Goal: Task Accomplishment & Management: Manage account settings

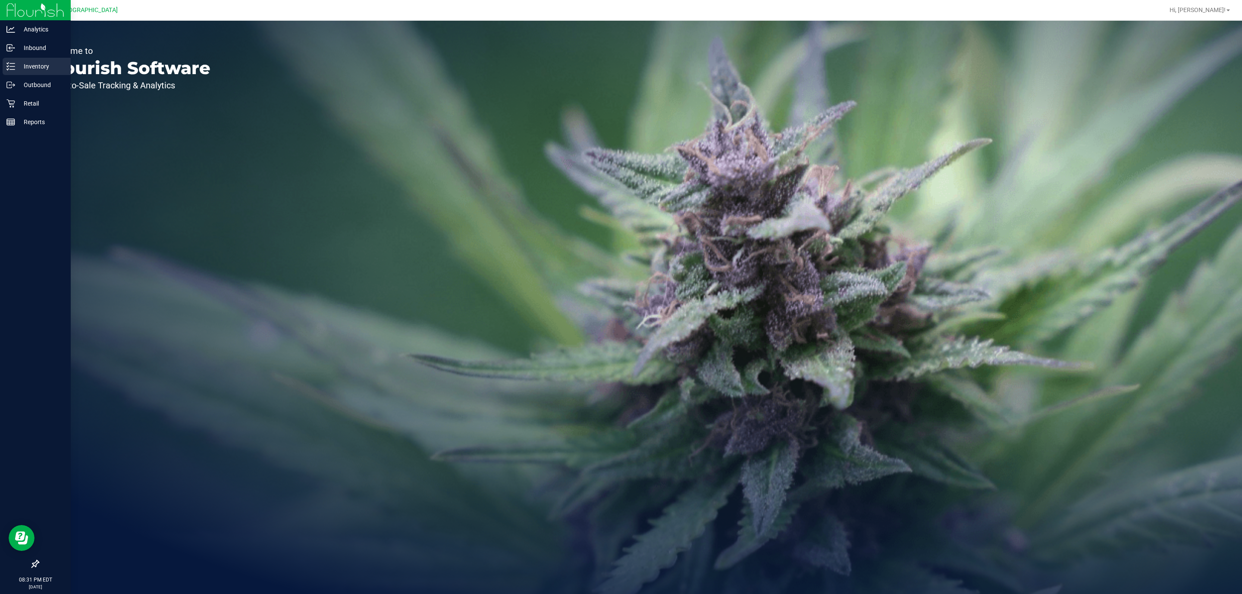
click at [37, 68] on p "Inventory" at bounding box center [41, 66] width 52 height 10
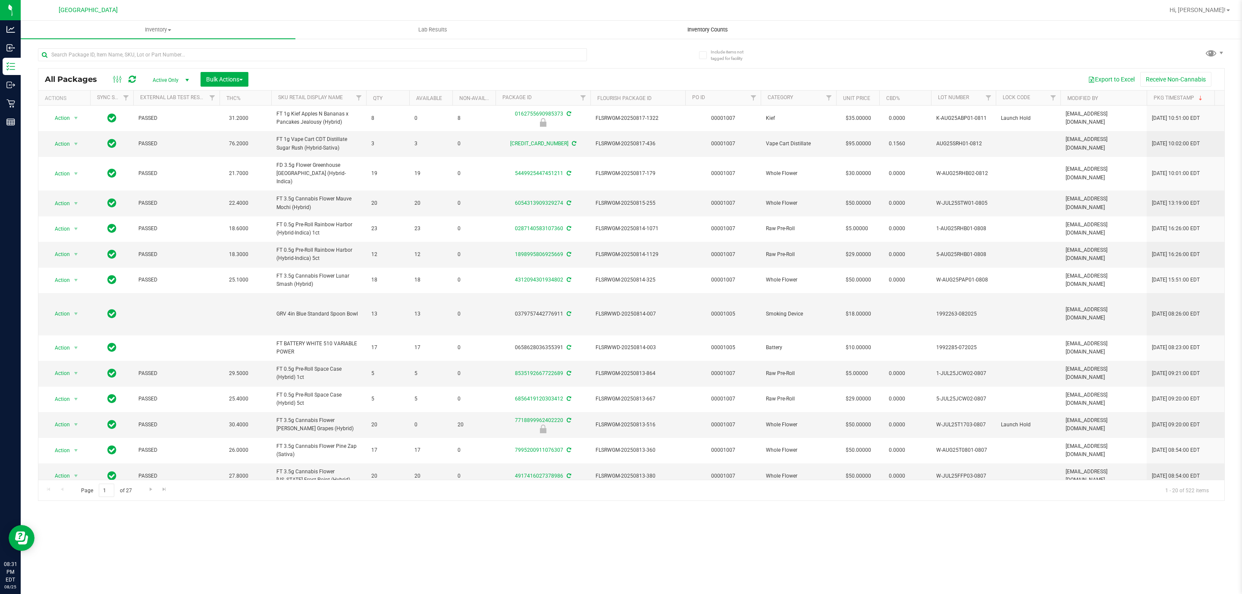
click at [721, 34] on uib-tab-heading "Inventory Counts" at bounding box center [708, 29] width 274 height 17
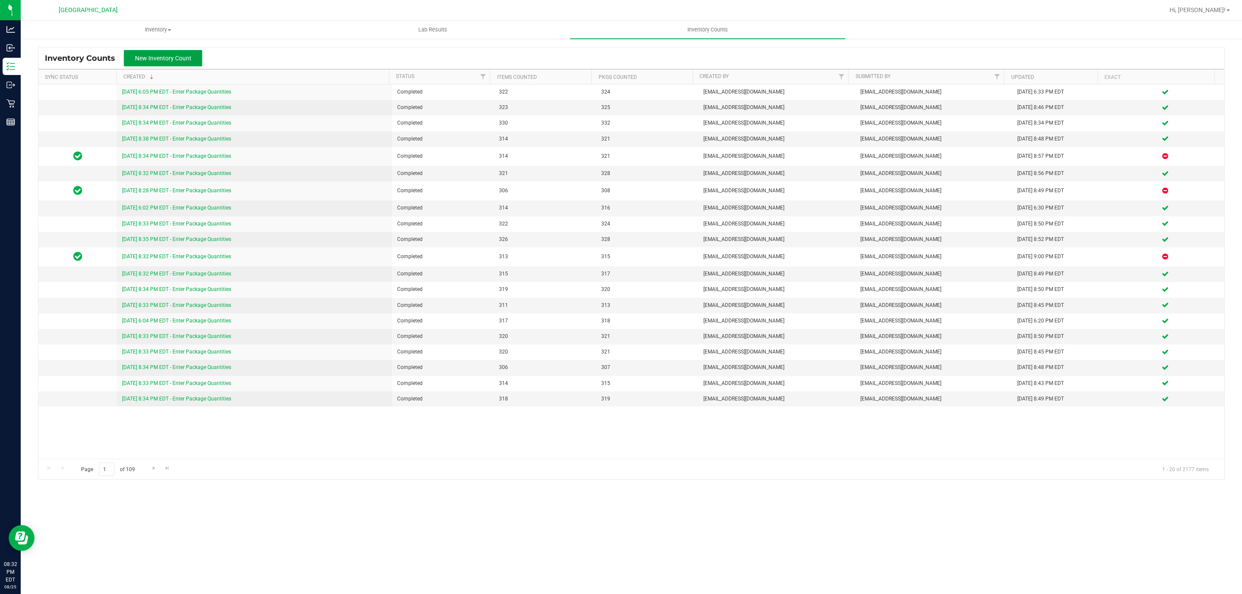
click at [175, 56] on span "New Inventory Count" at bounding box center [163, 58] width 57 height 7
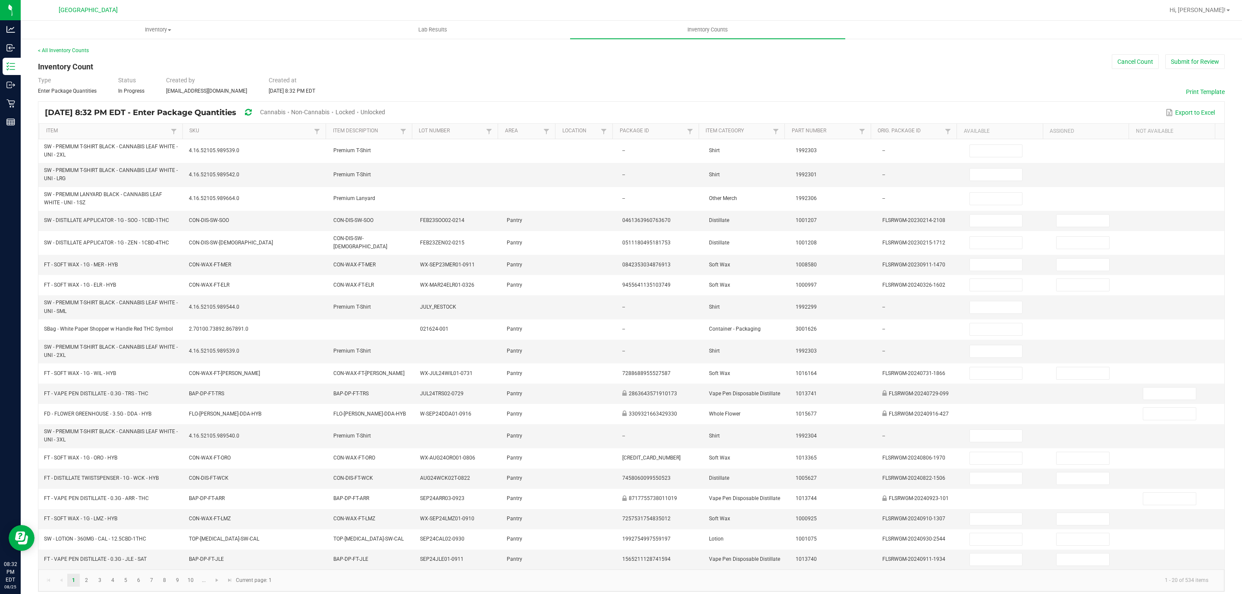
click at [385, 114] on span "Unlocked" at bounding box center [373, 112] width 25 height 7
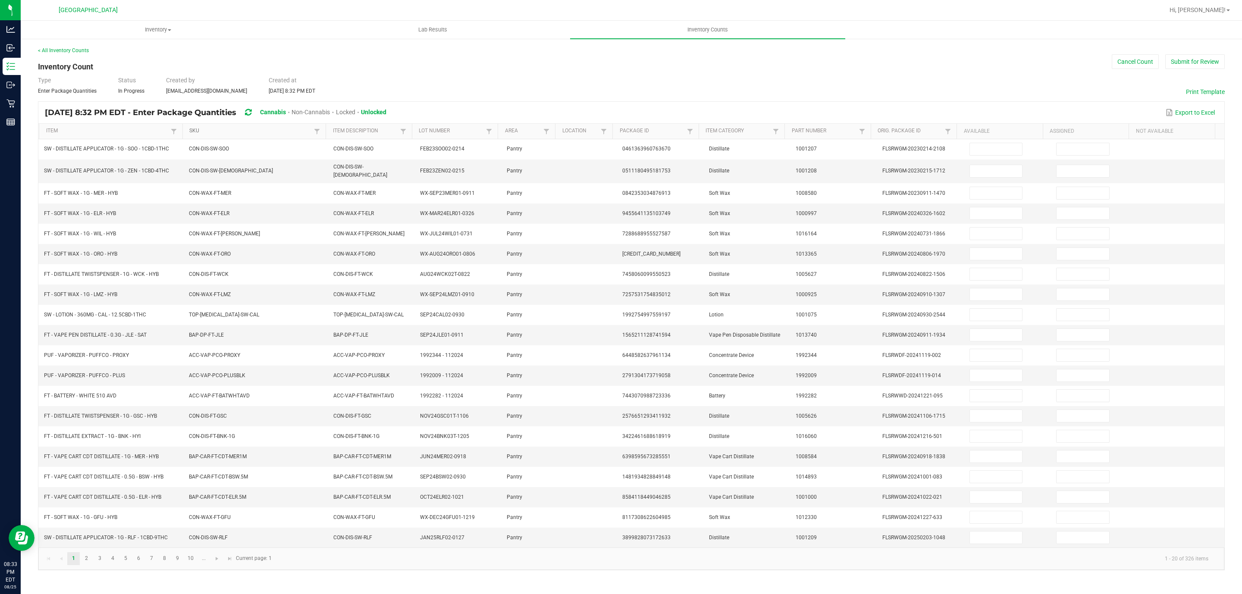
click at [207, 132] on link "SKU" at bounding box center [250, 131] width 123 height 7
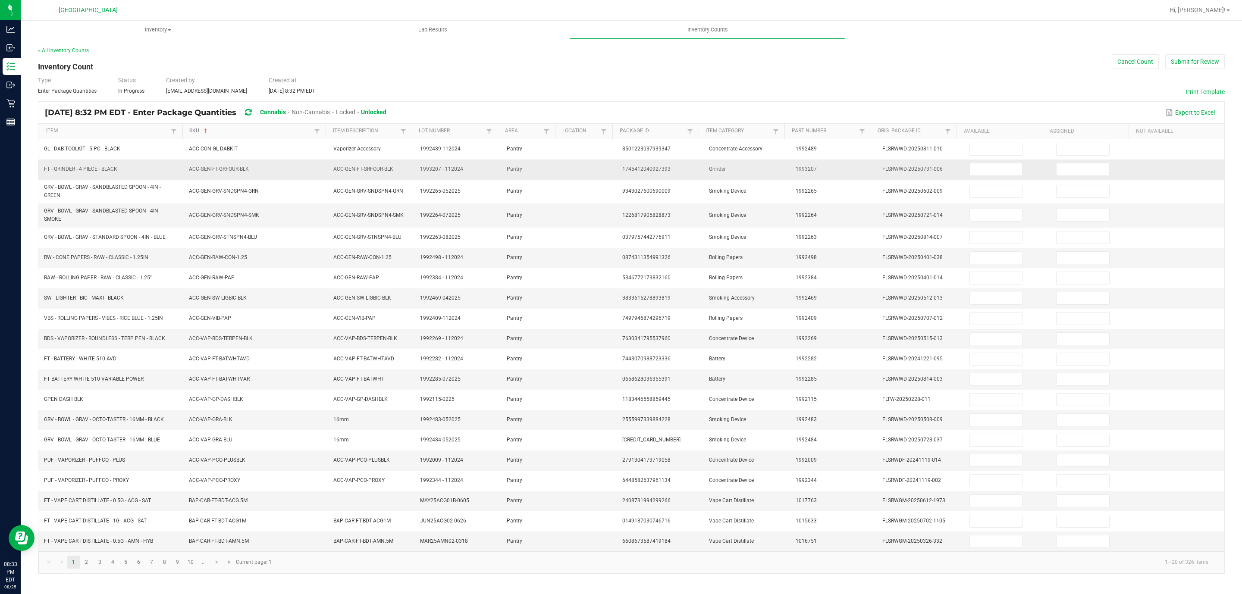
scroll to position [1, 0]
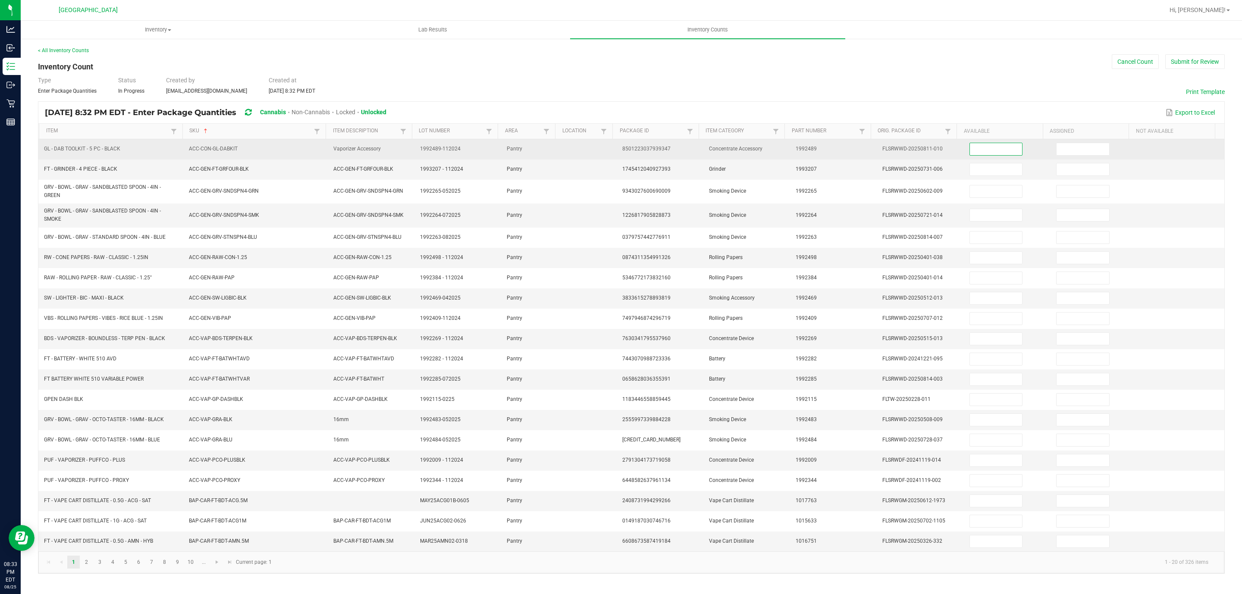
click at [983, 151] on input at bounding box center [996, 149] width 53 height 12
type input "5"
type input "2"
type input "1"
type input "6"
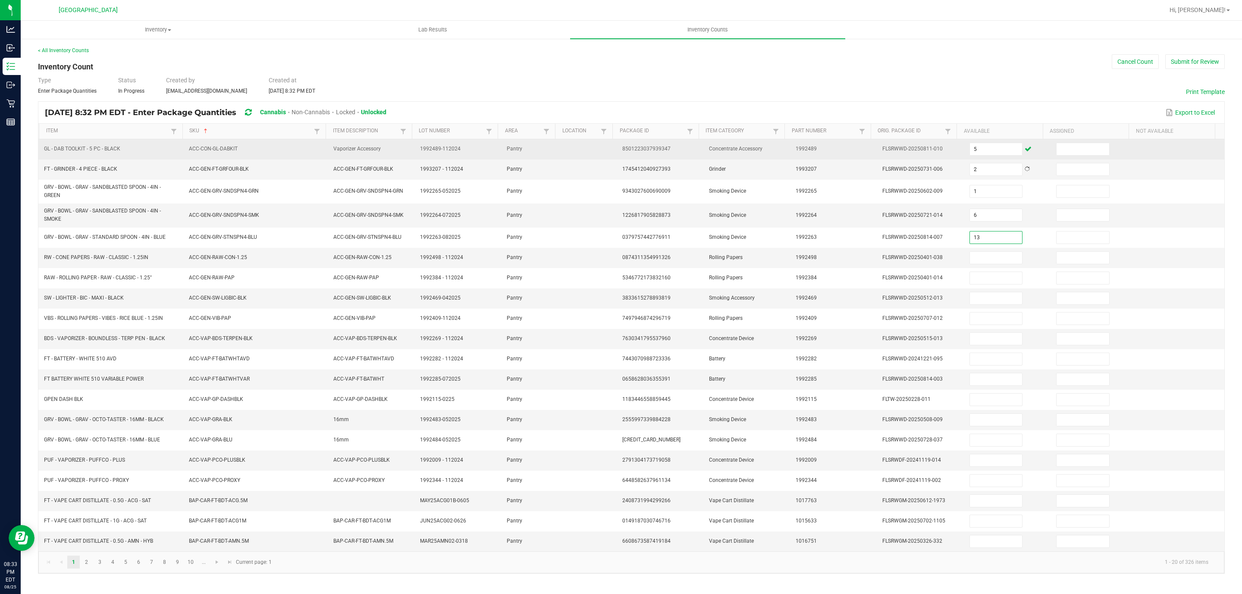
type input "13"
type input "26"
type input "23"
type input "24"
type input "45"
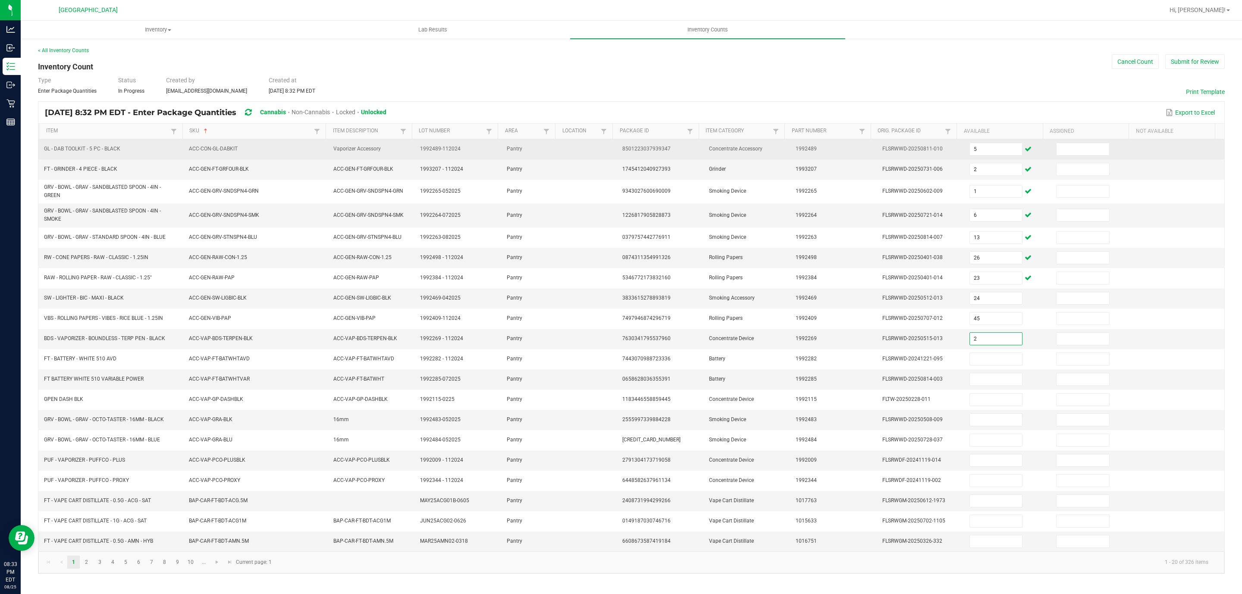
type input "2"
type input "23"
type input "17"
type input "4"
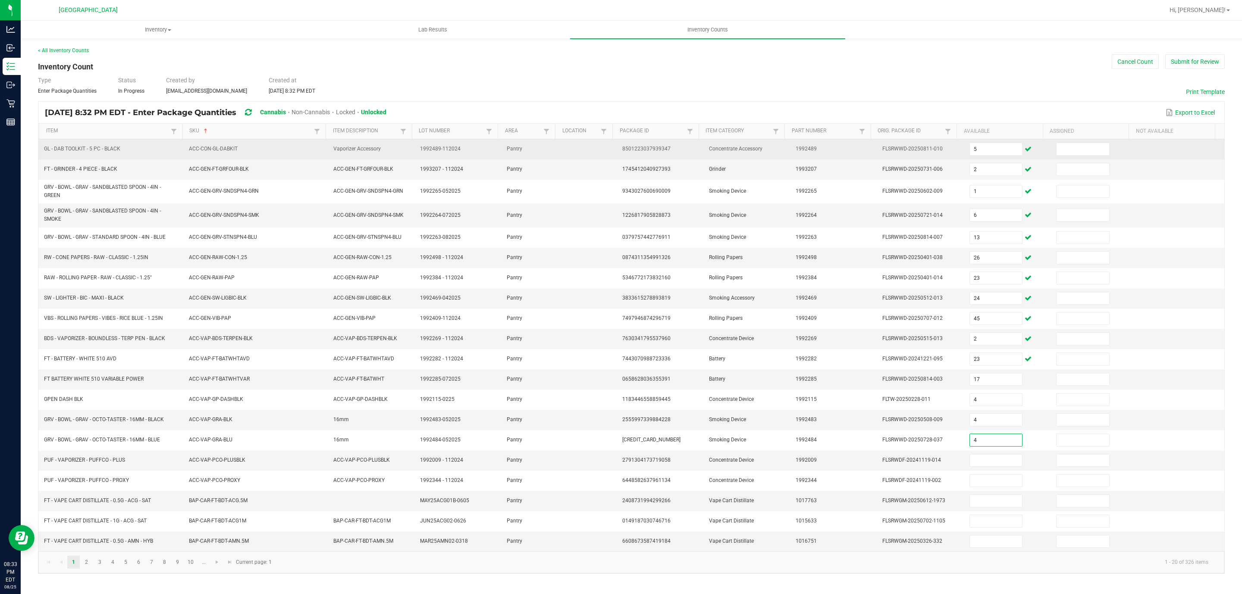
type input "4"
type input "5"
type input "10"
type input "3"
type input "7"
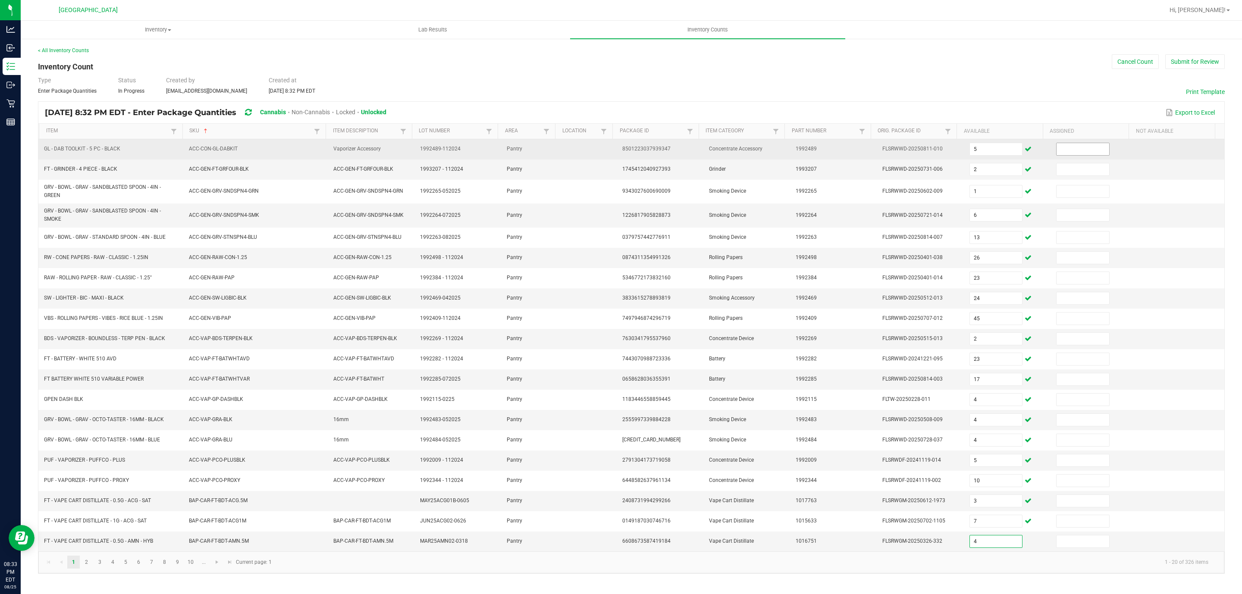
type input "4"
click at [1057, 148] on input at bounding box center [1083, 149] width 53 height 12
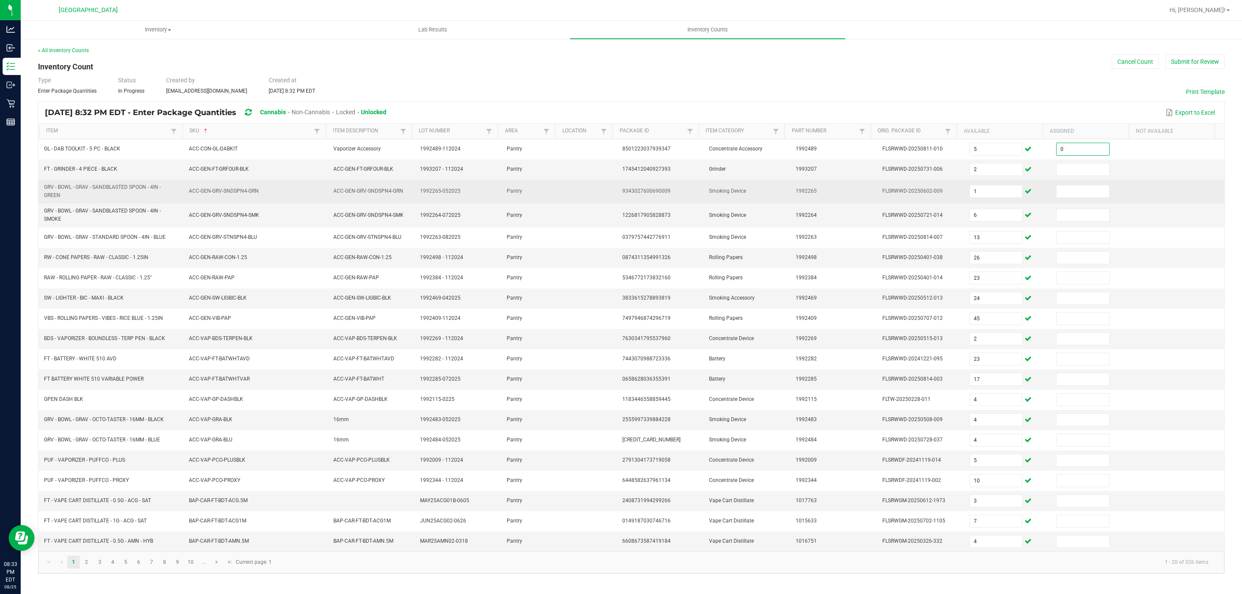
type input "0"
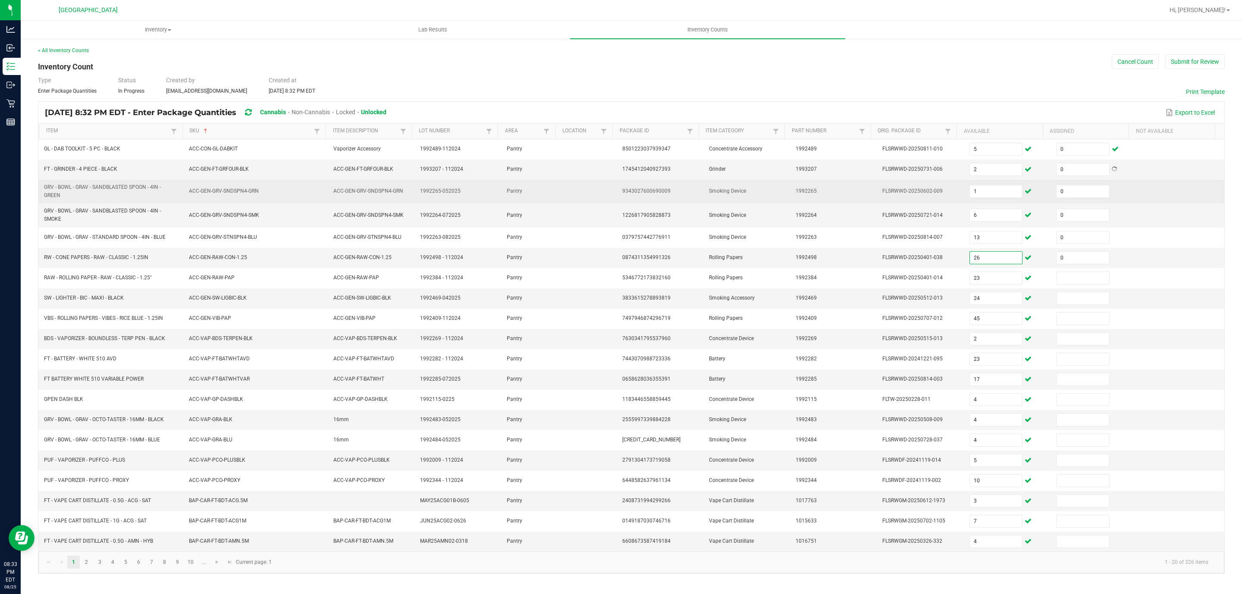
type input "0"
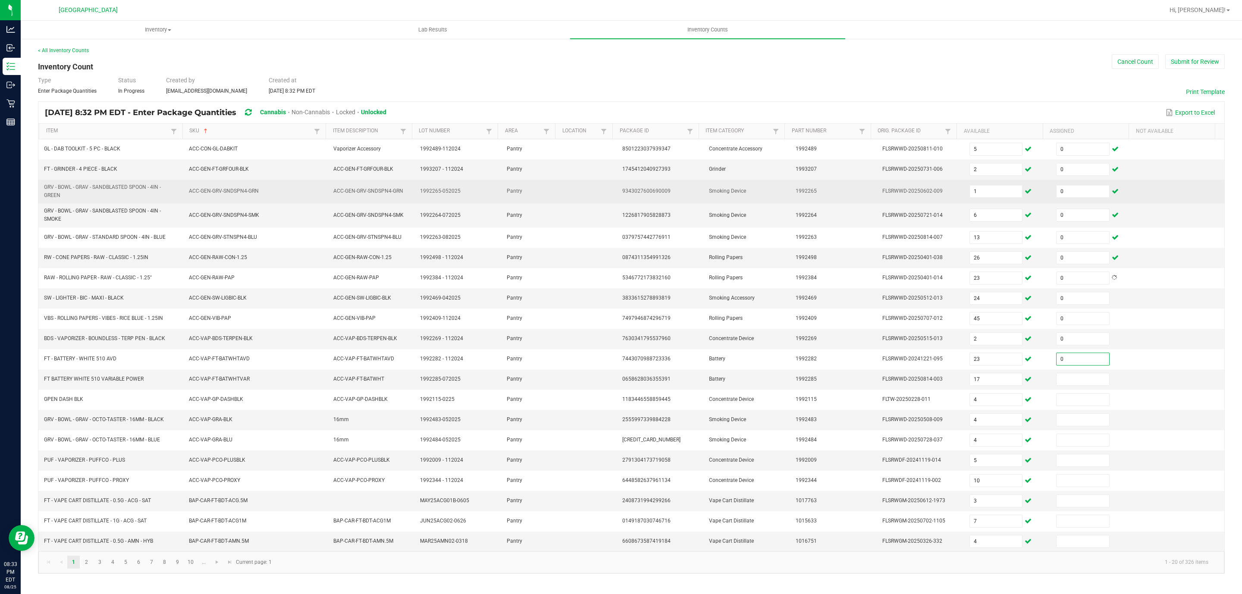
type input "0"
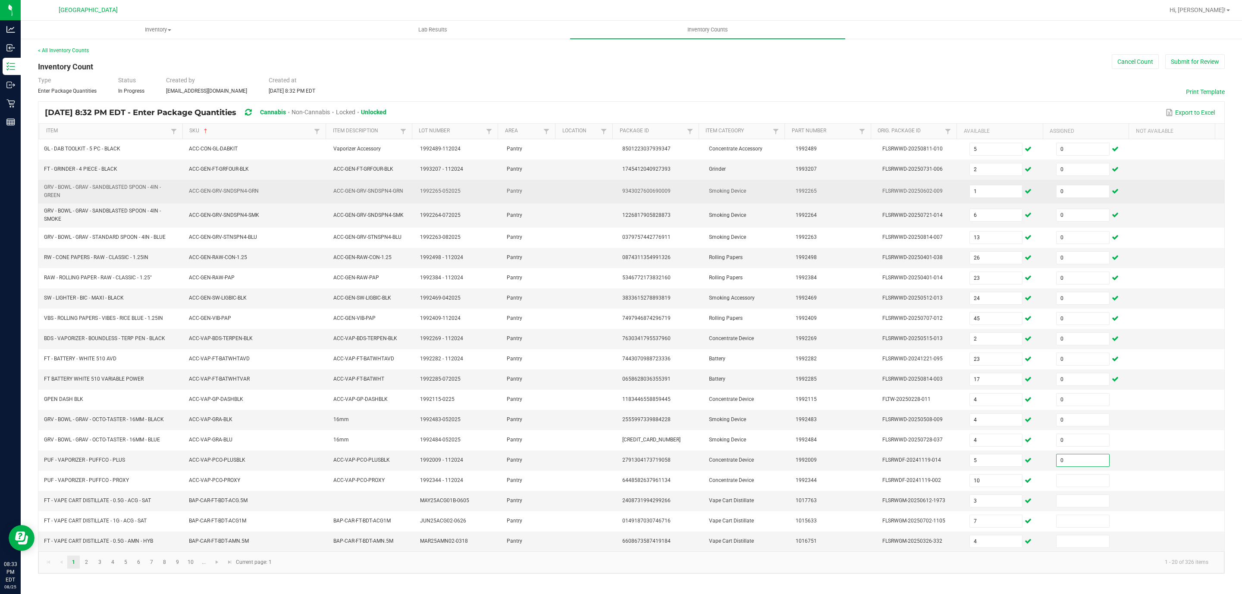
type input "0"
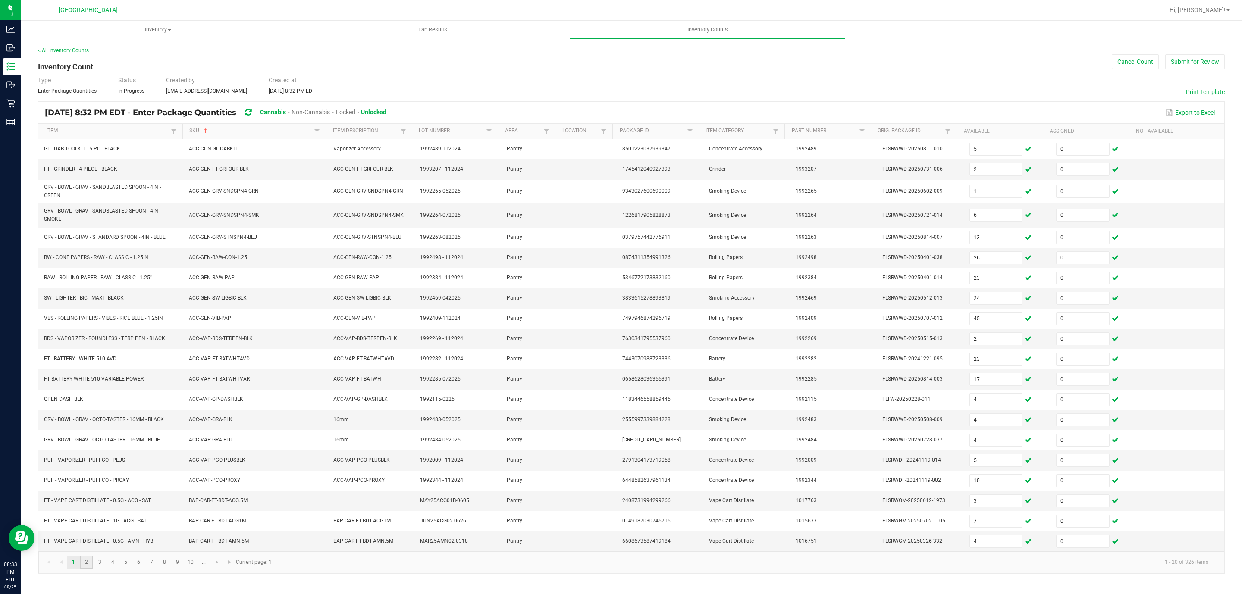
click at [82, 569] on link "2" at bounding box center [86, 562] width 13 height 13
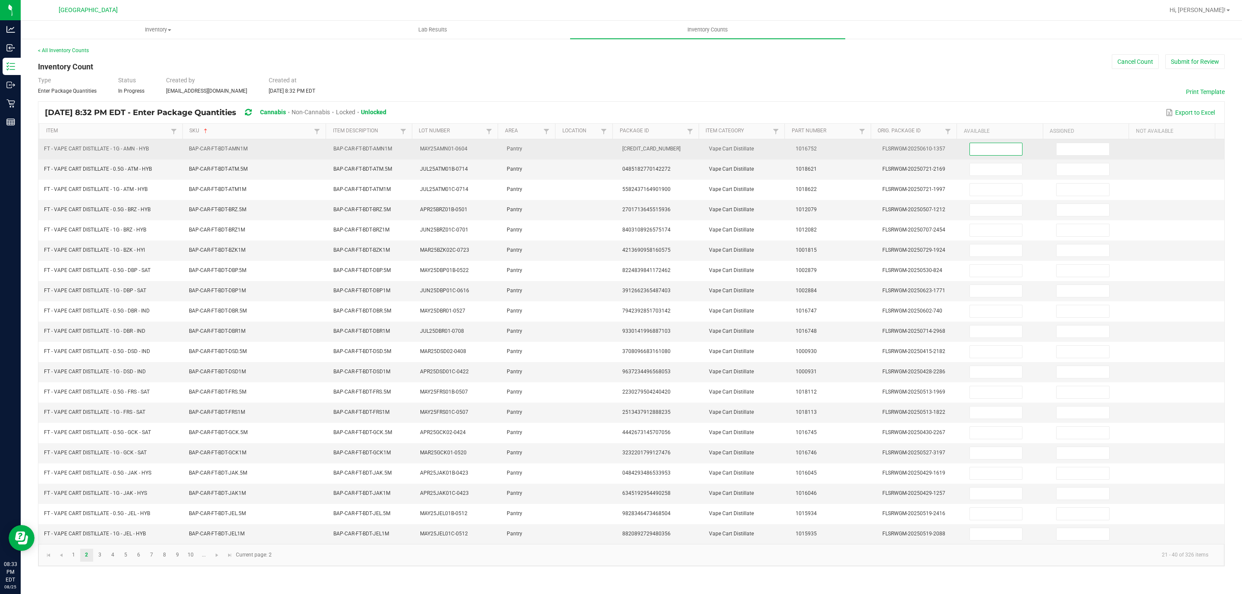
click at [1008, 149] on input at bounding box center [996, 149] width 53 height 12
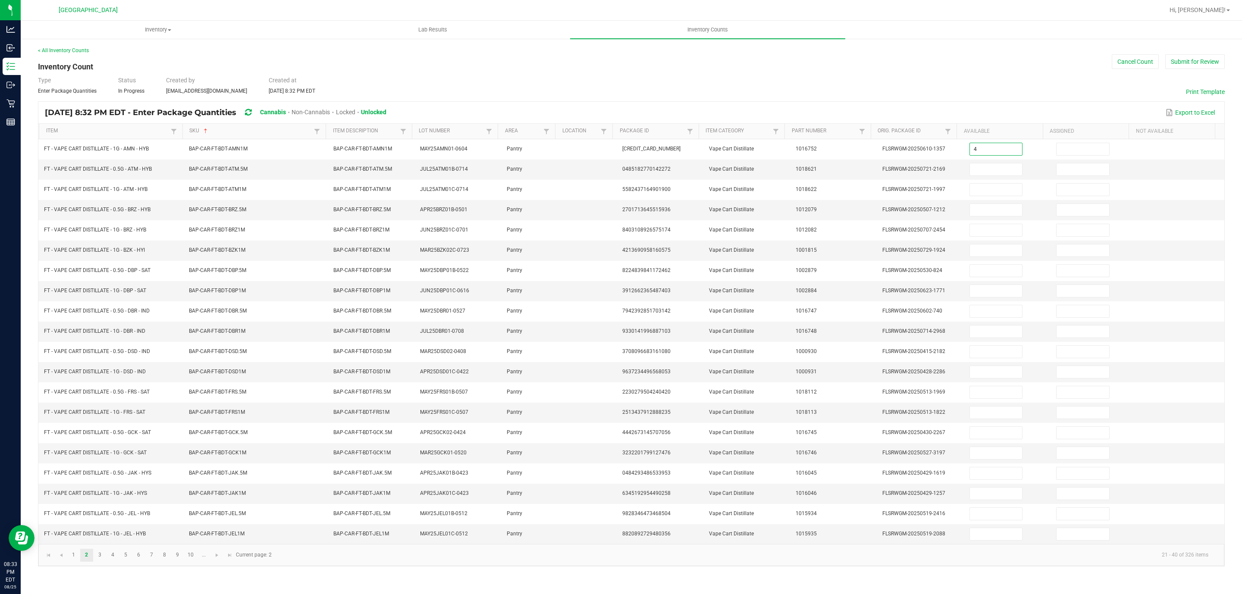
type input "4"
type input "5"
type input "3"
type input "4"
type input "9"
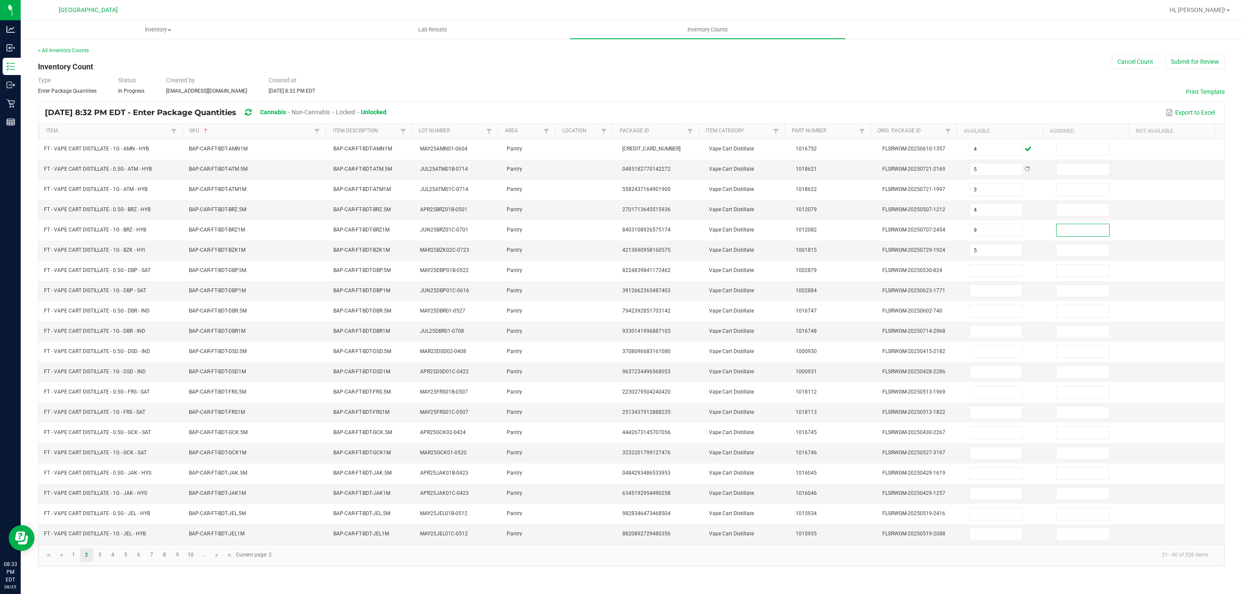
type input "5"
type input "2"
type input "7"
type input "4"
type input "11"
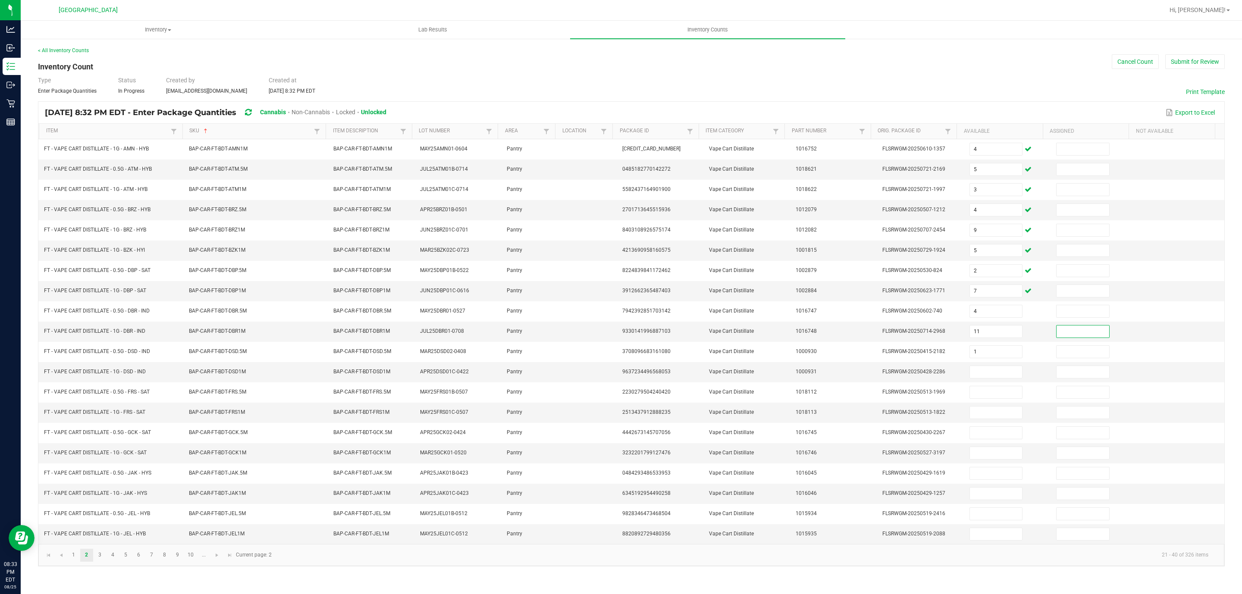
type input "1"
type input "10"
type input "1"
type input "10"
type input "9"
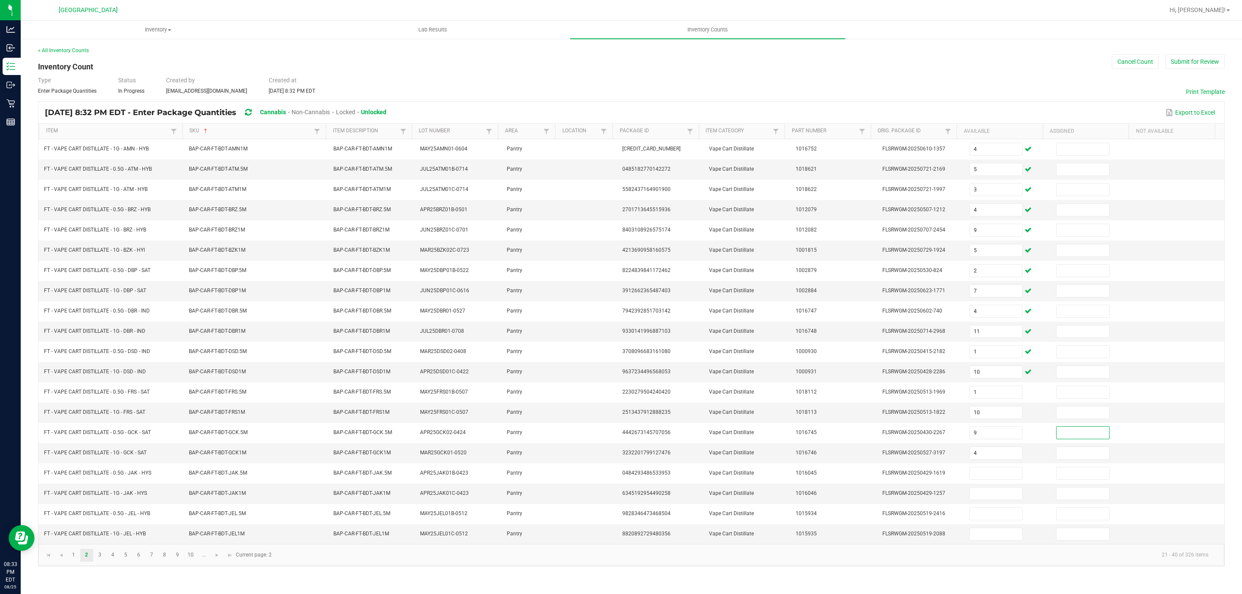
type input "4"
type input "9"
type input "4"
type input "2"
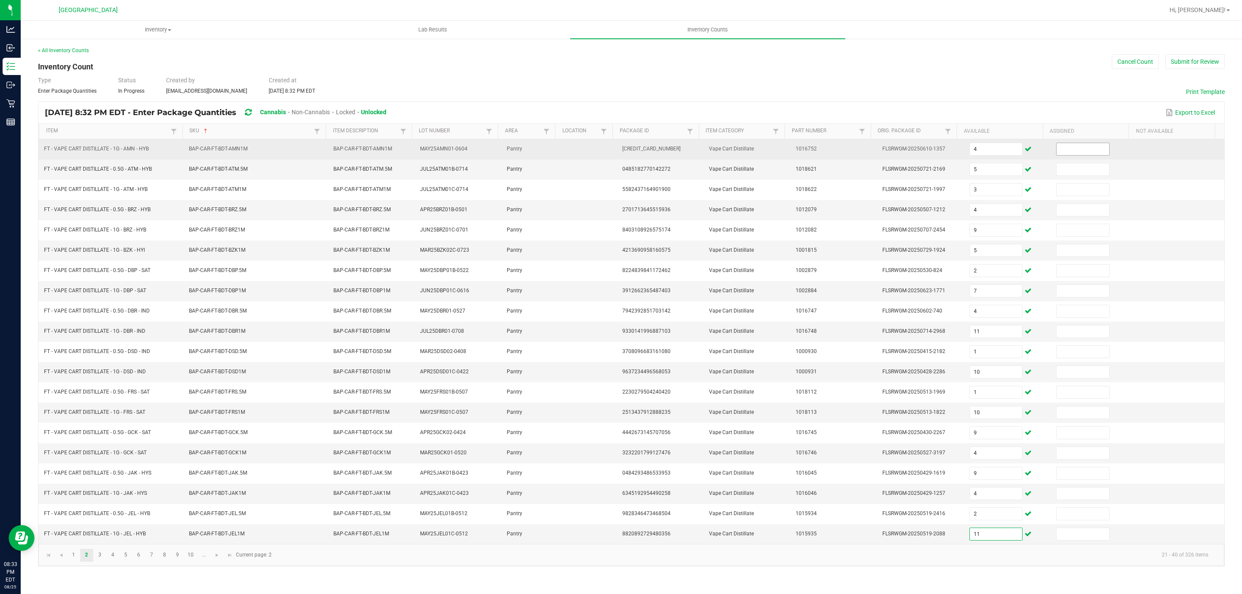
type input "11"
click at [1092, 150] on input at bounding box center [1083, 149] width 53 height 12
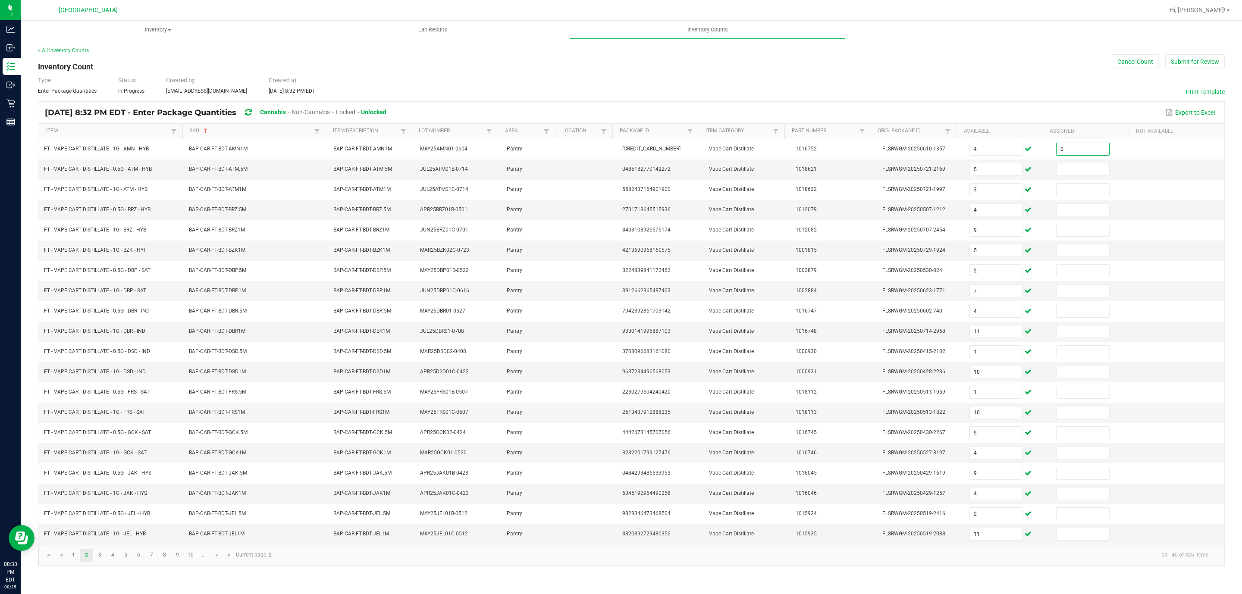
type input "0"
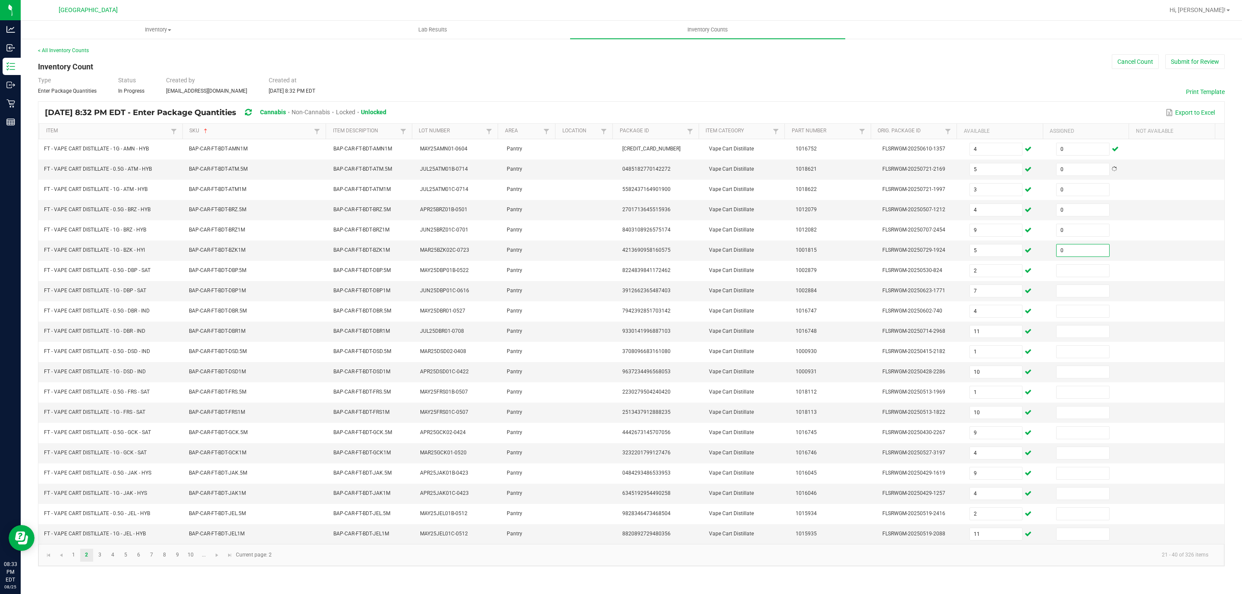
type input "0"
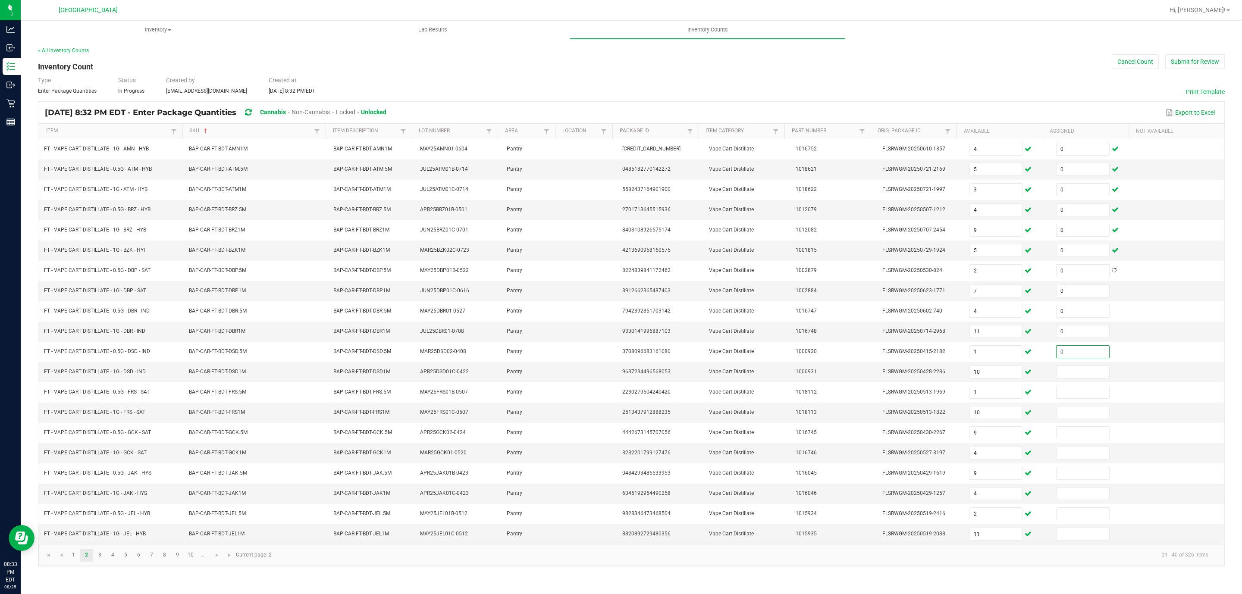
type input "0"
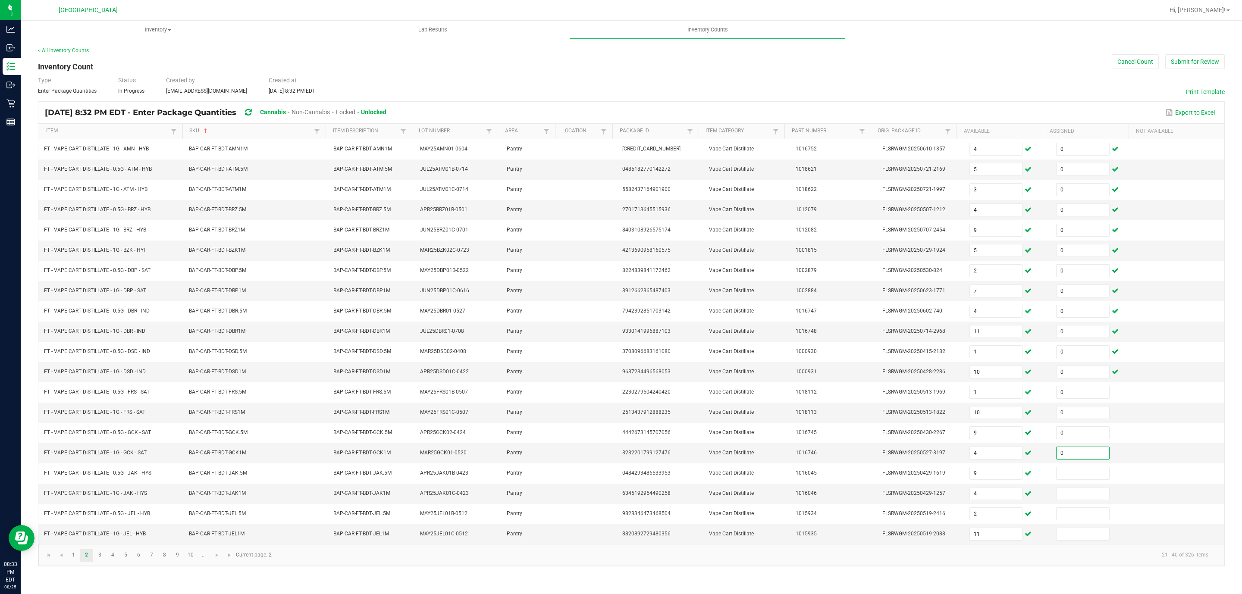
type input "0"
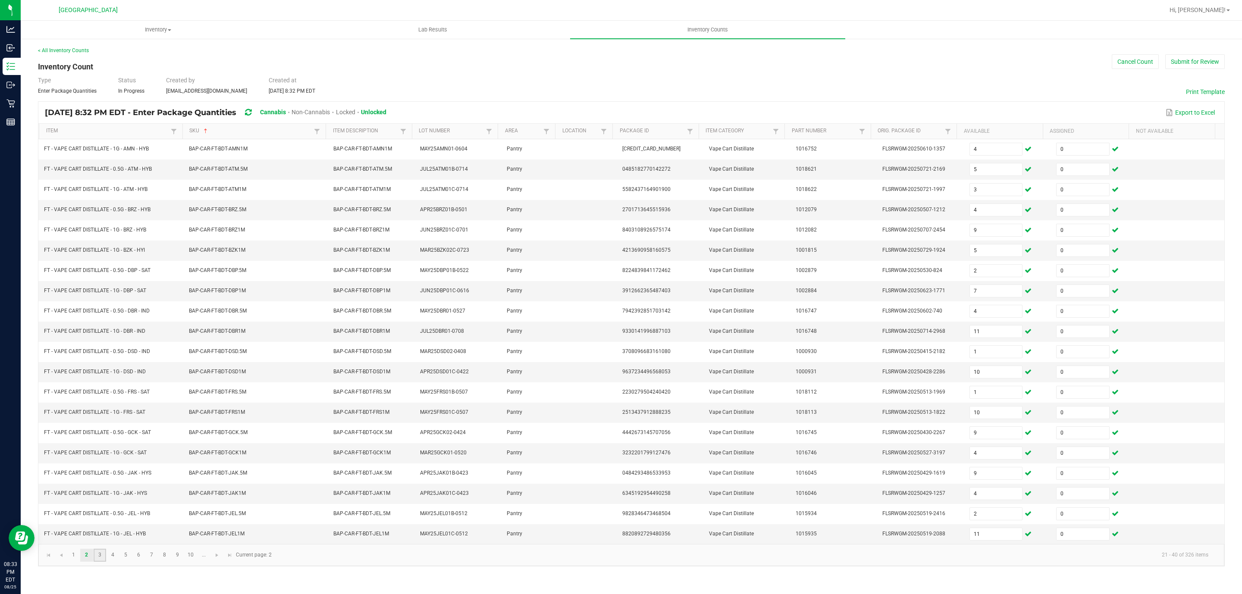
click at [100, 562] on link "3" at bounding box center [100, 555] width 13 height 13
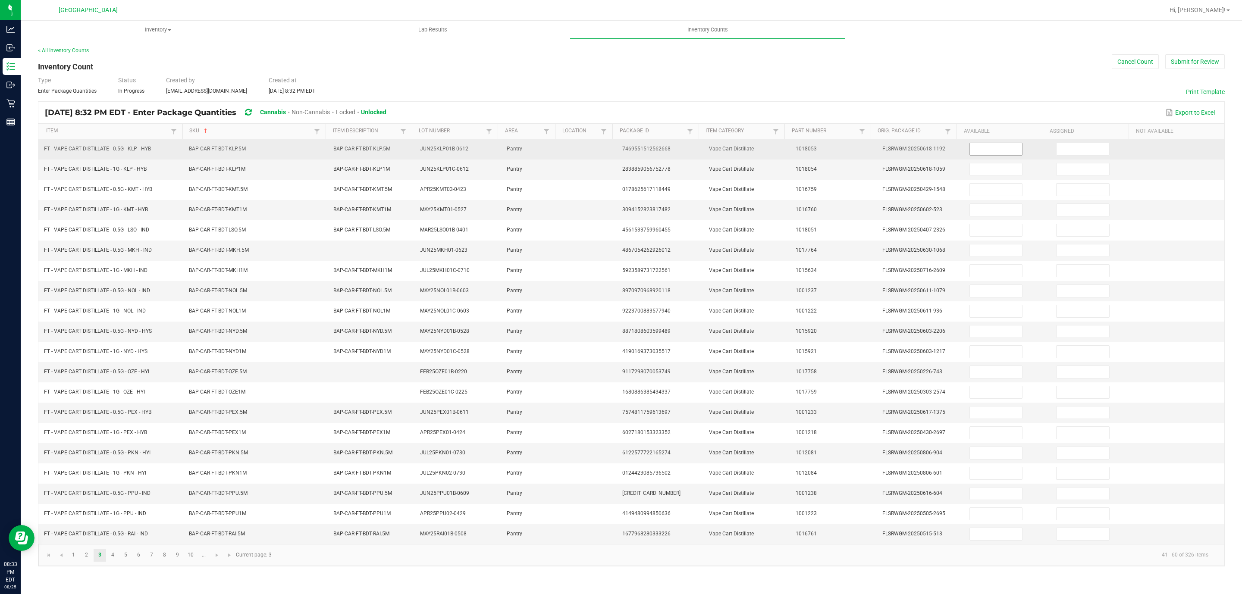
click at [999, 155] on input at bounding box center [996, 149] width 53 height 12
type input "10"
type input "1"
type input "10"
type input "7"
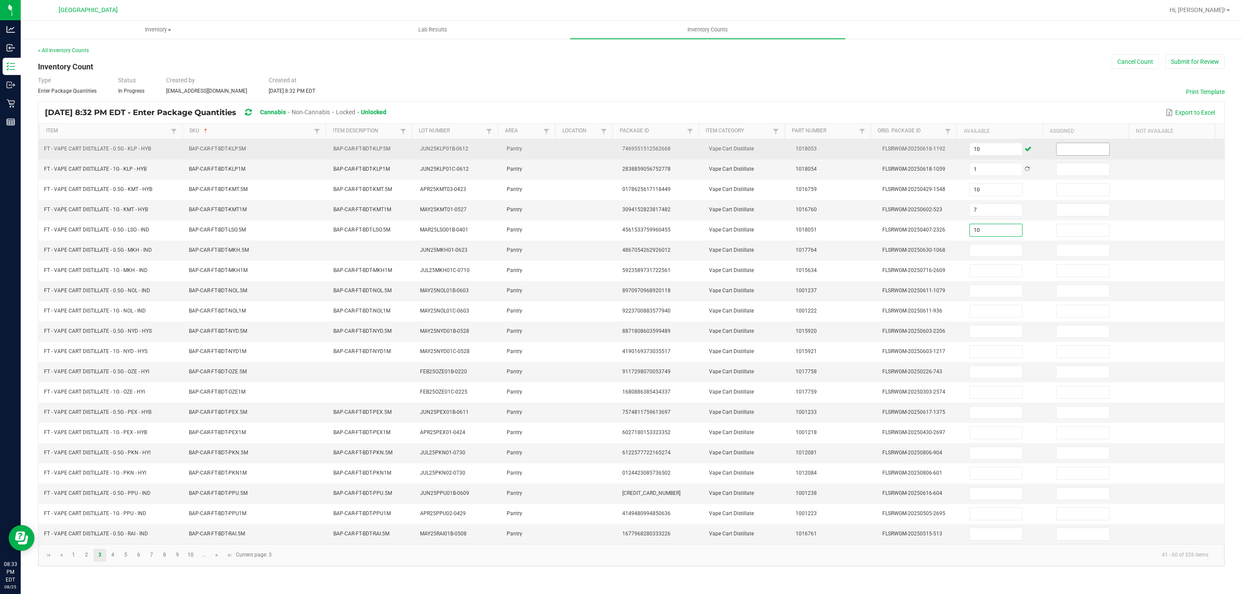
type input "10"
type input "9"
type input "2"
type input "11"
type input "12"
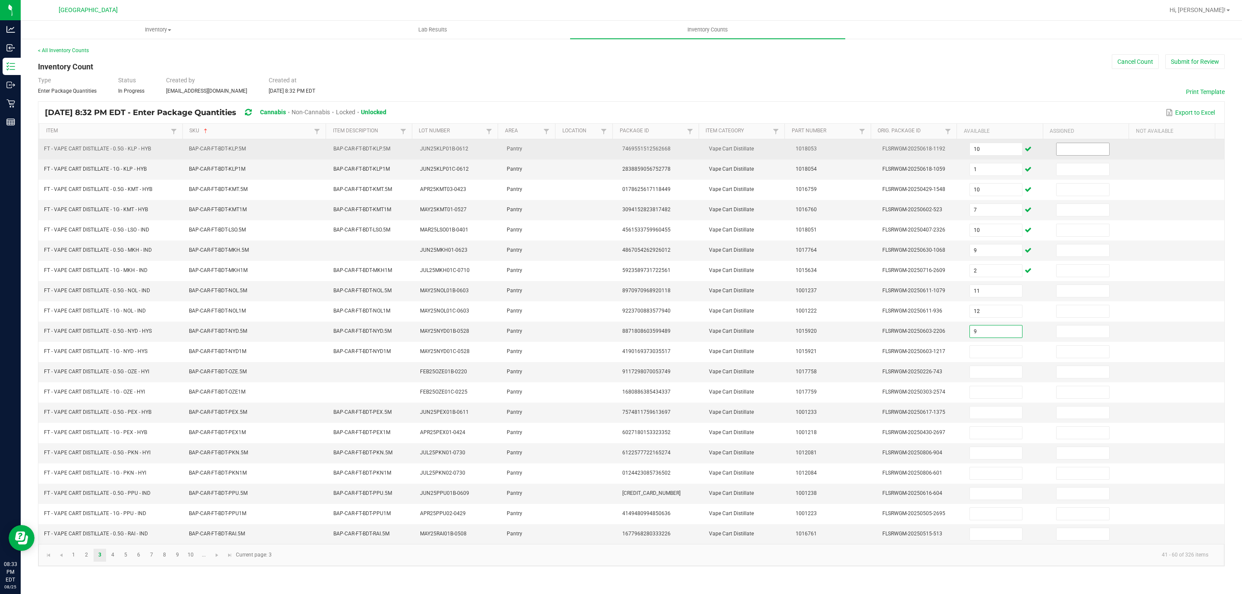
type input "9"
type input "6"
type input "8"
type input "7"
type input "11"
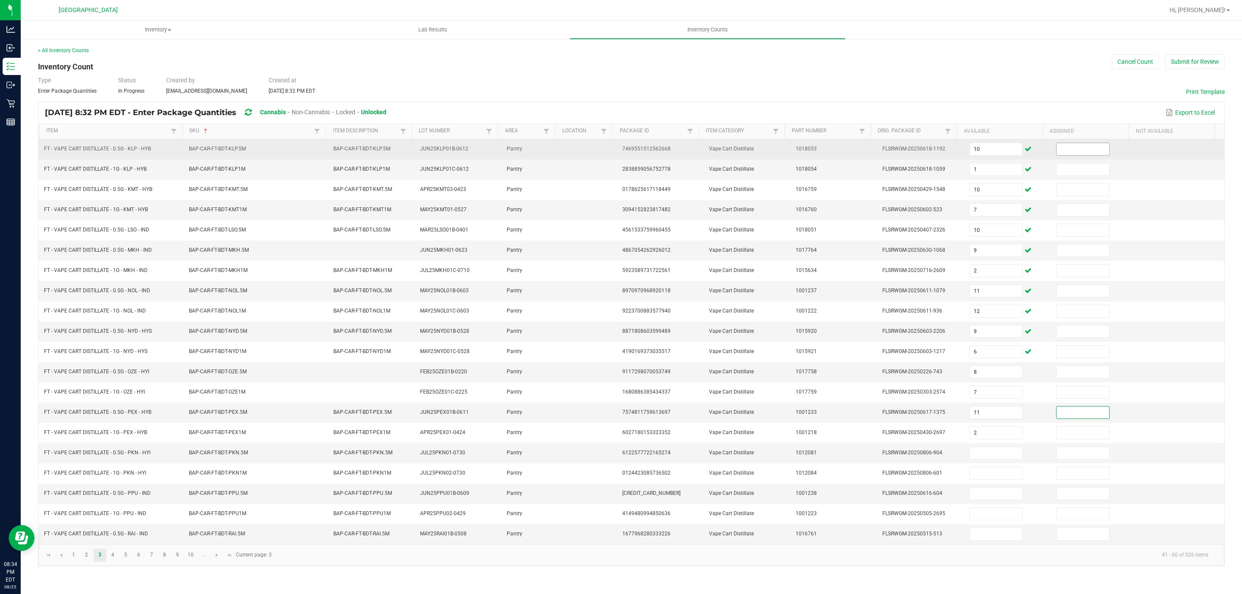
type input "2"
type input "12"
type input "3"
type input "10"
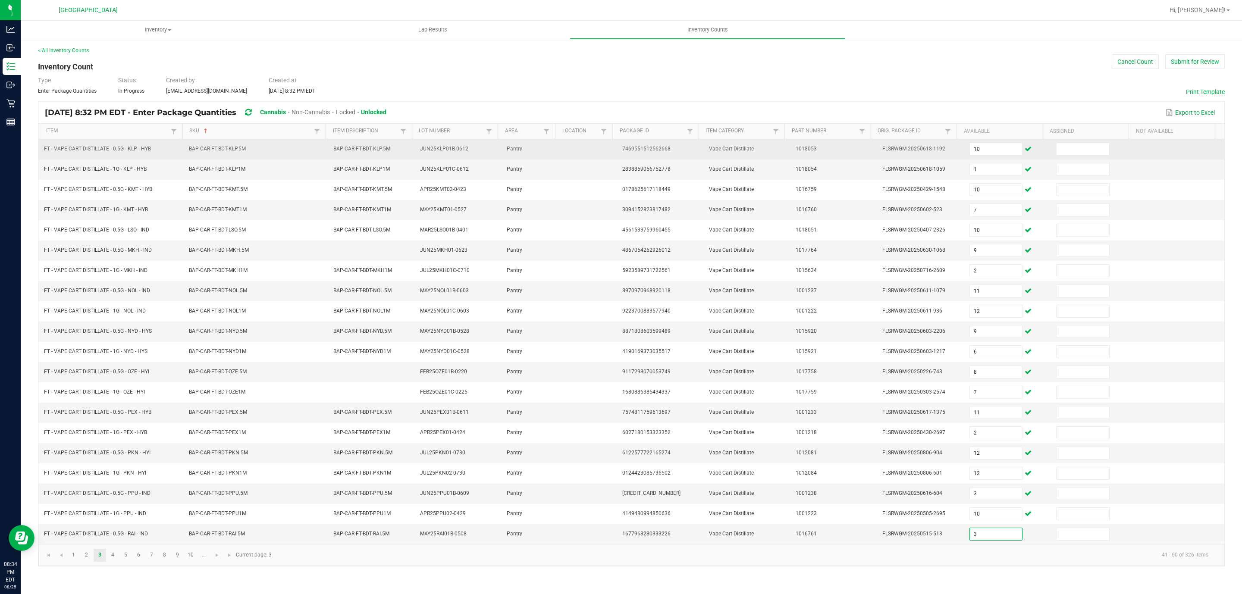
type input "3"
click at [1116, 148] on td at bounding box center [1094, 149] width 87 height 20
click at [1079, 154] on input at bounding box center [1083, 149] width 53 height 12
type input "0"
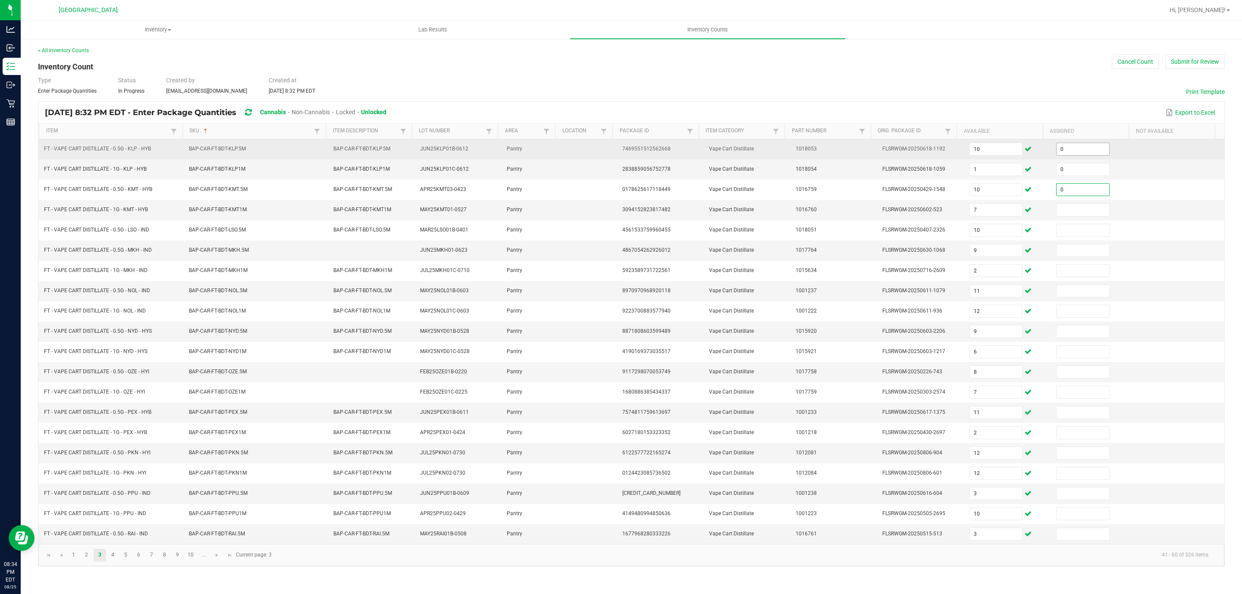
type input "0"
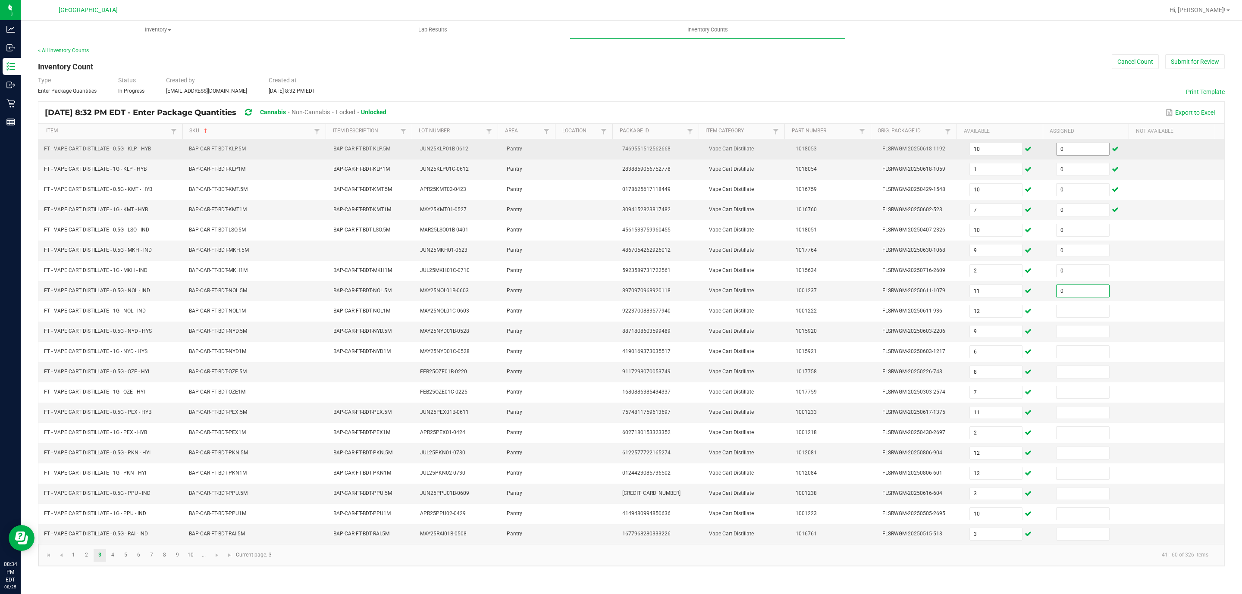
type input "0"
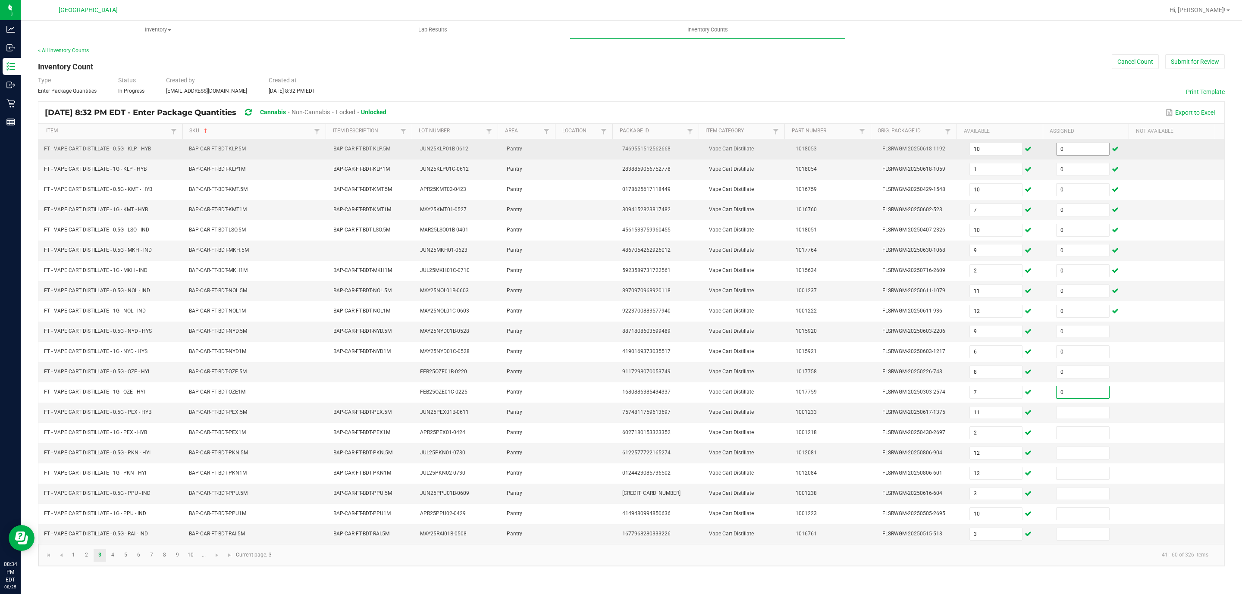
type input "0"
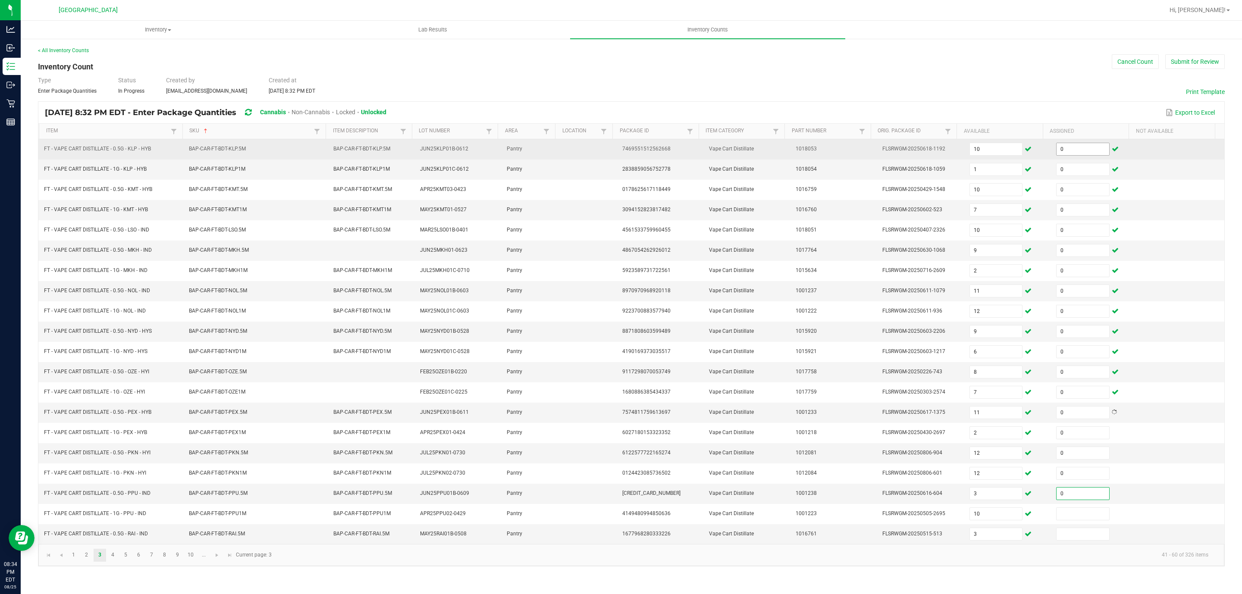
type input "0"
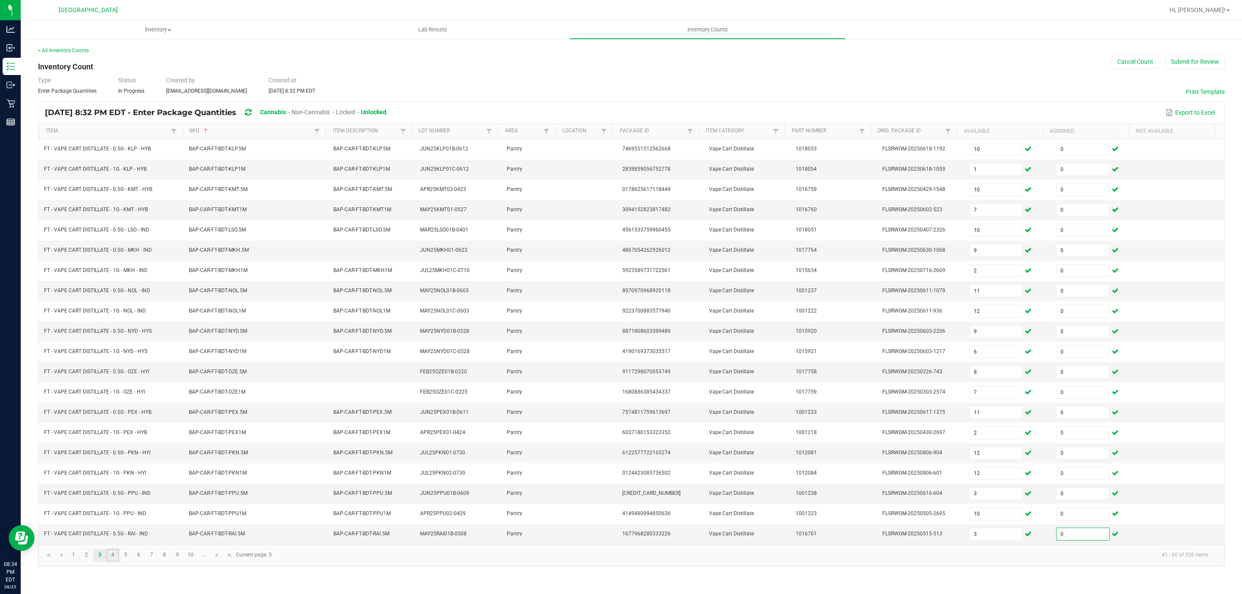
click at [108, 562] on link "4" at bounding box center [113, 555] width 13 height 13
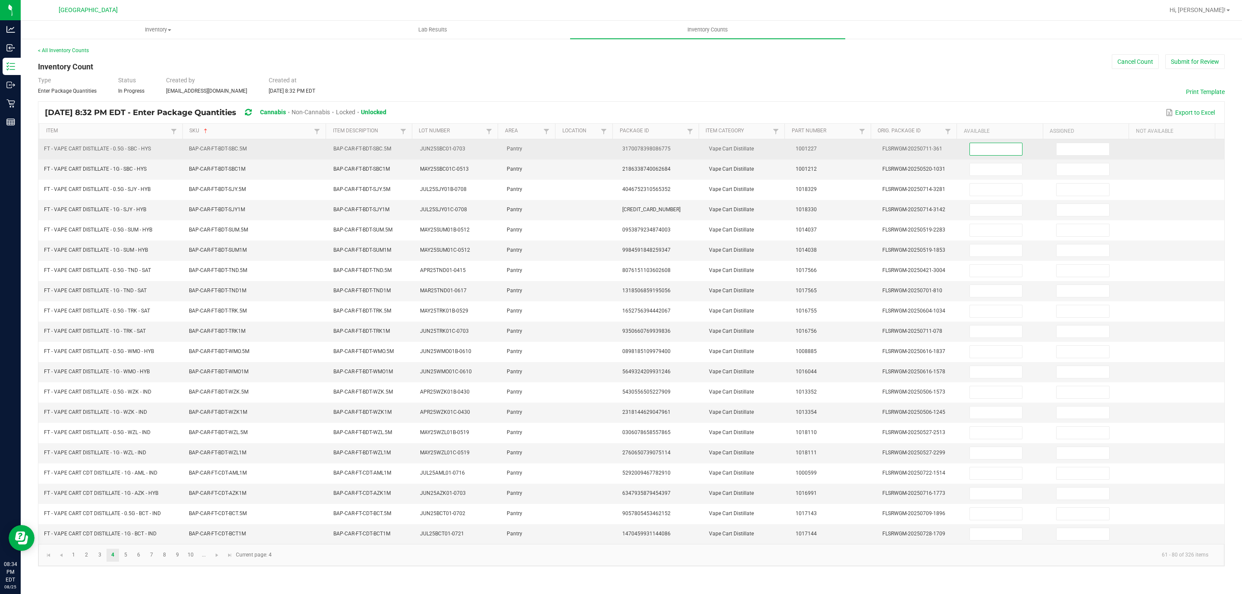
click at [983, 145] on input at bounding box center [996, 149] width 53 height 12
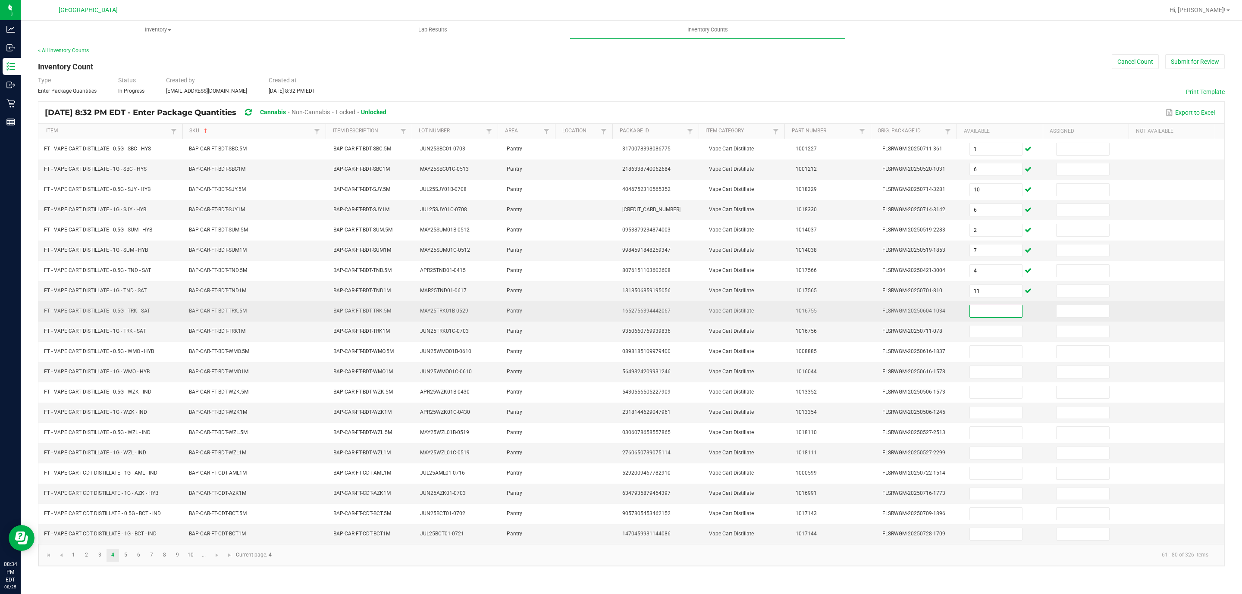
click at [1003, 317] on input at bounding box center [996, 311] width 53 height 12
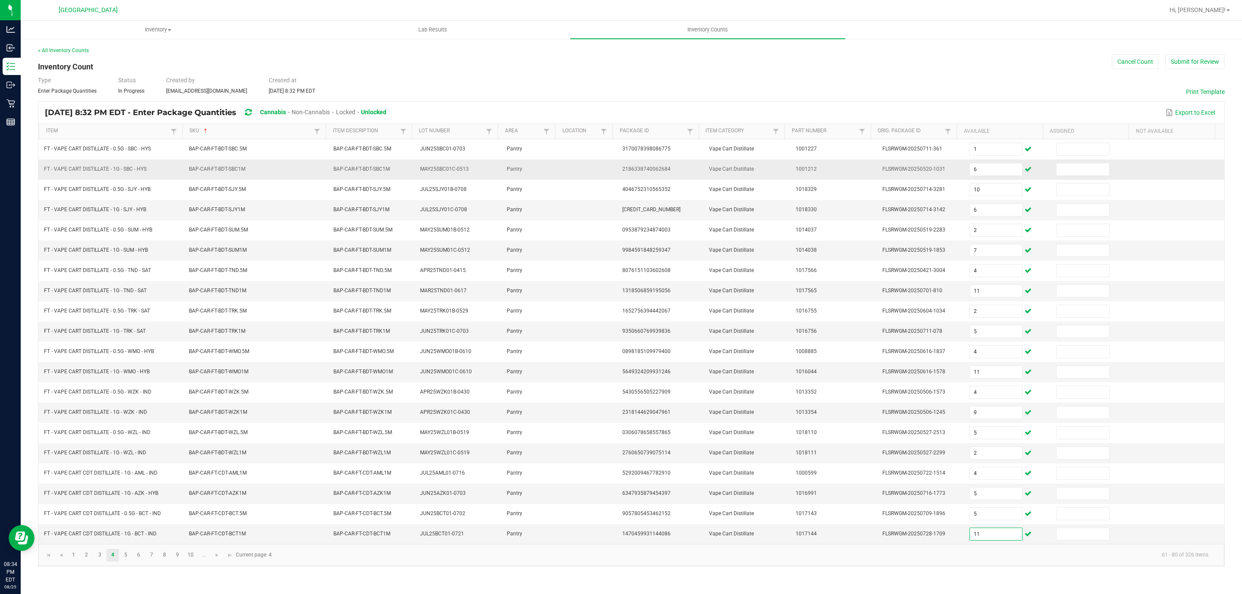
click at [1085, 161] on td at bounding box center [1094, 170] width 87 height 20
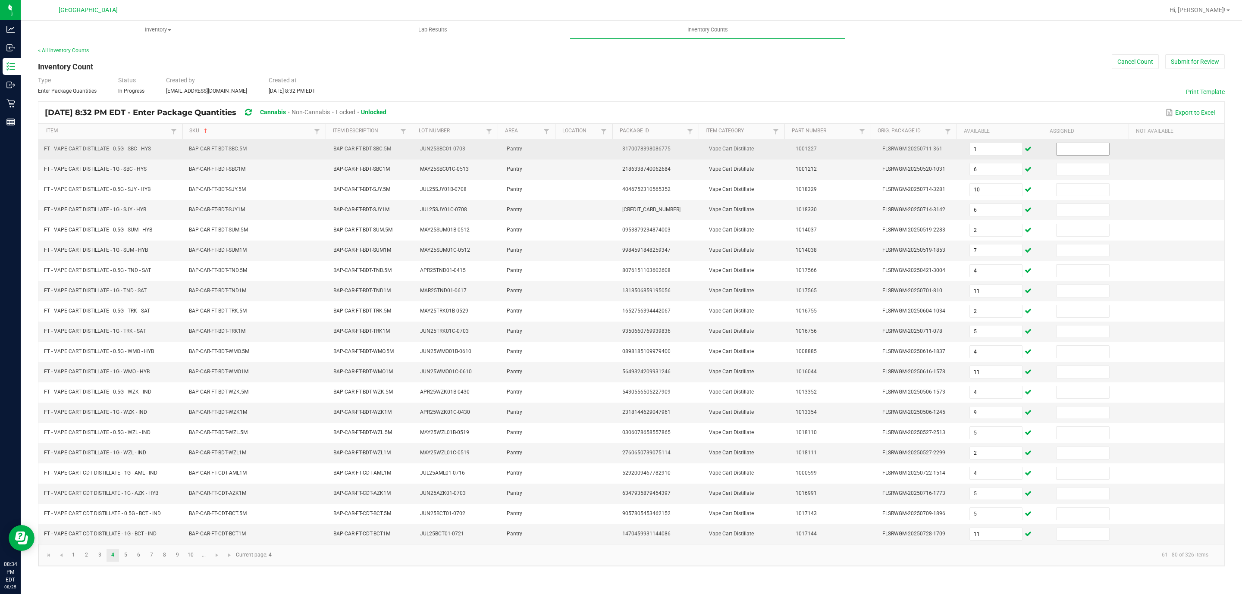
click at [1085, 156] on span at bounding box center [1082, 149] width 53 height 13
click at [1103, 153] on td at bounding box center [1094, 149] width 87 height 20
click at [1096, 153] on input at bounding box center [1083, 149] width 53 height 12
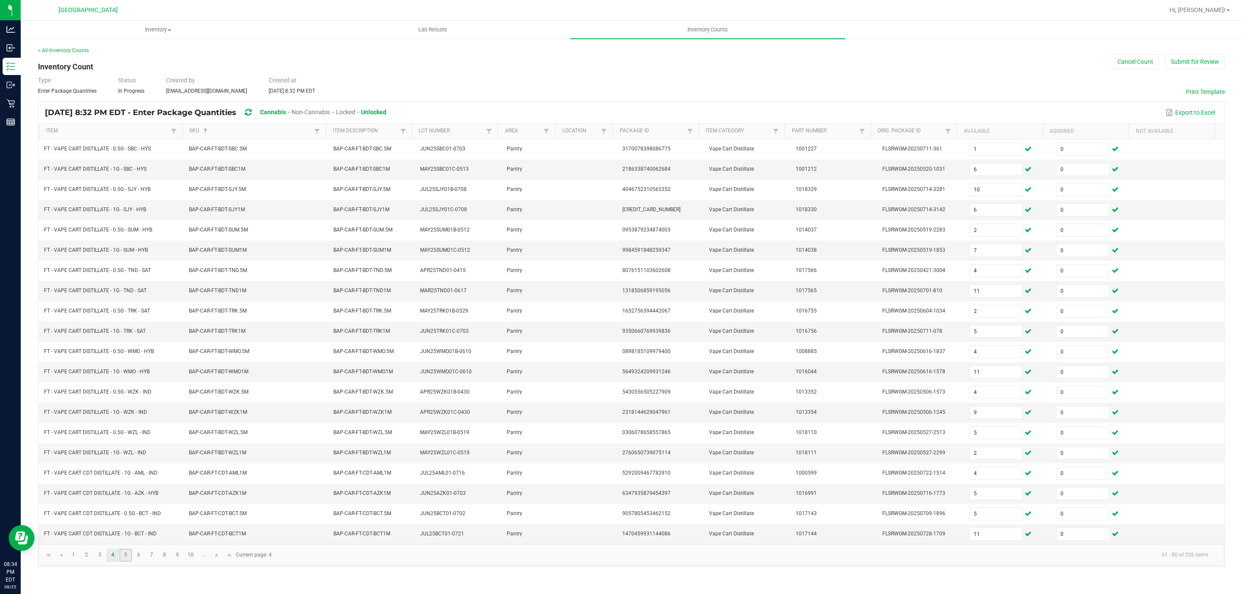
click at [132, 562] on link "5" at bounding box center [125, 555] width 13 height 13
click at [986, 139] on th "Available" at bounding box center [1000, 132] width 86 height 16
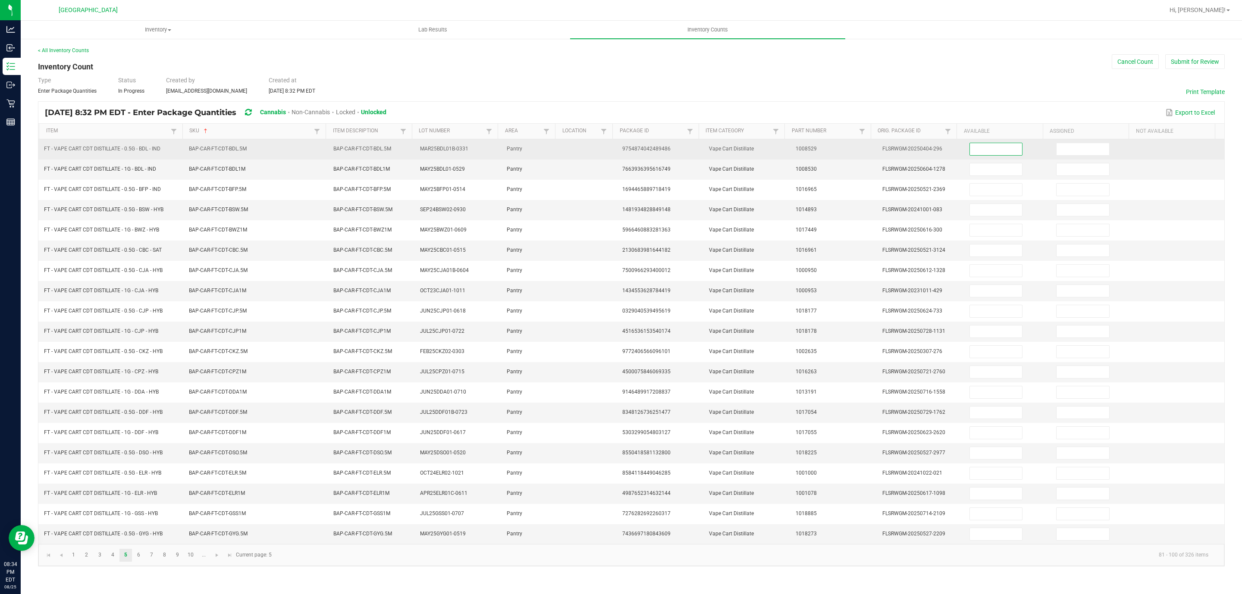
click at [984, 151] on input at bounding box center [996, 149] width 53 height 12
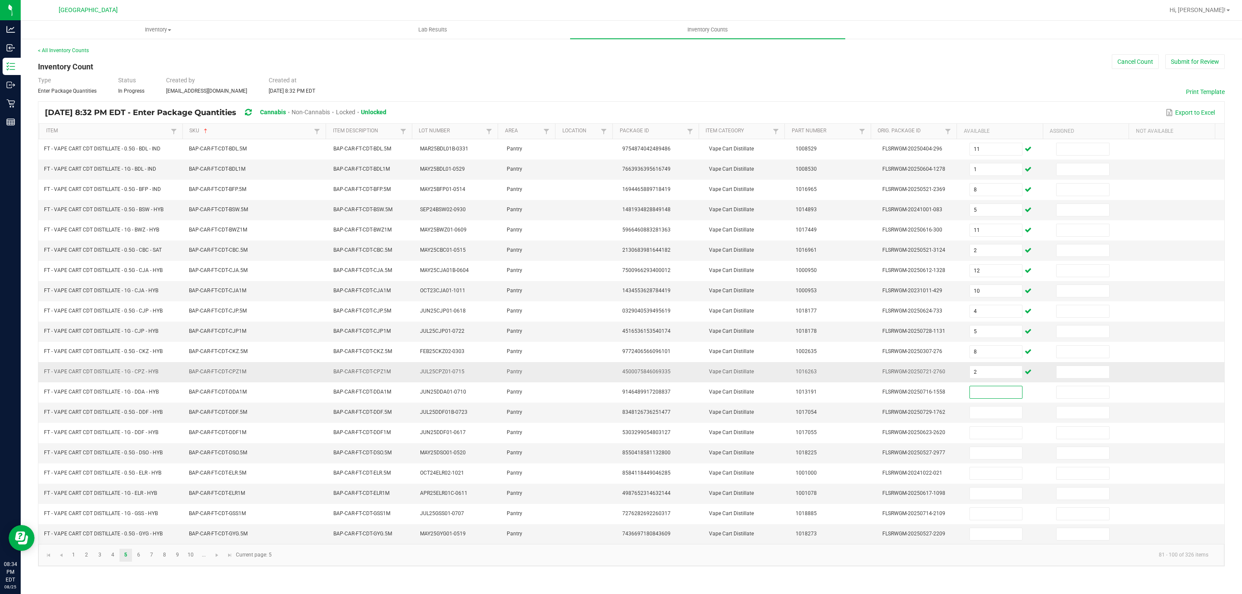
drag, startPoint x: 984, startPoint y: 406, endPoint x: 1199, endPoint y: 378, distance: 216.7
click at [983, 399] on input at bounding box center [996, 392] width 53 height 12
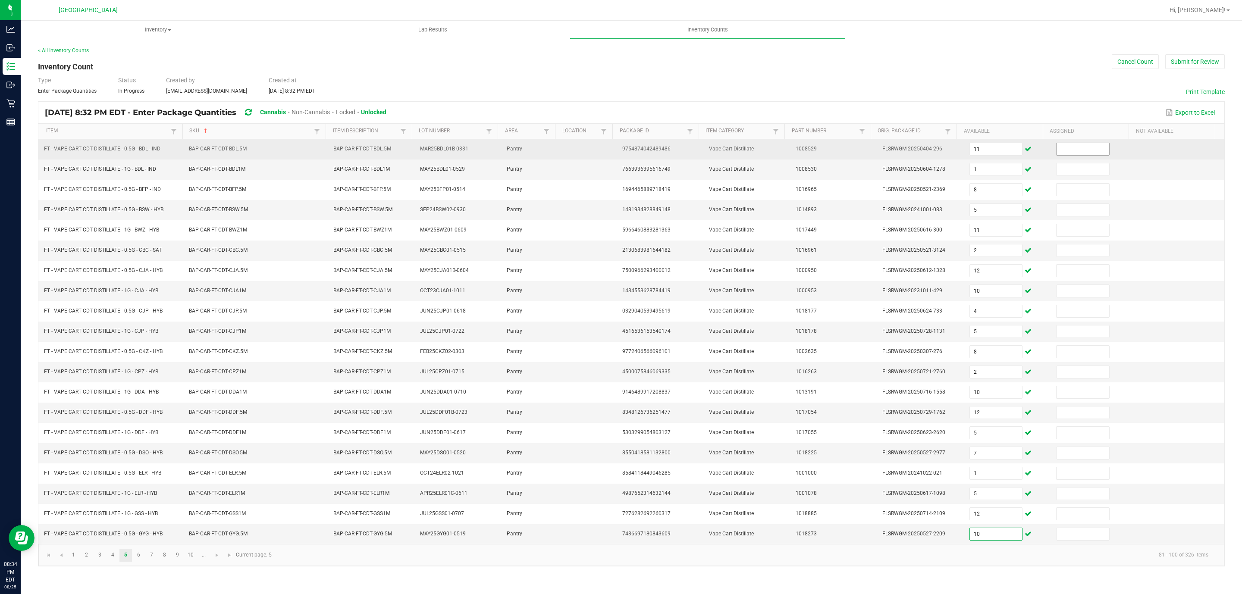
click at [1063, 149] on input at bounding box center [1083, 149] width 53 height 12
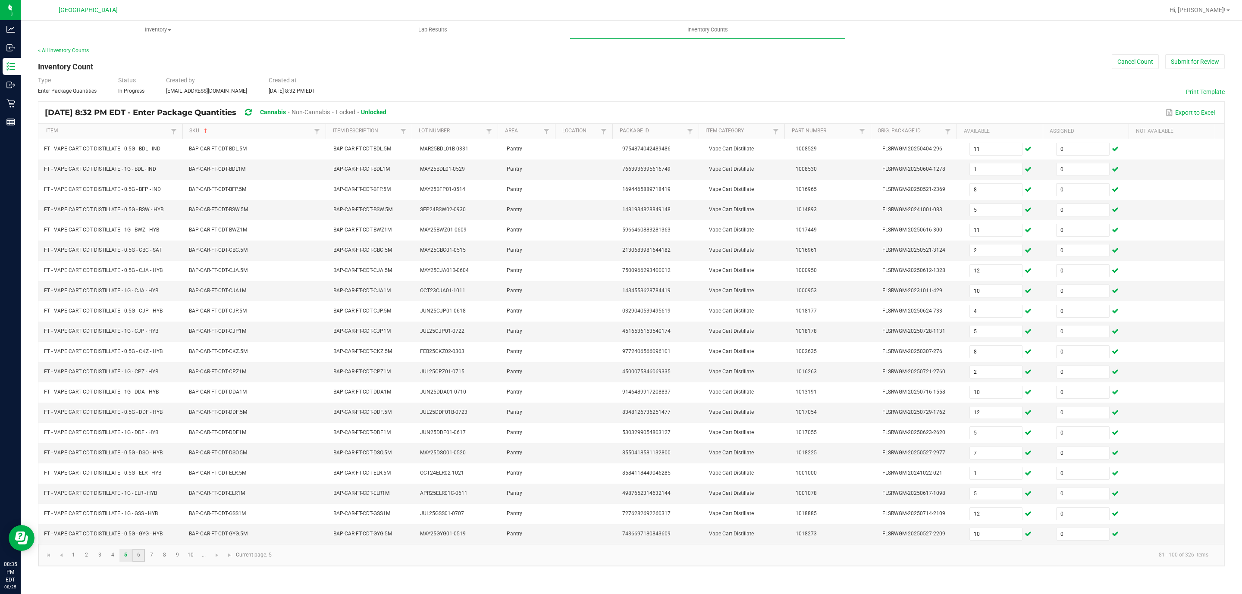
click at [142, 562] on link "6" at bounding box center [138, 555] width 13 height 13
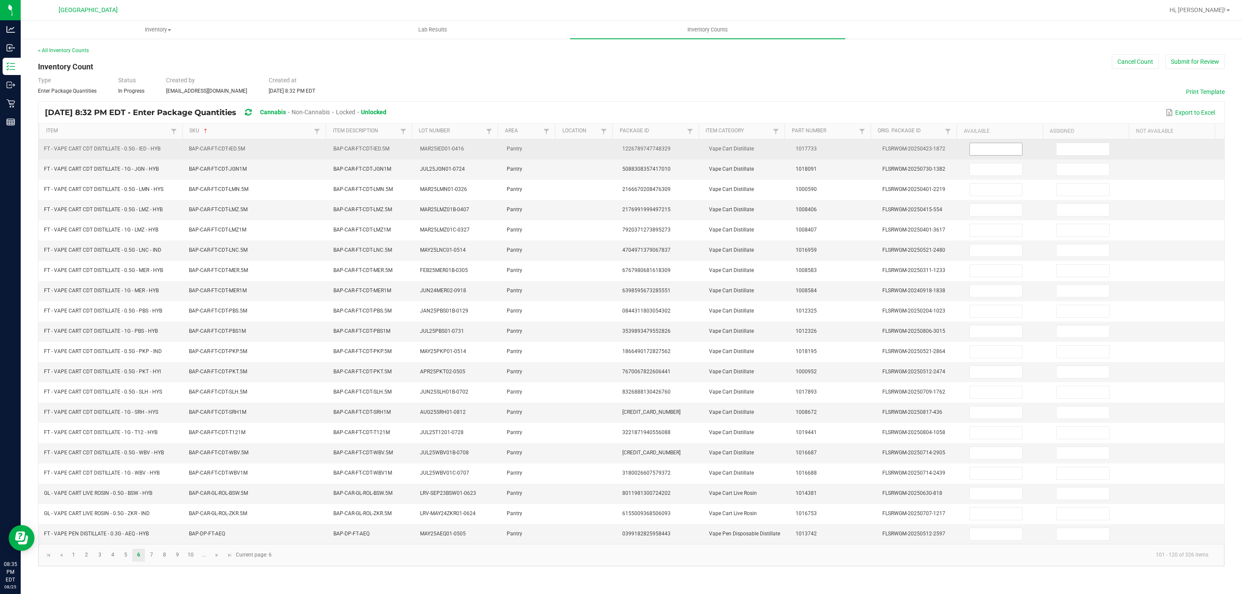
click at [1007, 156] on span at bounding box center [996, 149] width 53 height 13
click at [1004, 153] on input at bounding box center [996, 149] width 53 height 12
click at [1090, 159] on td at bounding box center [1094, 149] width 87 height 20
click at [1086, 153] on input at bounding box center [1083, 149] width 53 height 12
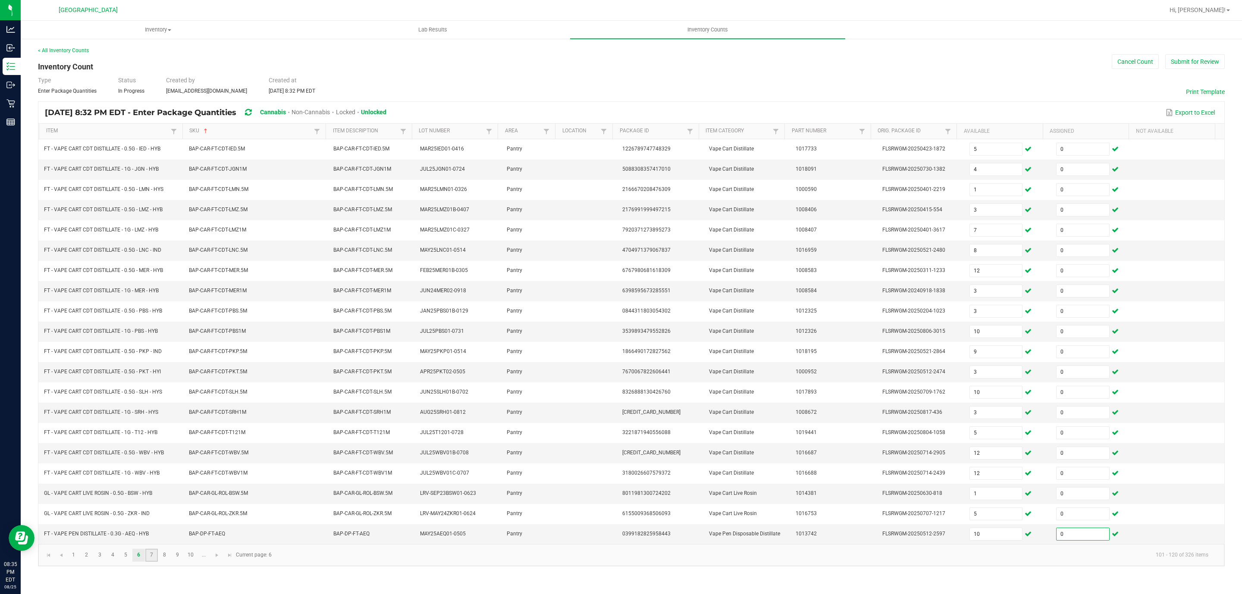
click at [157, 562] on link "7" at bounding box center [151, 555] width 13 height 13
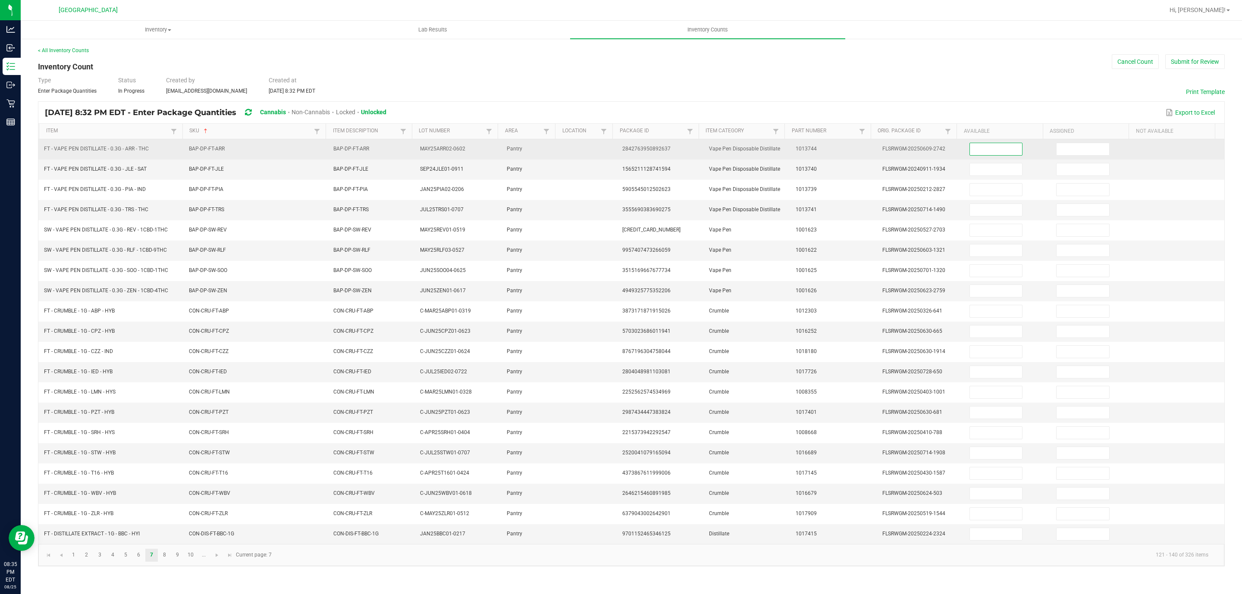
click at [985, 146] on input at bounding box center [996, 149] width 53 height 12
click at [1084, 149] on input at bounding box center [1083, 149] width 53 height 12
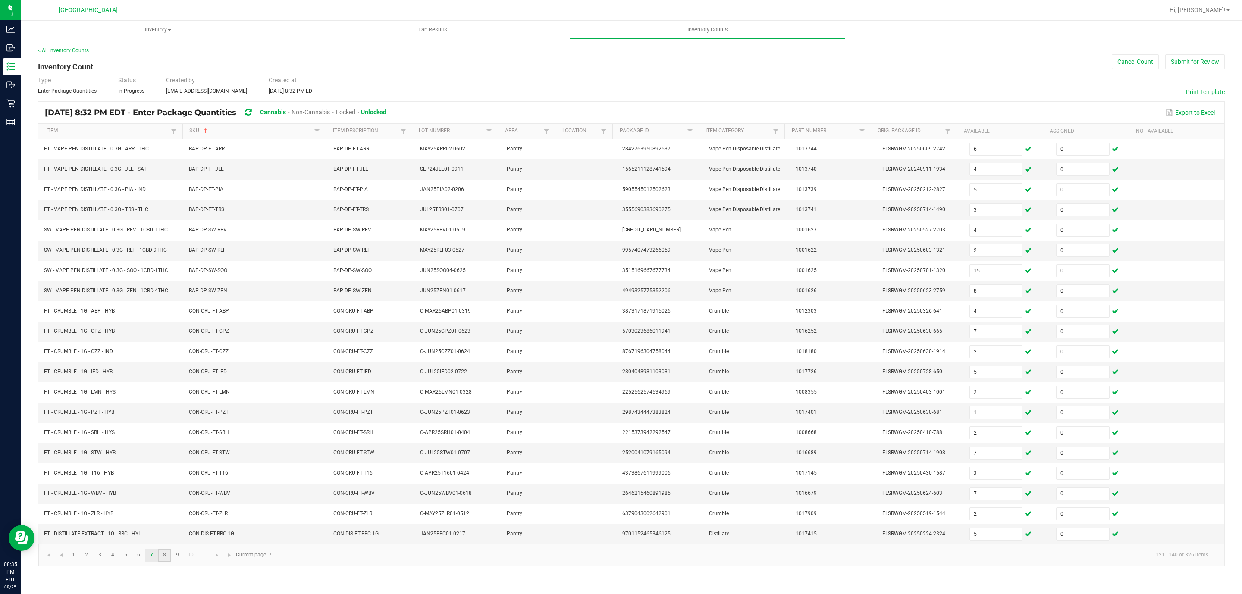
click at [166, 562] on link "8" at bounding box center [164, 555] width 13 height 13
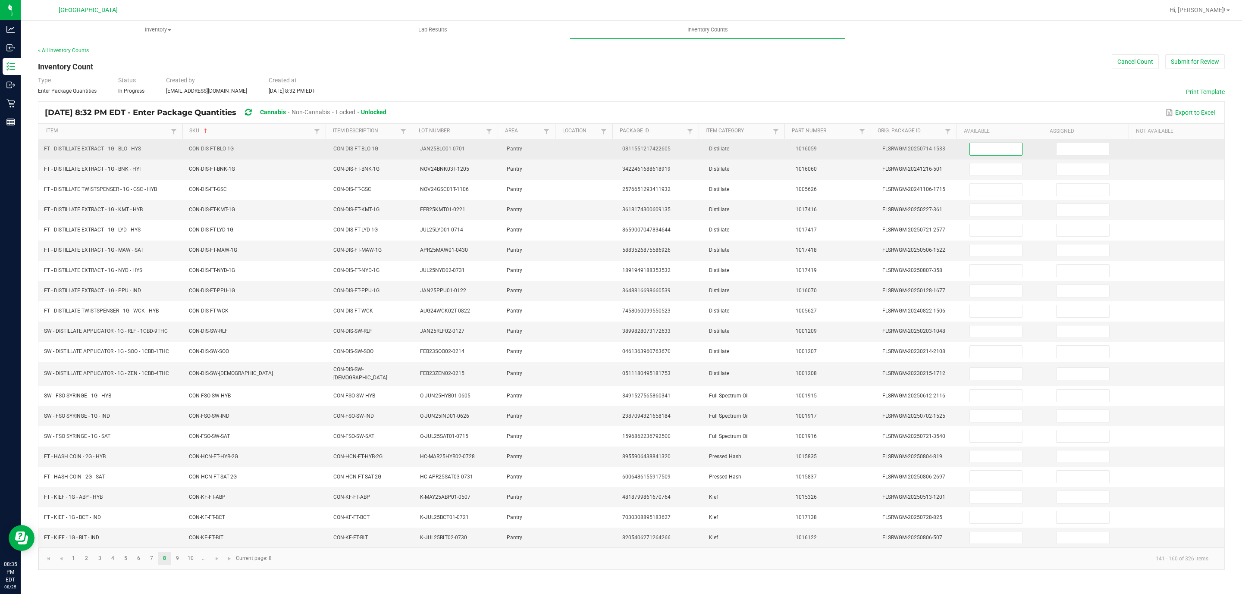
click at [985, 148] on input at bounding box center [996, 149] width 53 height 12
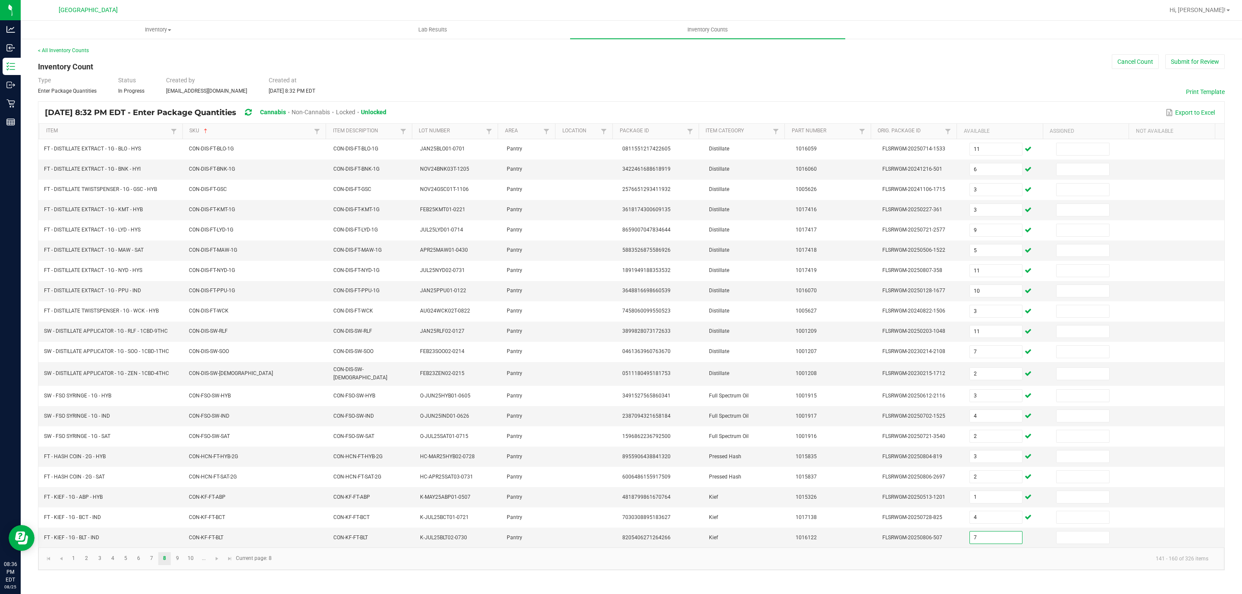
click at [1037, 138] on th "Available" at bounding box center [1000, 132] width 86 height 16
click at [1068, 156] on td at bounding box center [1094, 149] width 87 height 20
click at [1068, 166] on input at bounding box center [1083, 169] width 53 height 12
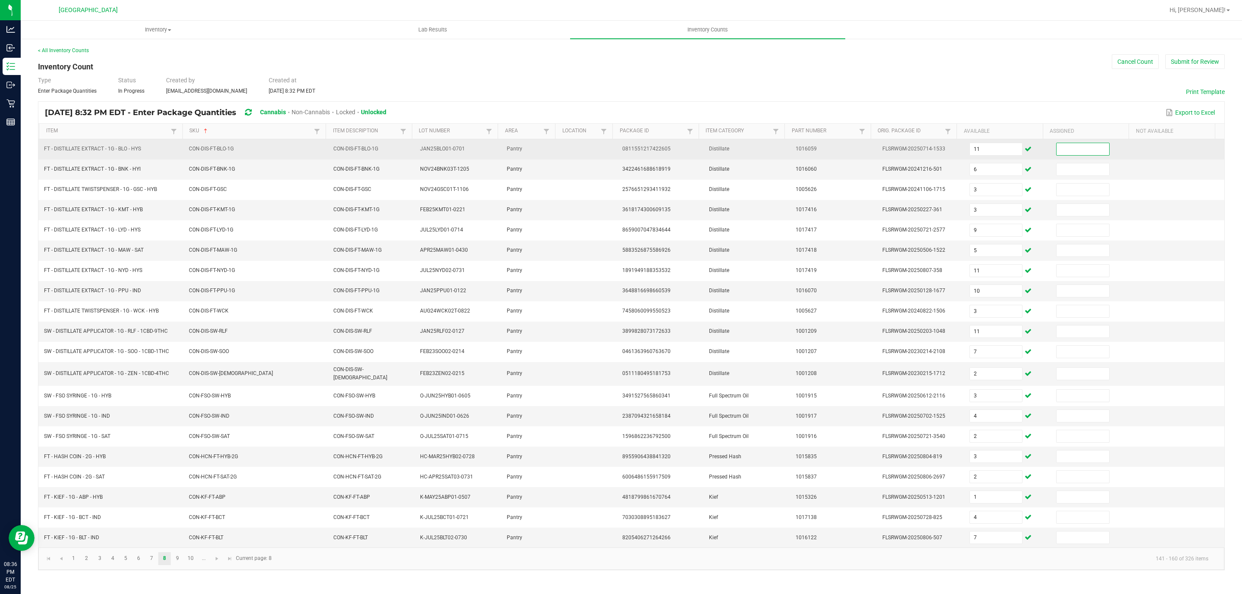
click at [1078, 151] on input at bounding box center [1083, 149] width 53 height 12
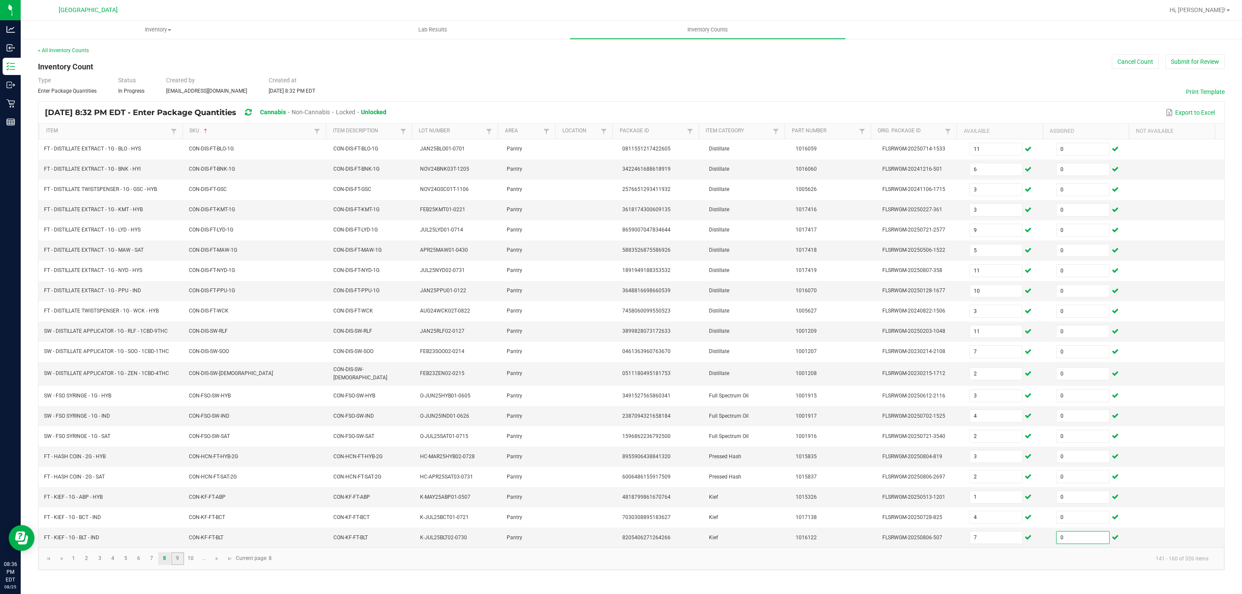
click at [176, 566] on link "9" at bounding box center [177, 559] width 13 height 13
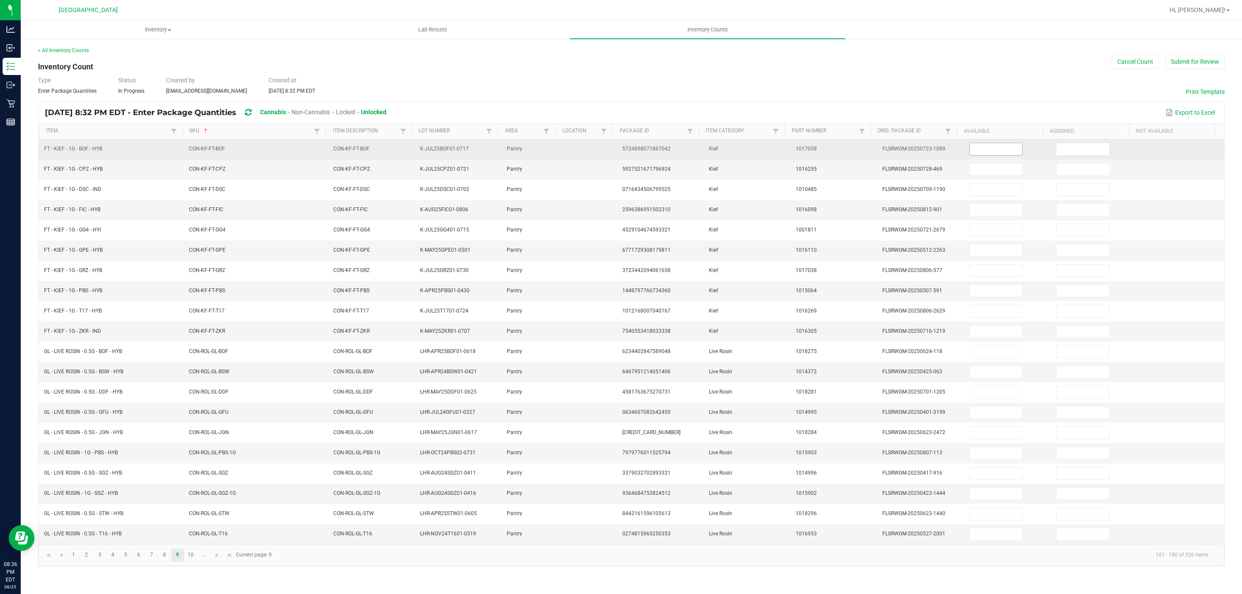
click at [984, 148] on input at bounding box center [996, 149] width 53 height 12
click at [1097, 148] on input at bounding box center [1083, 149] width 53 height 12
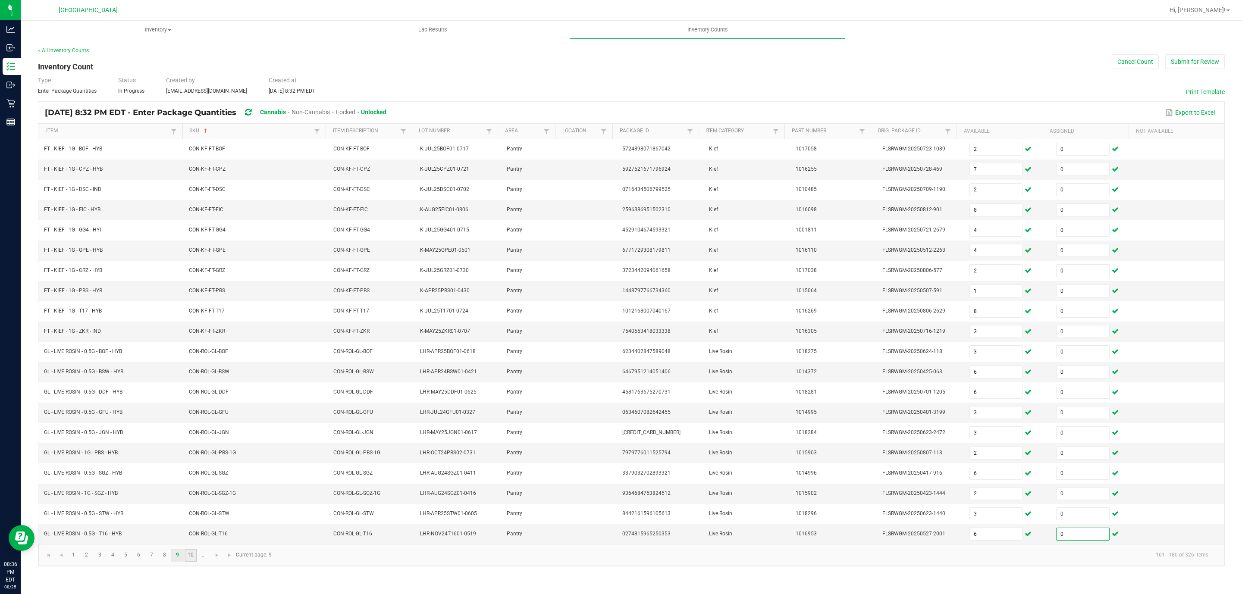
click at [192, 562] on link "10" at bounding box center [191, 555] width 13 height 13
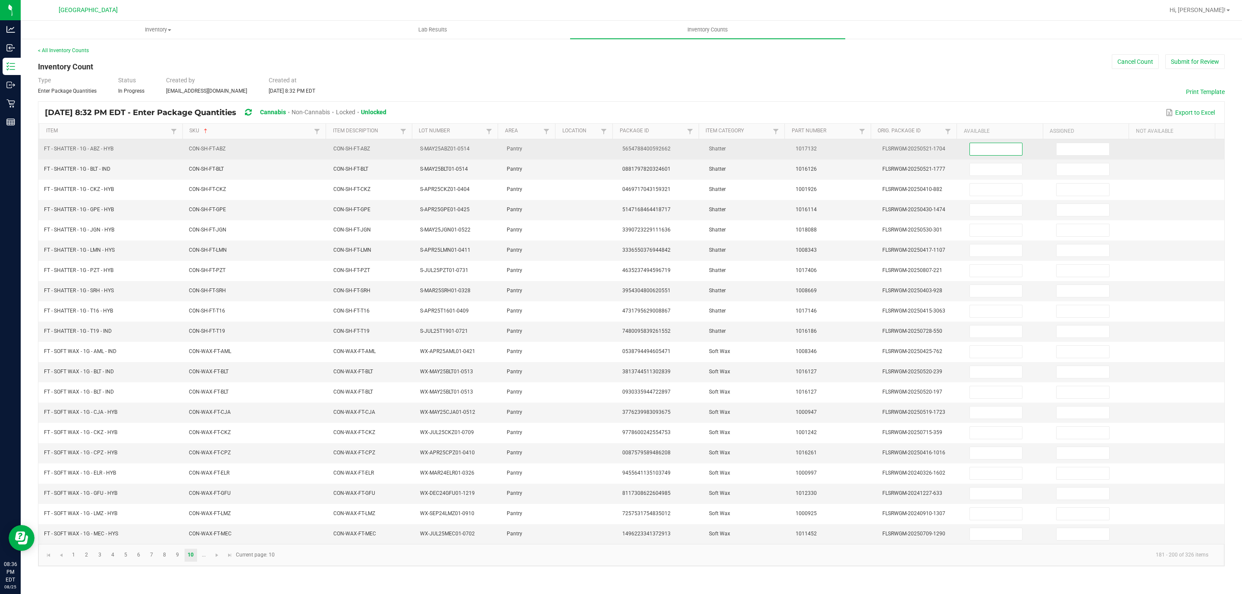
click at [994, 151] on input at bounding box center [996, 149] width 53 height 12
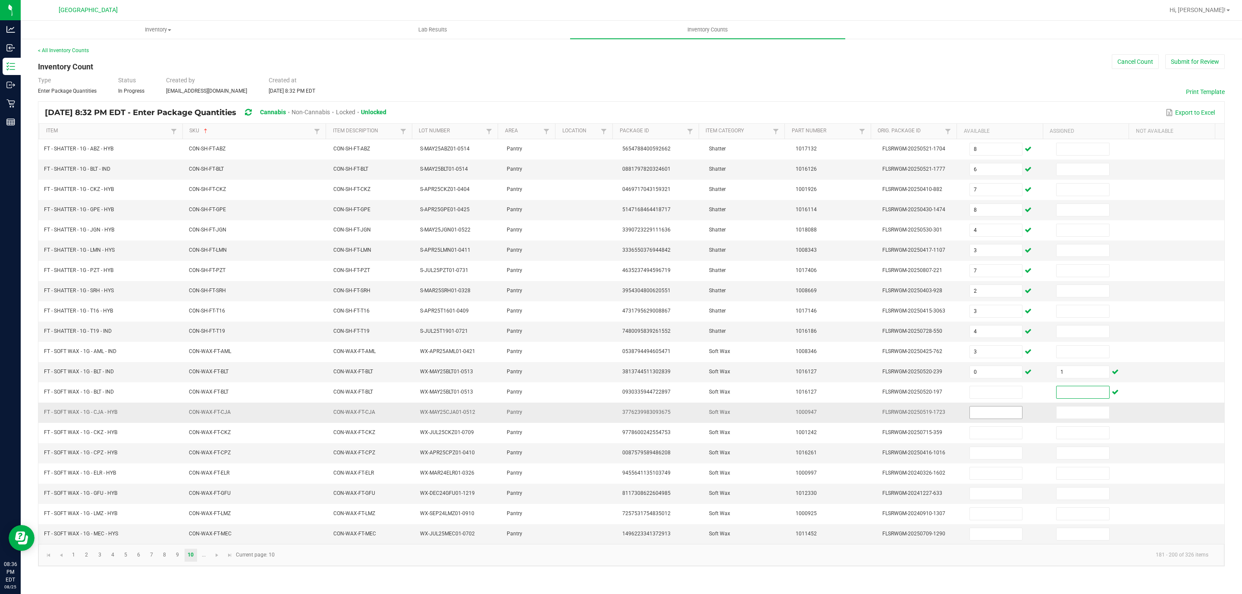
click at [989, 416] on input at bounding box center [996, 413] width 53 height 12
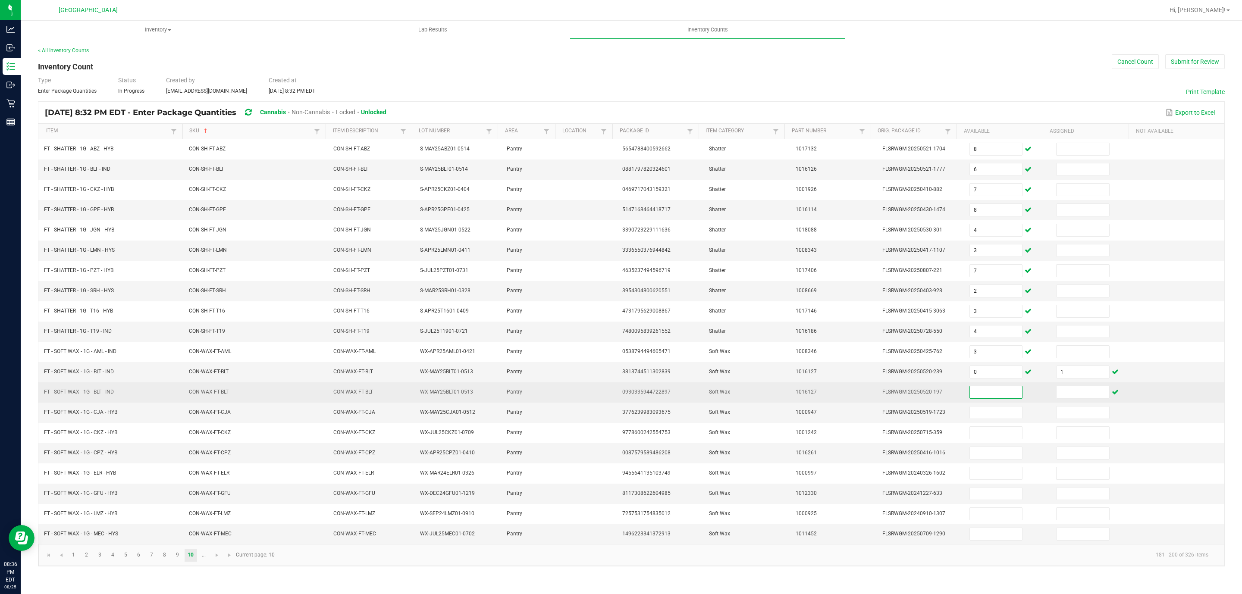
click at [989, 399] on input at bounding box center [996, 392] width 53 height 12
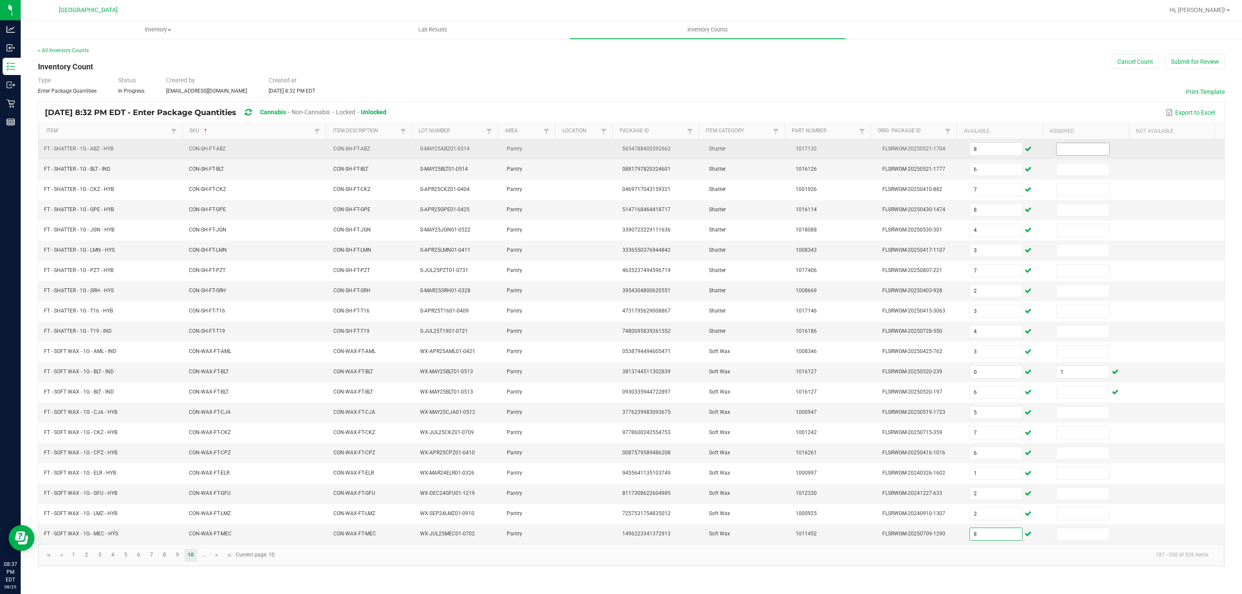
click at [1087, 152] on input at bounding box center [1083, 149] width 53 height 12
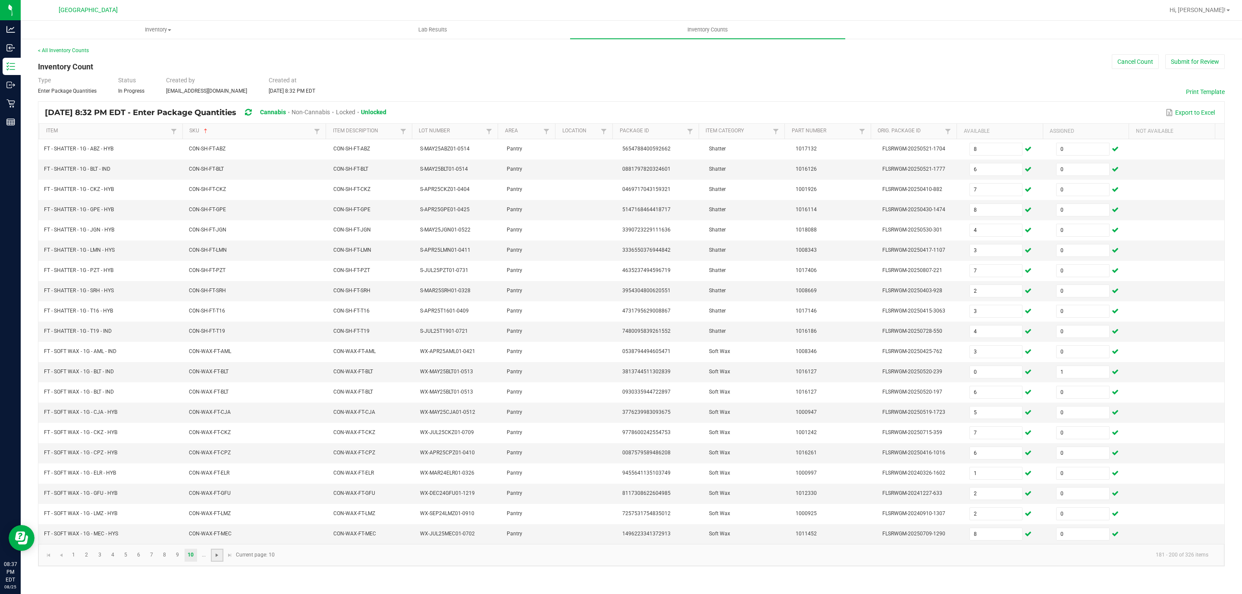
click at [216, 559] on span "Go to the next page" at bounding box center [217, 555] width 7 height 7
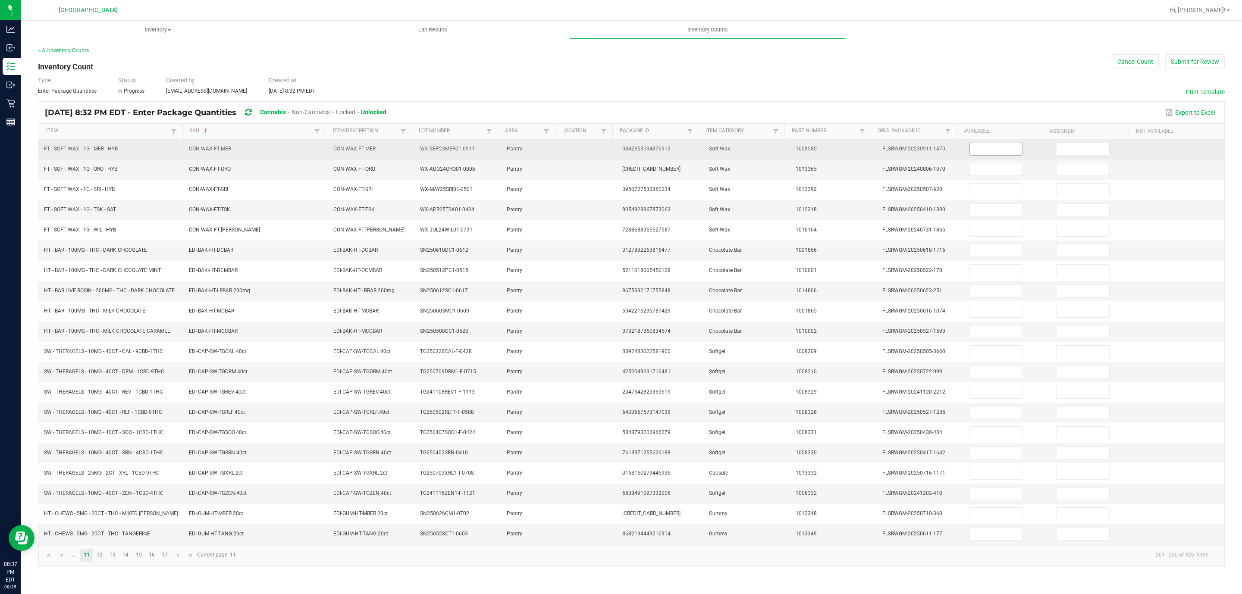
click at [965, 149] on td at bounding box center [1008, 149] width 87 height 20
click at [993, 145] on input at bounding box center [996, 149] width 53 height 12
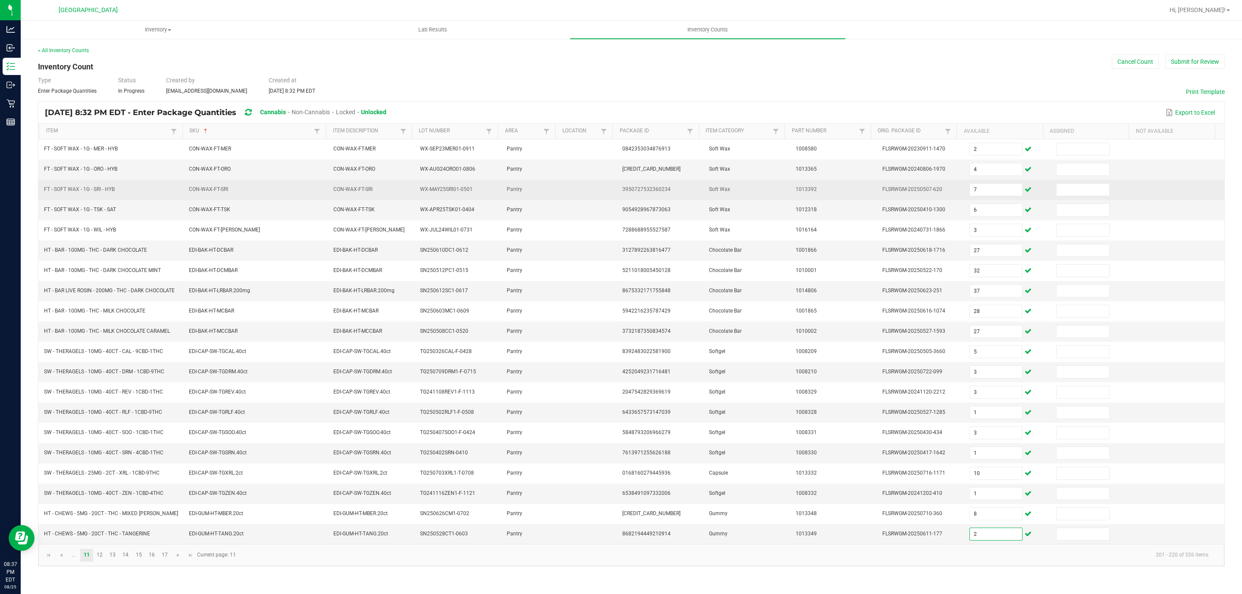
click at [988, 200] on td "7" at bounding box center [1008, 190] width 87 height 20
click at [988, 196] on input "7" at bounding box center [996, 190] width 53 height 12
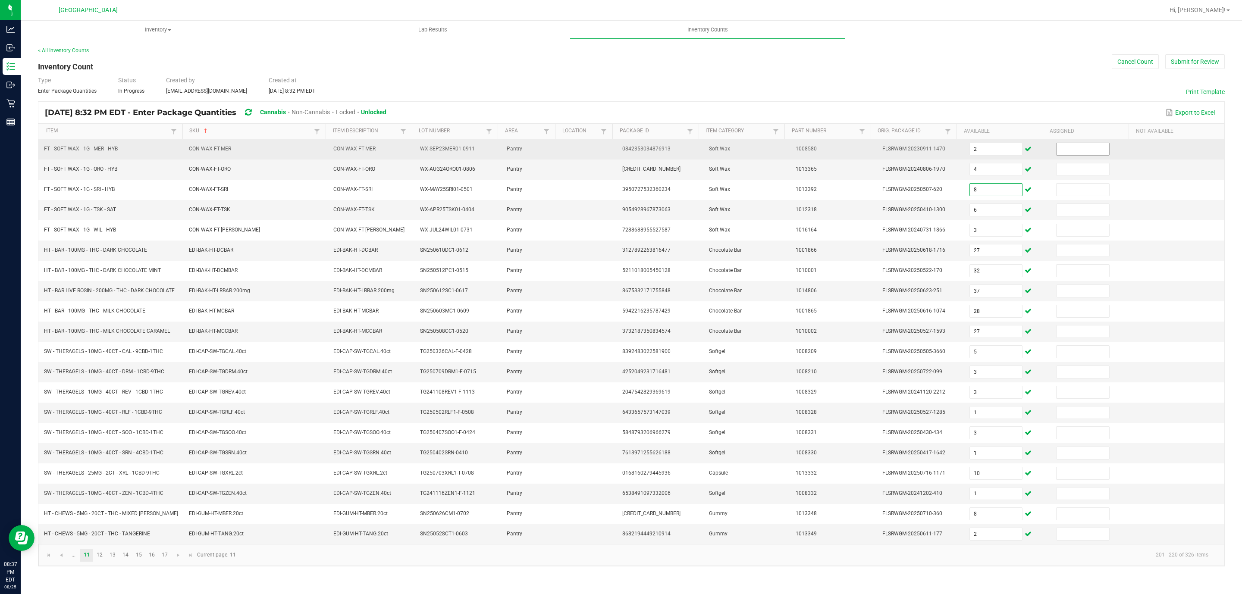
click at [1073, 154] on input at bounding box center [1083, 149] width 53 height 12
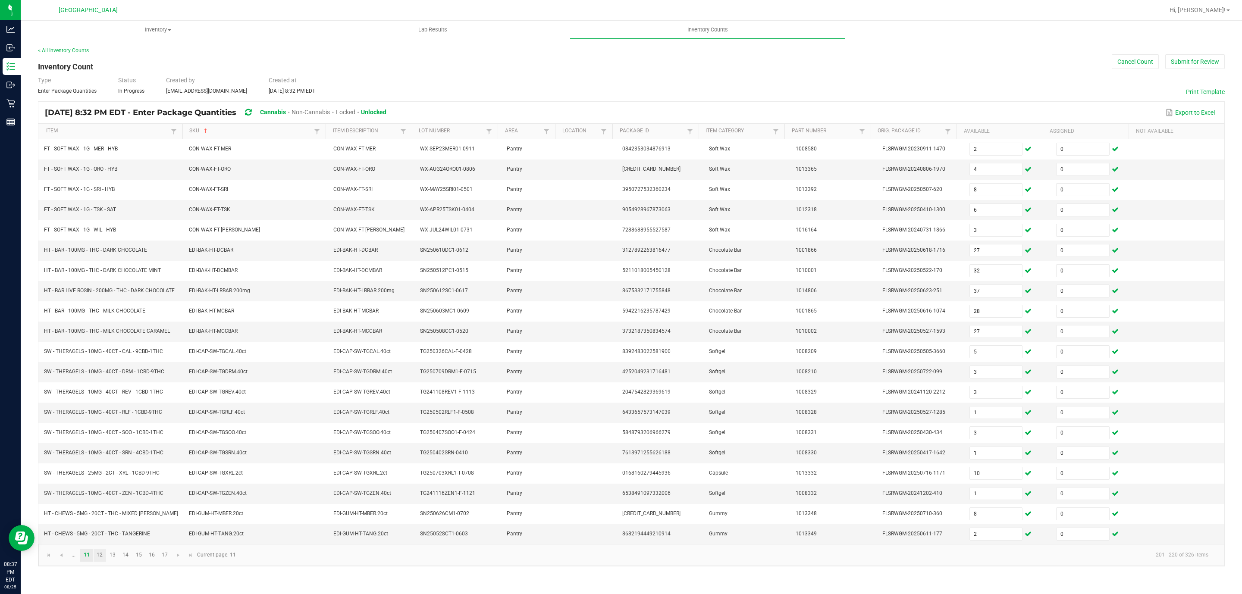
click at [101, 562] on link "12" at bounding box center [100, 555] width 13 height 13
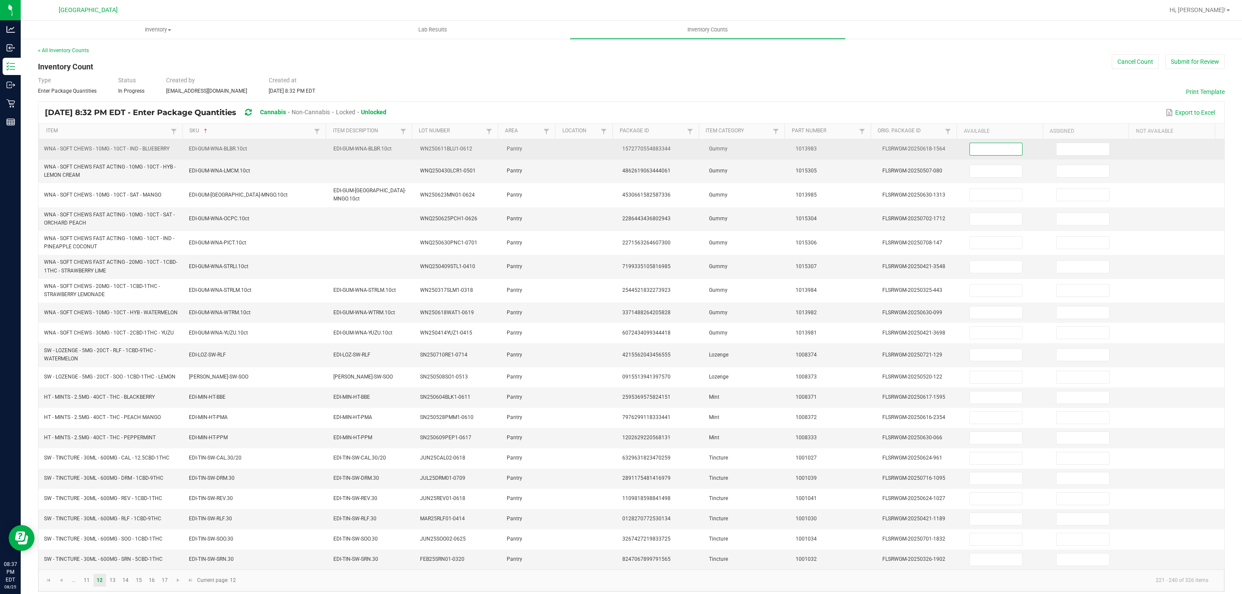
click at [998, 149] on input at bounding box center [996, 149] width 53 height 12
click at [1073, 143] on span at bounding box center [1082, 149] width 53 height 13
click at [1071, 145] on input at bounding box center [1083, 149] width 53 height 12
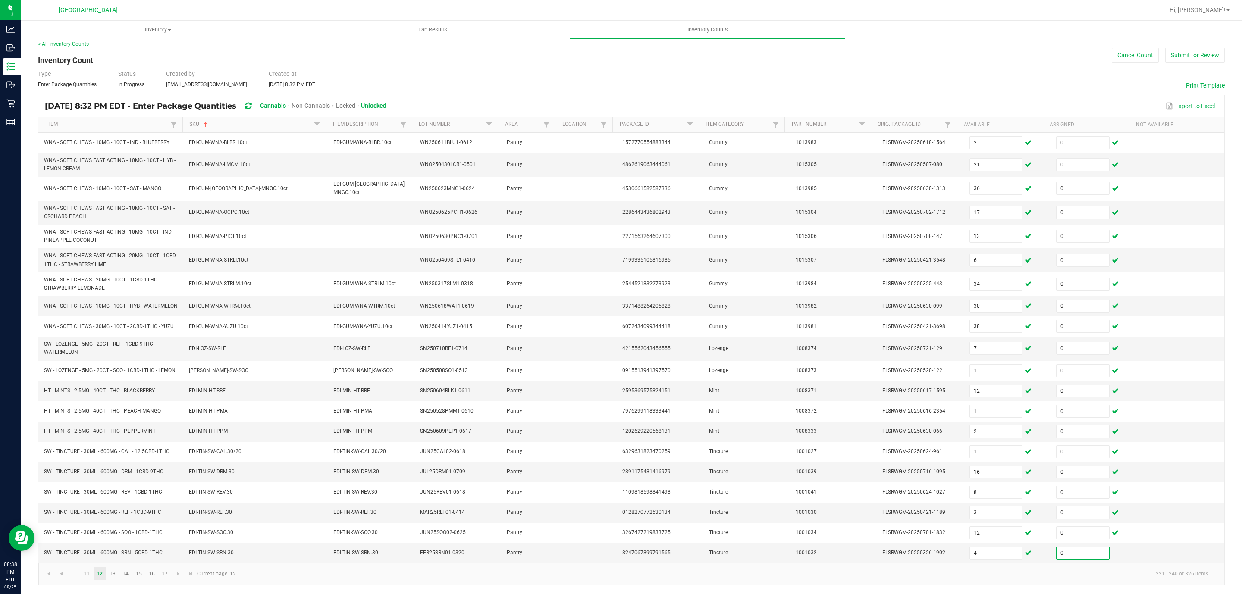
scroll to position [21, 0]
click at [111, 575] on link "13" at bounding box center [113, 574] width 13 height 13
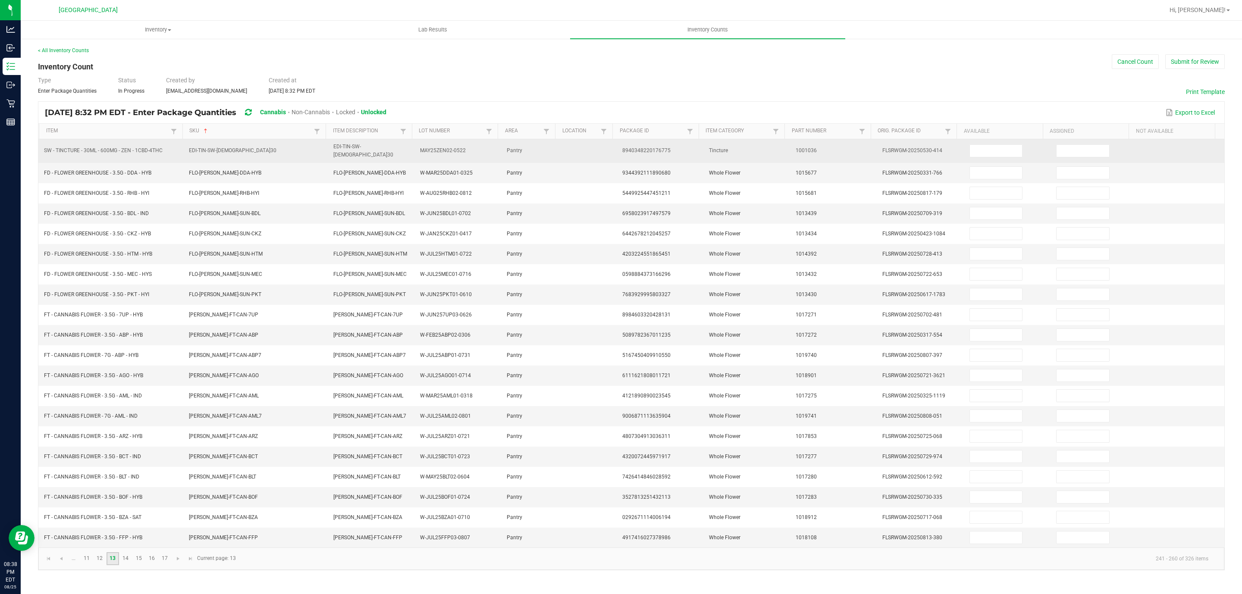
scroll to position [0, 0]
click at [1002, 146] on input at bounding box center [996, 151] width 53 height 12
click at [1062, 151] on input at bounding box center [1083, 151] width 53 height 12
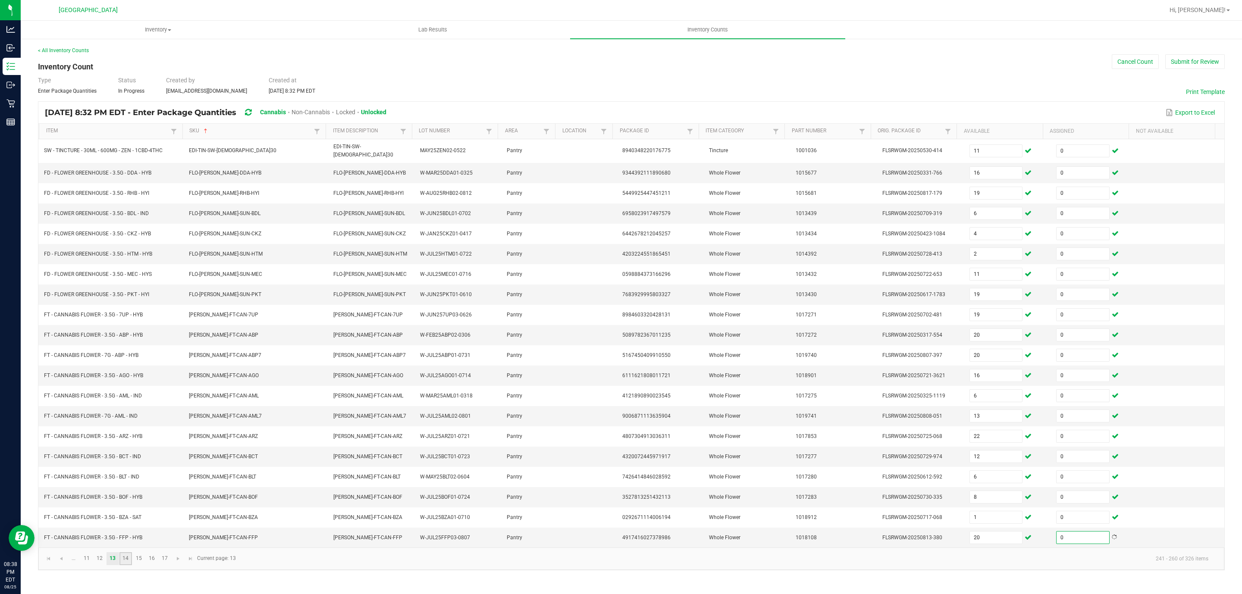
click at [126, 566] on link "14" at bounding box center [125, 559] width 13 height 13
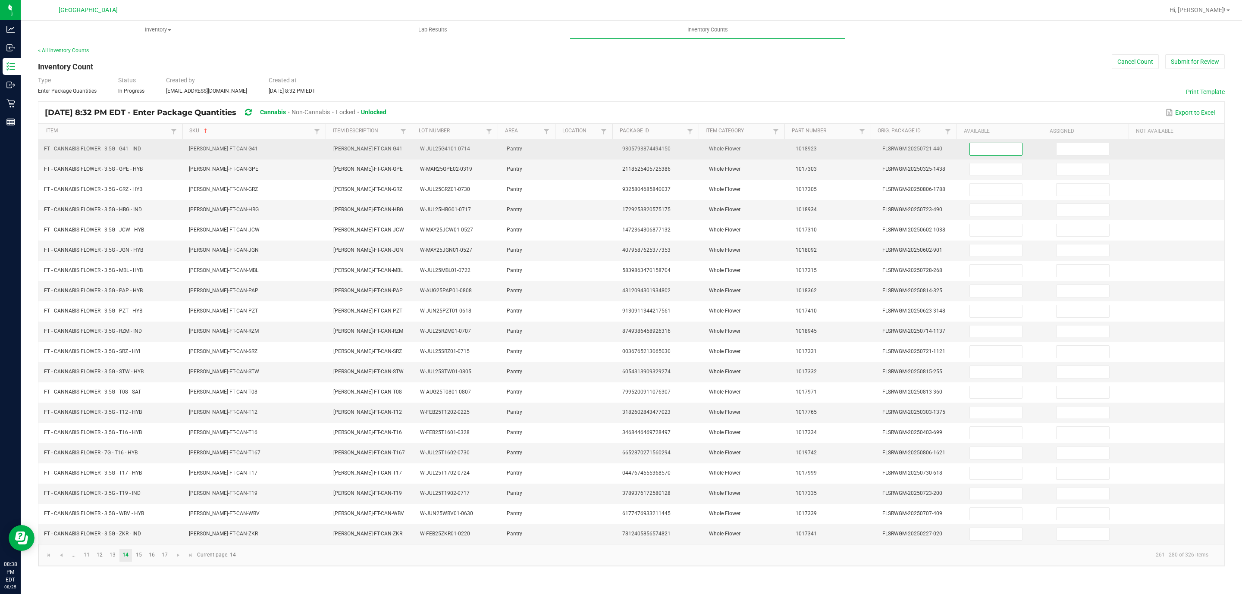
click at [976, 148] on input at bounding box center [996, 149] width 53 height 12
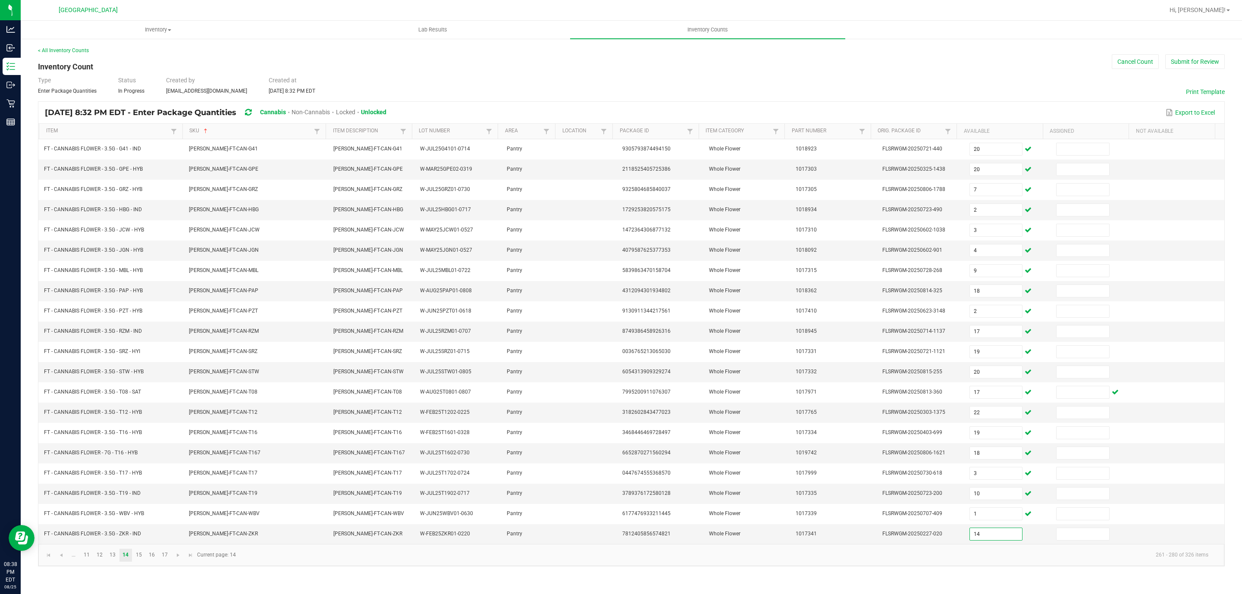
click at [1071, 139] on th "Assigned" at bounding box center [1086, 132] width 86 height 16
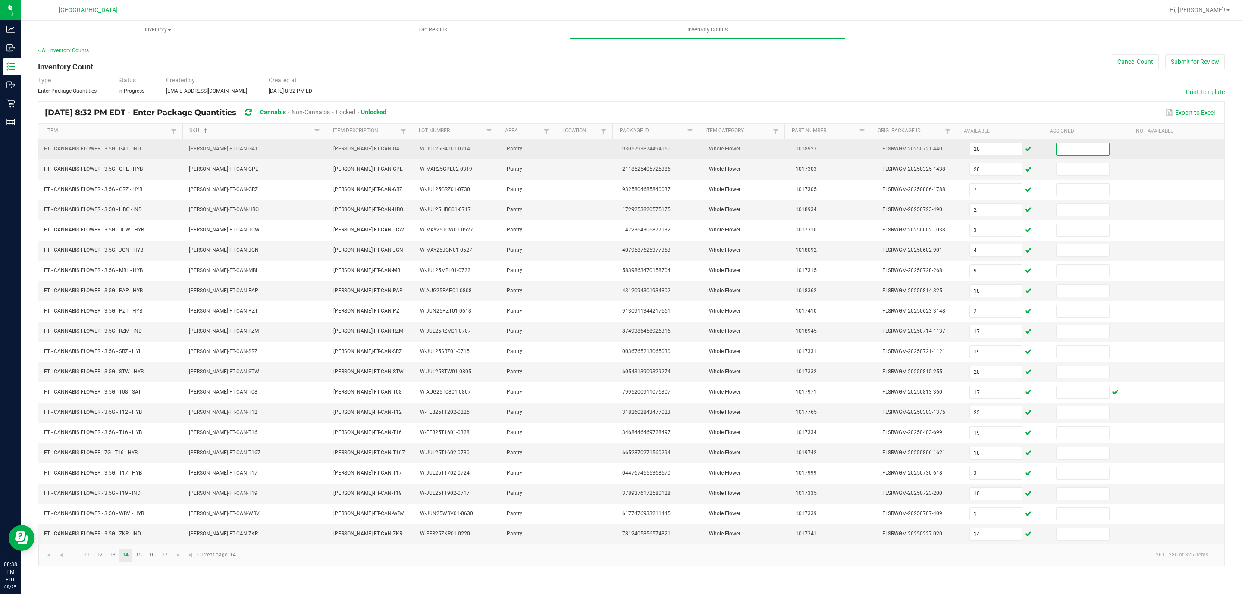
click at [1071, 148] on input at bounding box center [1083, 149] width 53 height 12
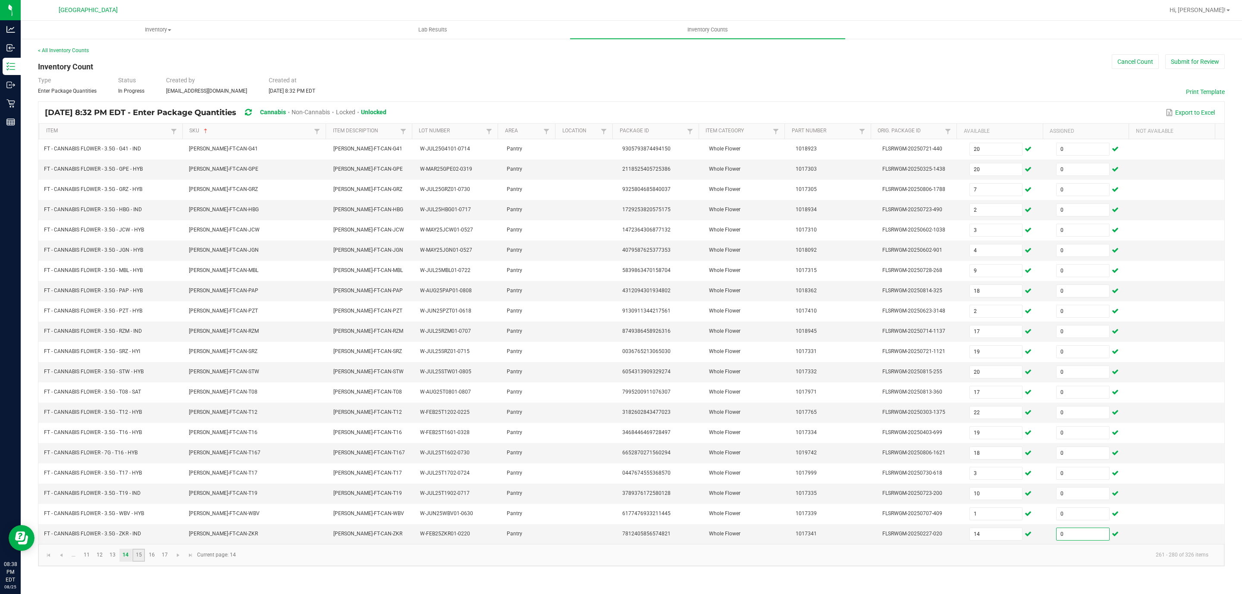
click at [134, 562] on link "15" at bounding box center [138, 555] width 13 height 13
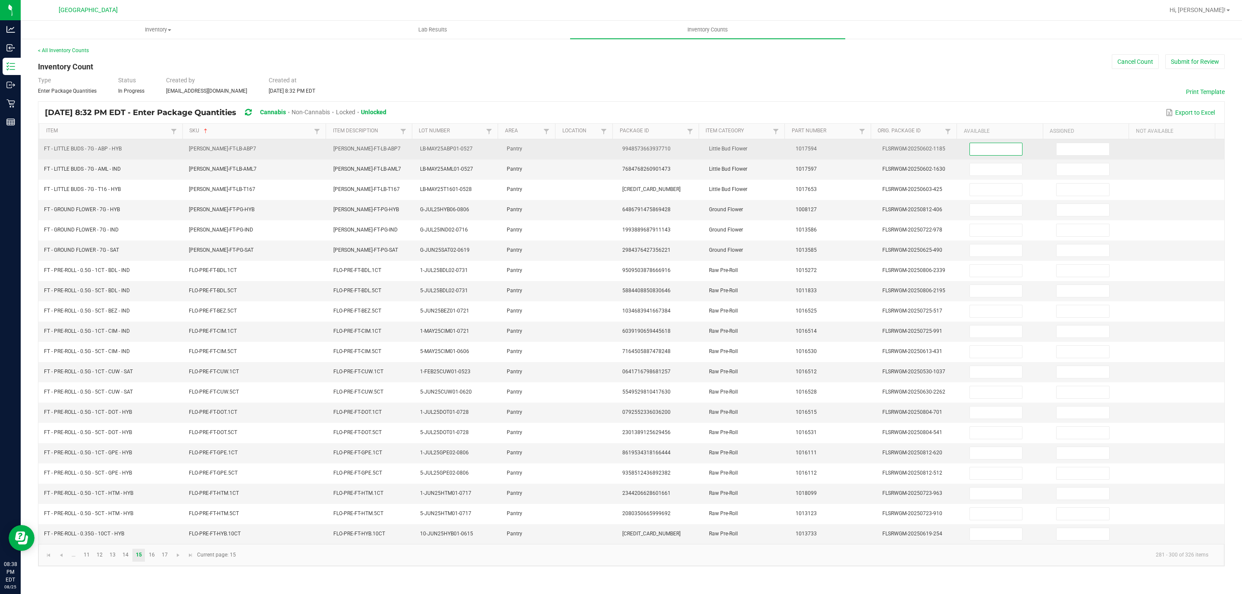
click at [976, 152] on input at bounding box center [996, 149] width 53 height 12
click at [1068, 151] on input at bounding box center [1083, 149] width 53 height 12
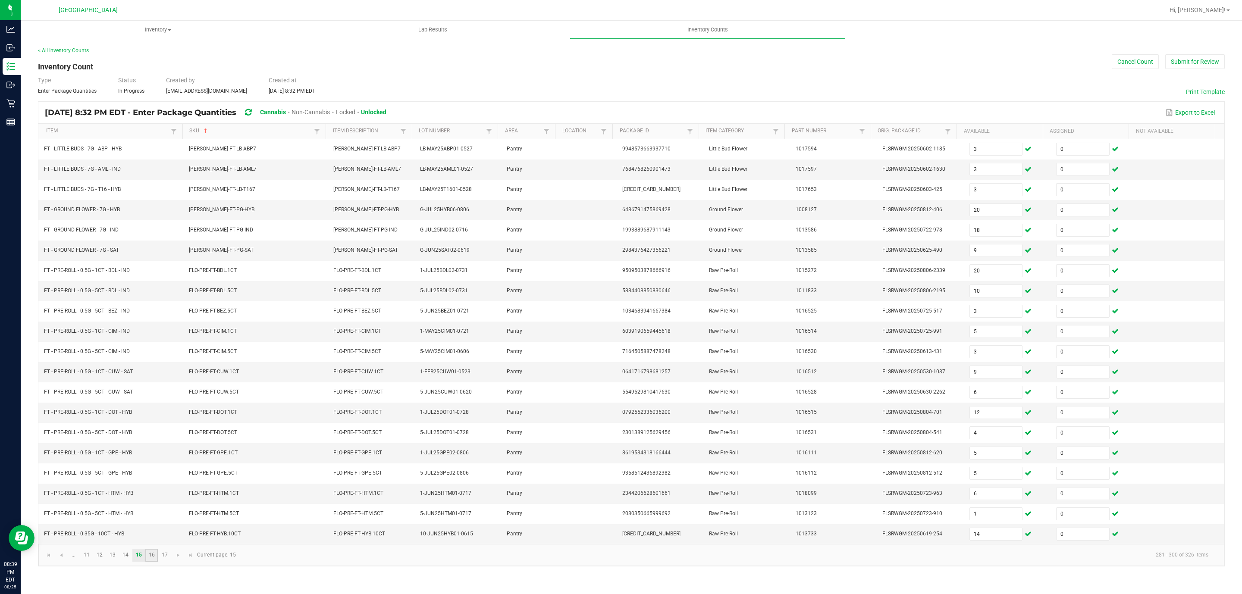
click at [158, 562] on link "16" at bounding box center [151, 555] width 13 height 13
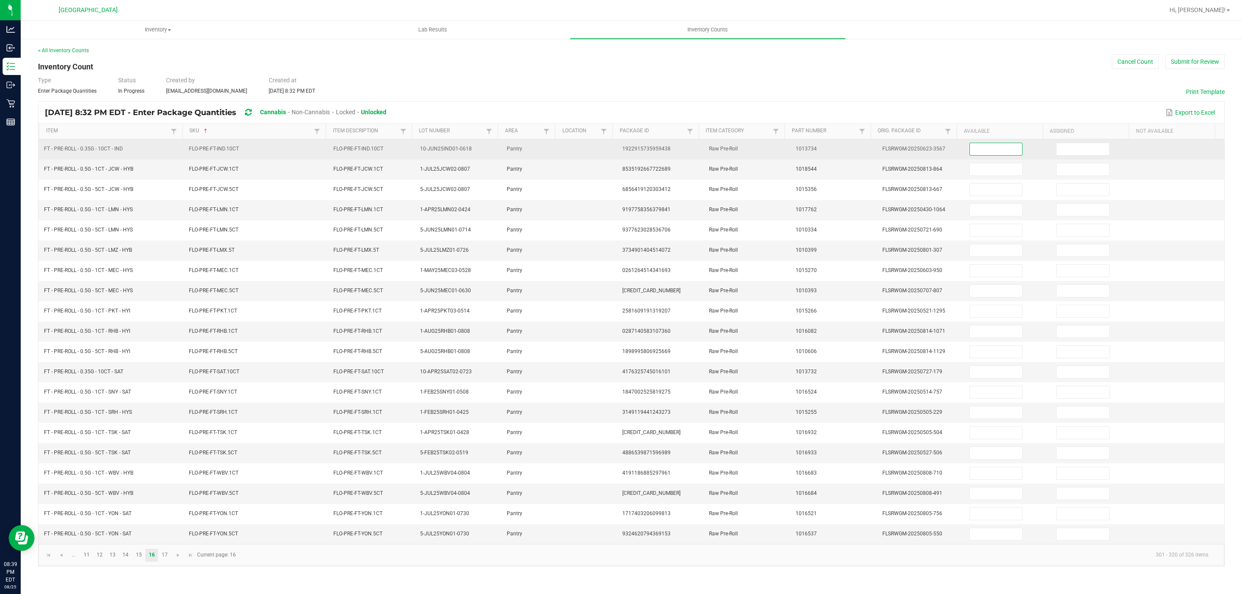
click at [1006, 150] on input at bounding box center [996, 149] width 53 height 12
click at [1069, 152] on input at bounding box center [1083, 149] width 53 height 12
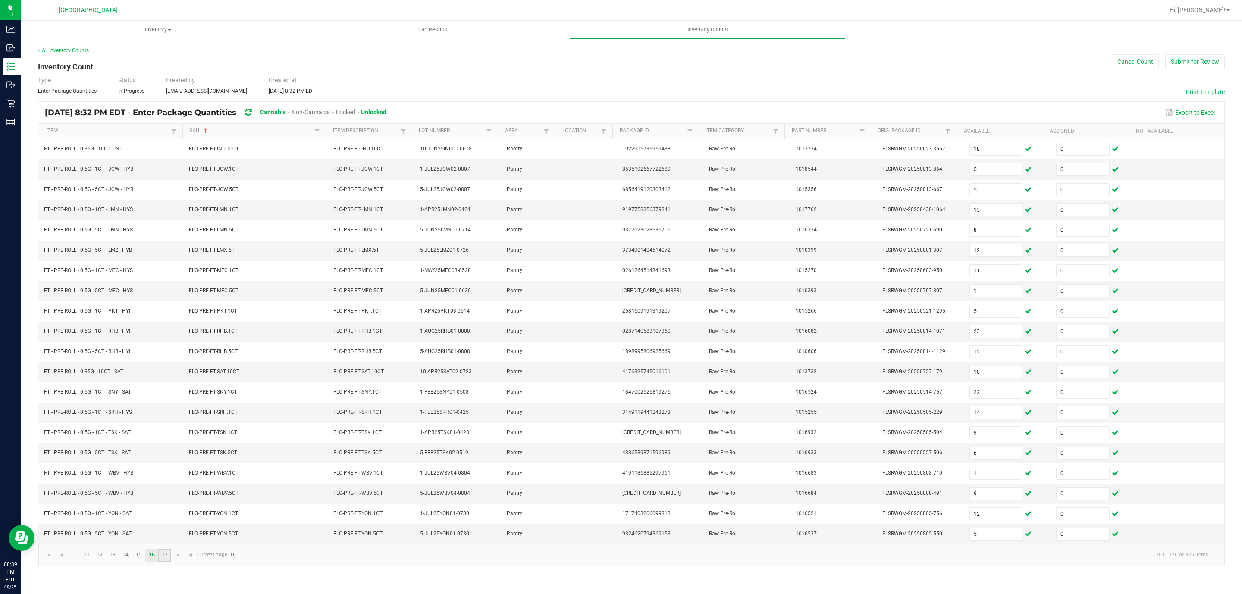
click at [164, 562] on link "17" at bounding box center [164, 555] width 13 height 13
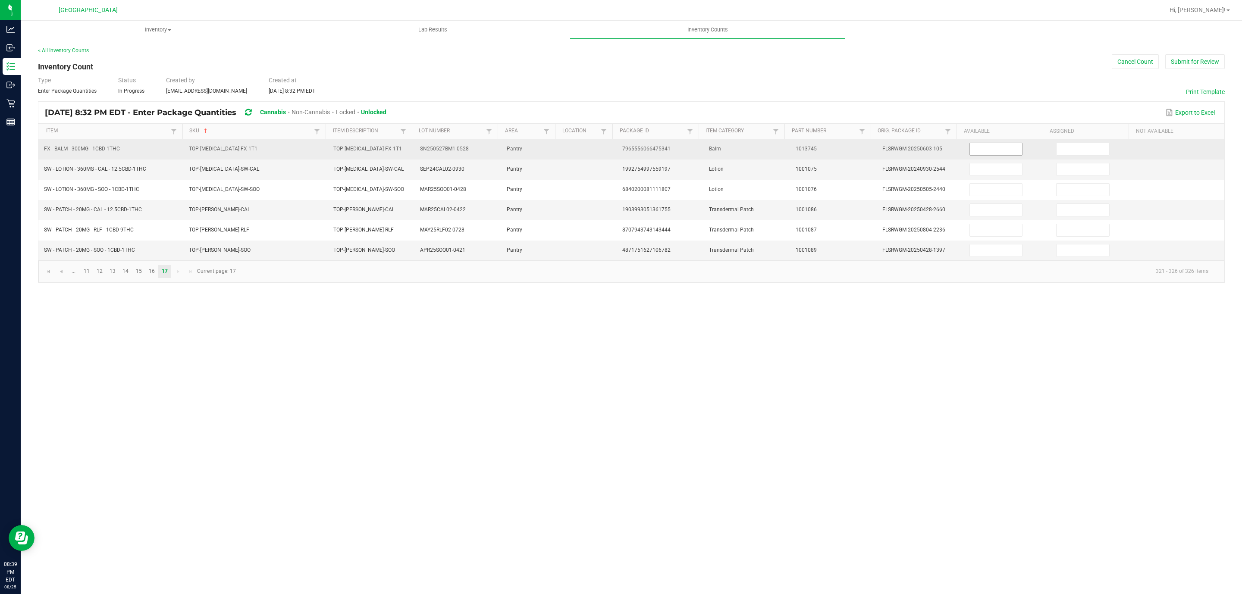
click at [1004, 148] on input at bounding box center [996, 149] width 53 height 12
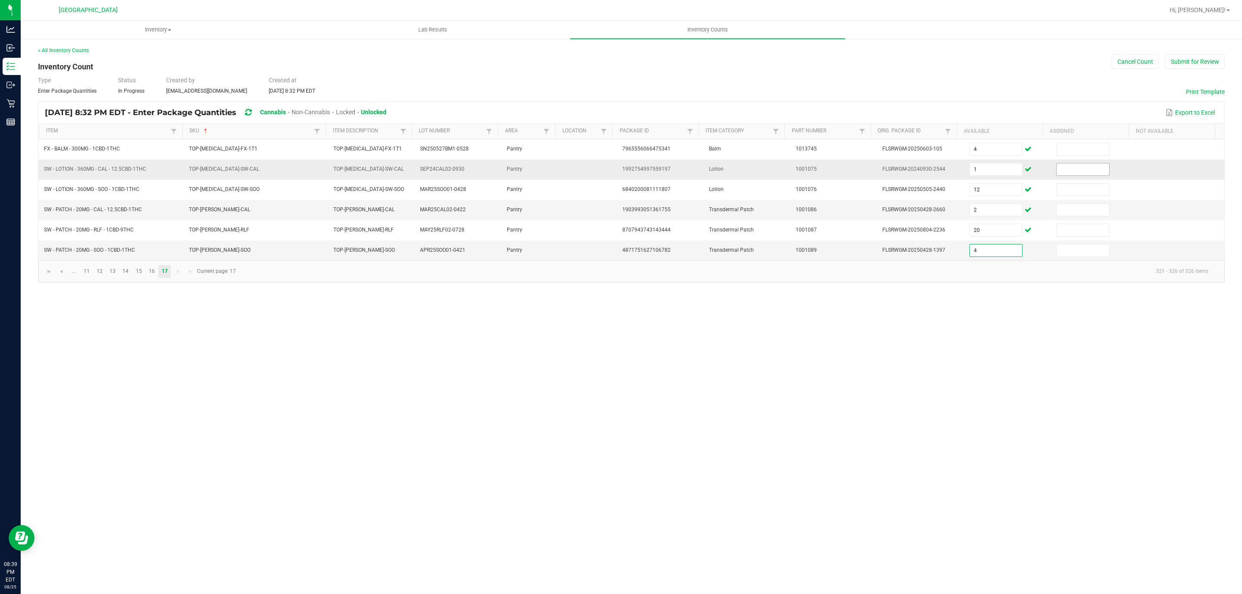
click at [1096, 166] on input at bounding box center [1083, 169] width 53 height 12
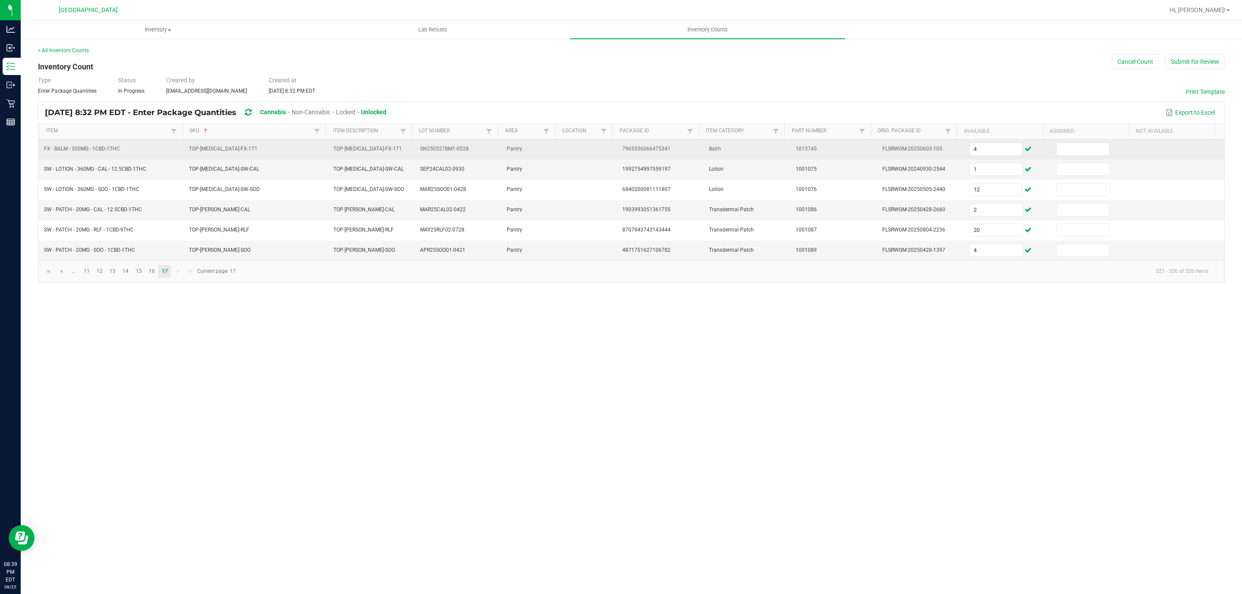
click at [1091, 157] on td at bounding box center [1094, 149] width 87 height 20
click at [1091, 154] on input at bounding box center [1083, 149] width 53 height 12
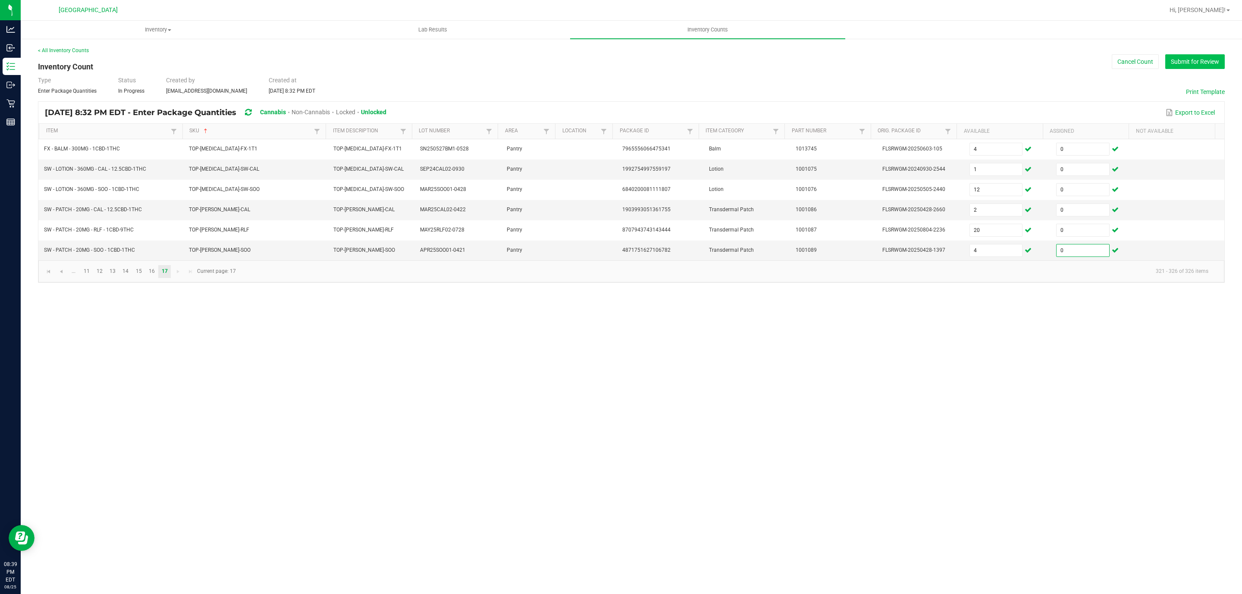
click at [1199, 60] on button "Submit for Review" at bounding box center [1196, 61] width 60 height 15
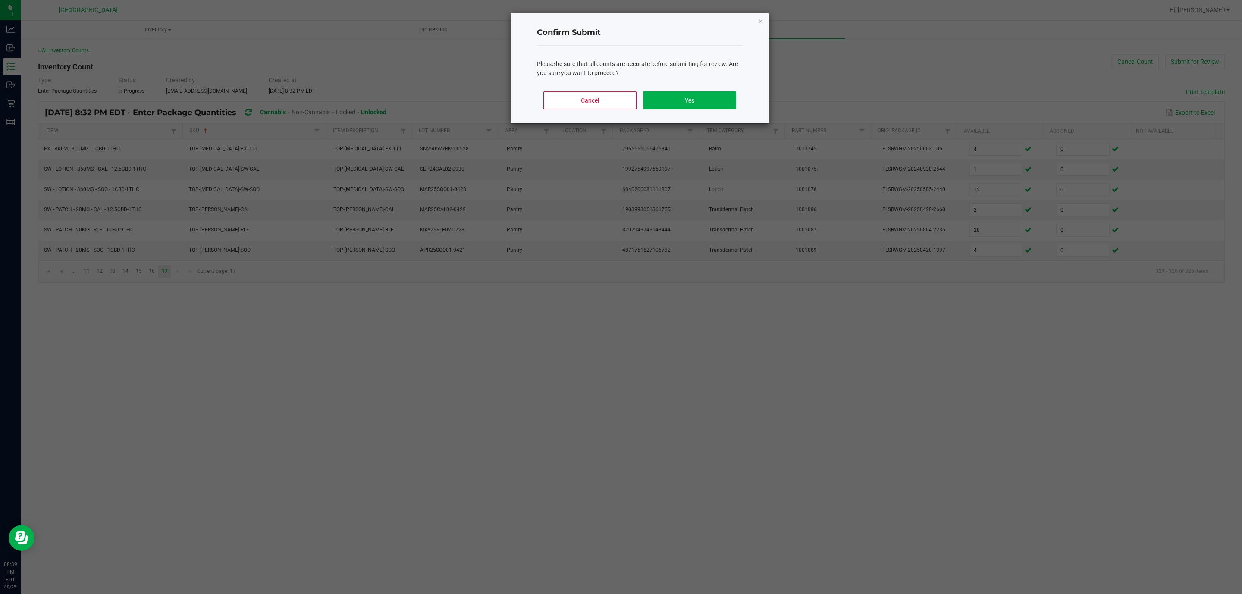
click at [699, 73] on div "Please be sure that all counts are accurate before submitting for review. Are y…" at bounding box center [640, 69] width 206 height 18
drag, startPoint x: 699, startPoint y: 83, endPoint x: 701, endPoint y: 110, distance: 27.3
click at [699, 96] on div "Confirm Submit Please be sure that all counts are accurate before submitting fo…" at bounding box center [640, 68] width 258 height 110
click at [701, 110] on button "Yes" at bounding box center [689, 100] width 93 height 18
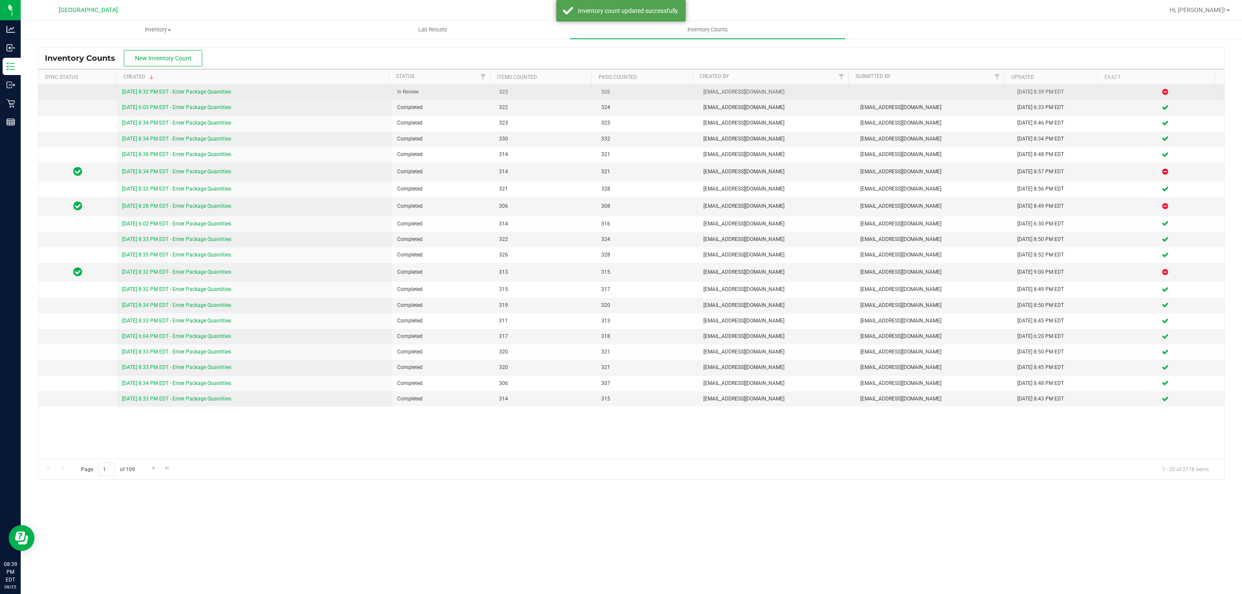
click at [151, 94] on link "[DATE] 8:32 PM EDT - Enter Package Quantities" at bounding box center [176, 92] width 109 height 6
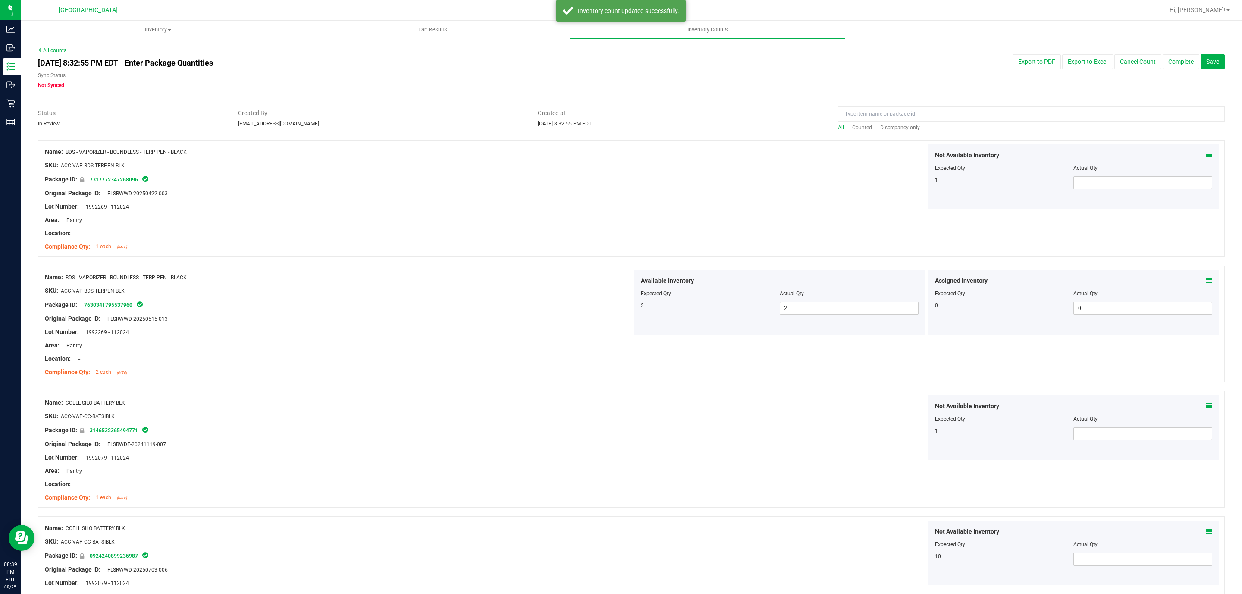
click at [884, 126] on span "Discrepancy only" at bounding box center [900, 128] width 40 height 6
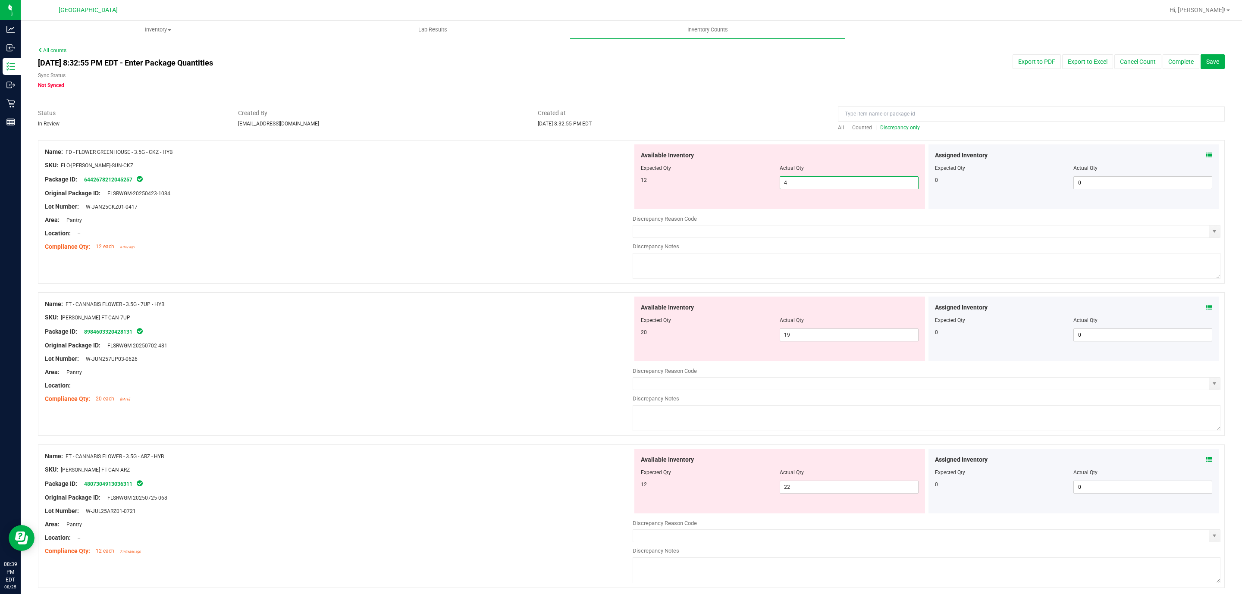
click at [790, 184] on span "4 4" at bounding box center [849, 182] width 139 height 13
click at [793, 182] on input "4" at bounding box center [849, 183] width 138 height 12
click at [320, 257] on div "Name: FD - FLOWER GREENHOUSE - 3.5G - CKZ - HYB SKU: FLO-[PERSON_NAME]-SUN-CKZ …" at bounding box center [631, 216] width 1187 height 152
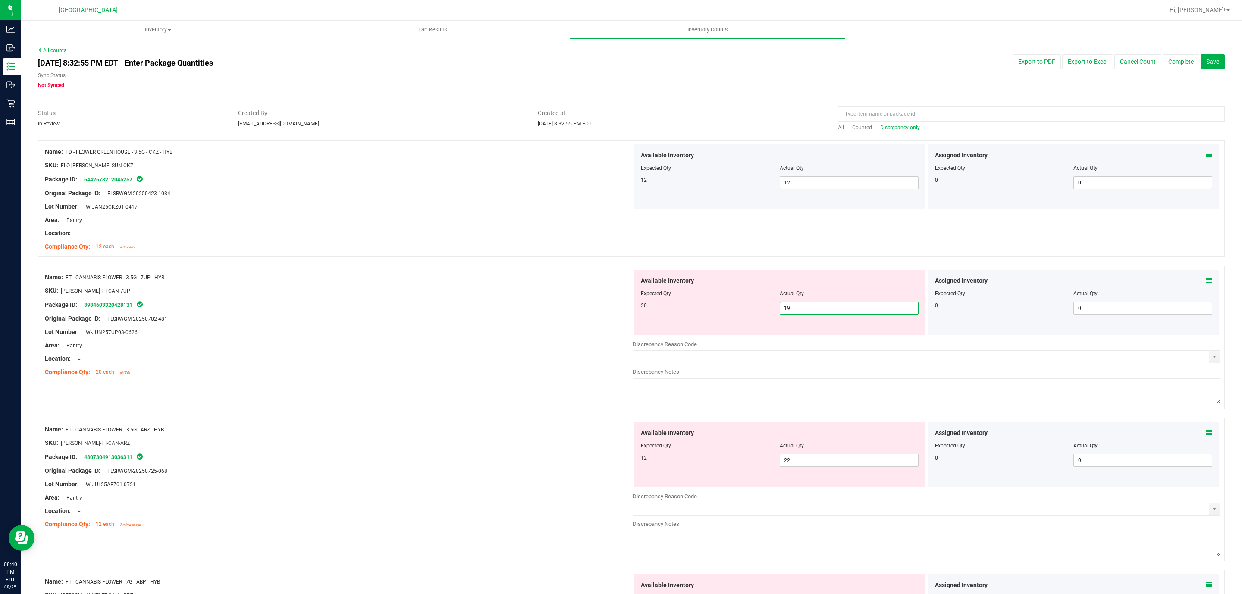
click at [799, 305] on span "19 19" at bounding box center [849, 308] width 139 height 13
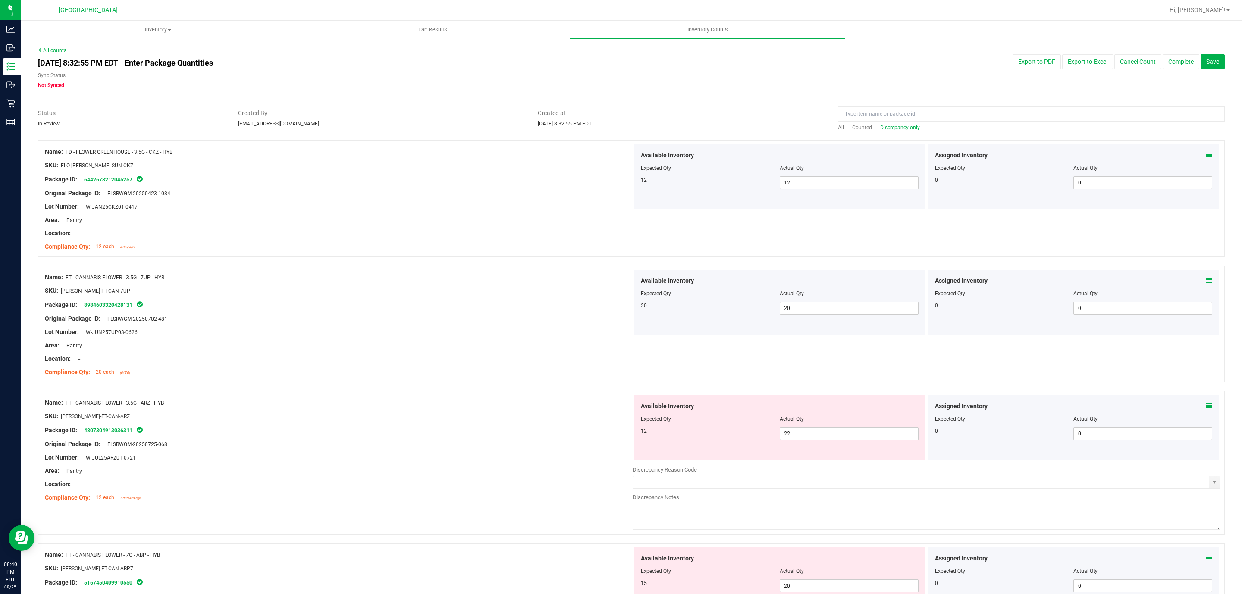
click at [829, 422] on div "Actual Qty" at bounding box center [849, 419] width 139 height 8
click at [831, 437] on span "22 22" at bounding box center [849, 433] width 139 height 13
click at [831, 437] on input "22" at bounding box center [849, 434] width 138 height 12
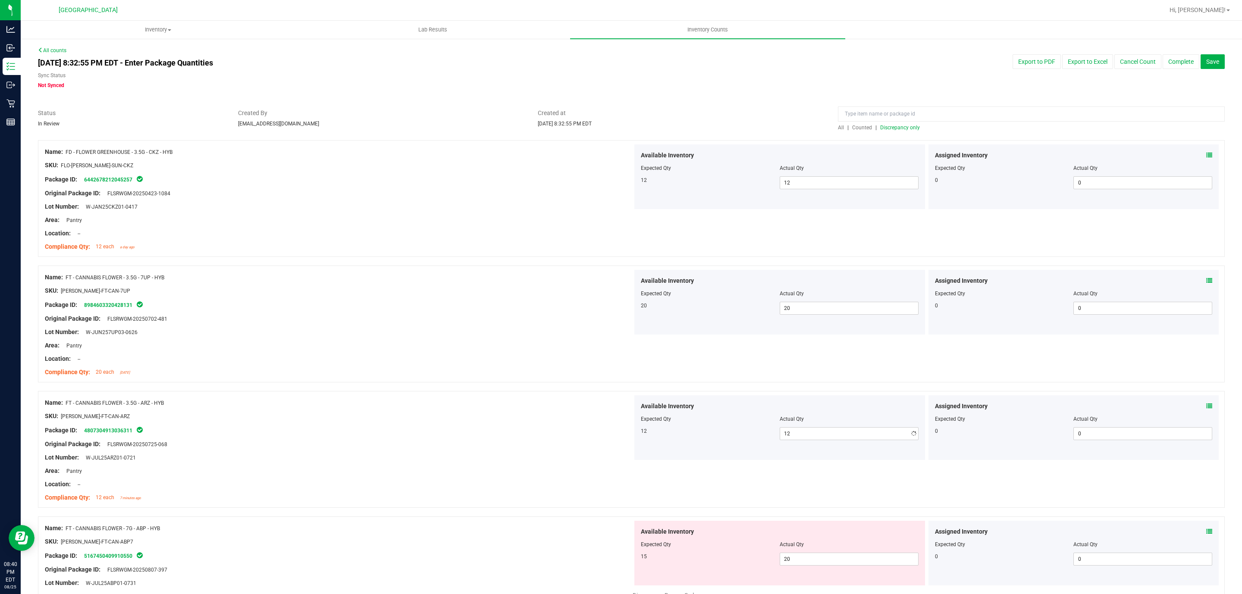
click at [404, 364] on div at bounding box center [339, 366] width 588 height 4
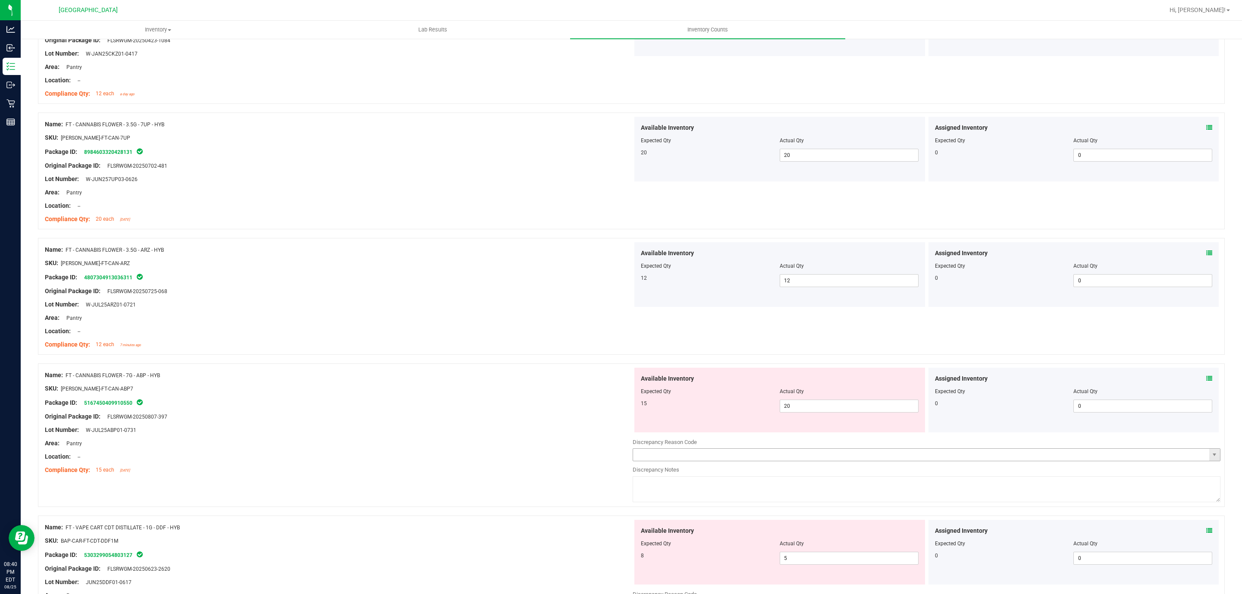
scroll to position [194, 0]
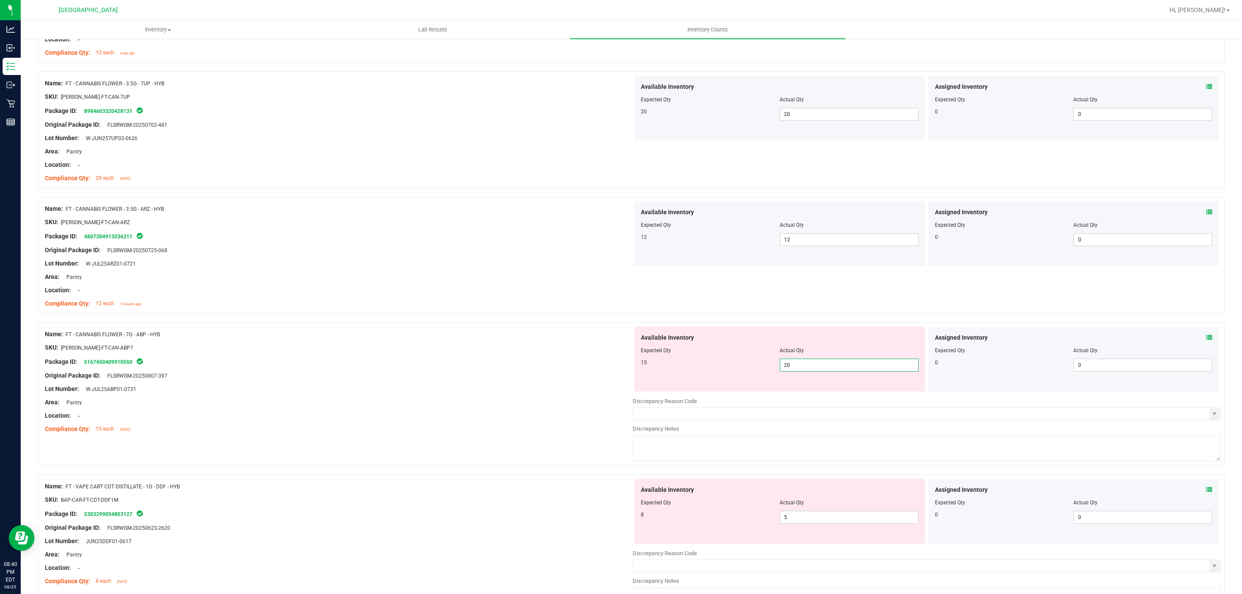
click at [820, 364] on span "20 20" at bounding box center [849, 365] width 139 height 13
click at [820, 364] on input "20" at bounding box center [849, 365] width 138 height 12
click at [447, 373] on div "Original Package ID: FLSRWGM-20250807-397" at bounding box center [339, 375] width 588 height 9
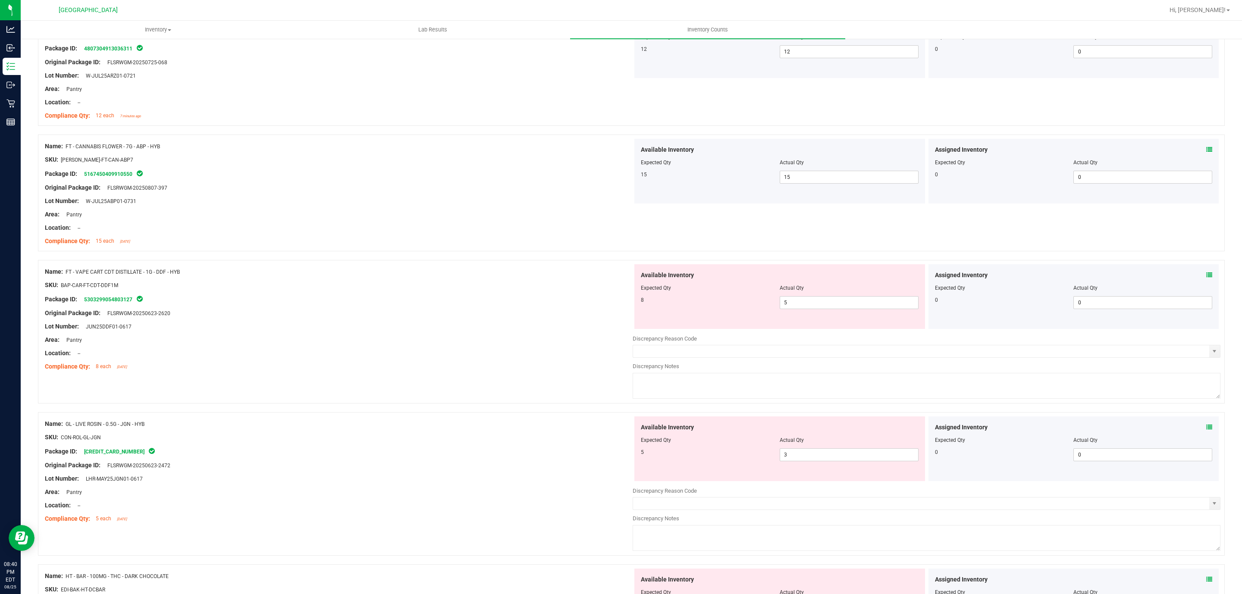
scroll to position [388, 0]
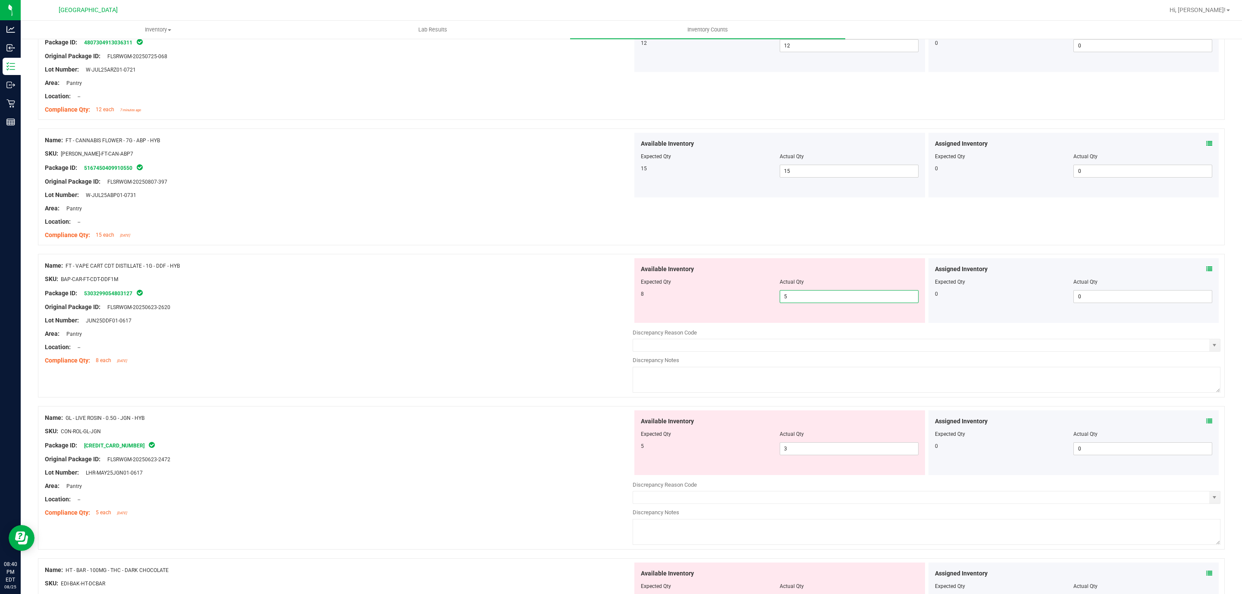
click at [816, 303] on span "5 5" at bounding box center [849, 296] width 139 height 13
click at [816, 303] on input "5" at bounding box center [849, 297] width 138 height 12
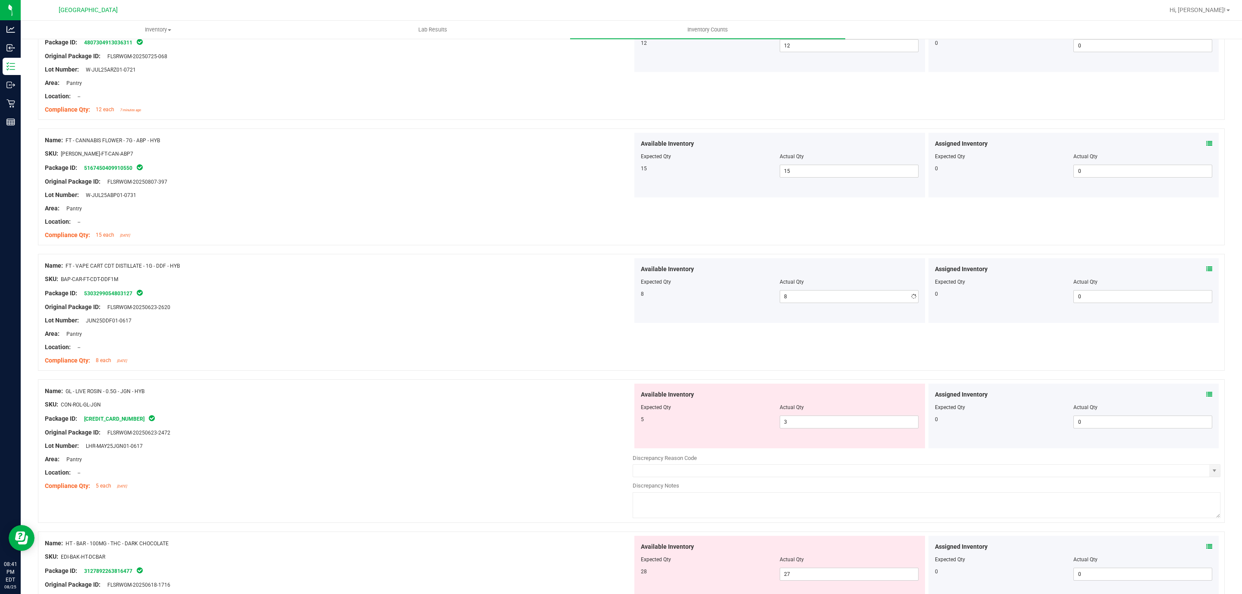
click at [531, 400] on div "Name: FD - FLOWER GREENHOUSE - 3.5G - CKZ - HYB SKU: FLO-[PERSON_NAME]-SUN-CKZ …" at bounding box center [631, 451] width 1187 height 1399
click at [833, 424] on span "3 3" at bounding box center [849, 422] width 139 height 13
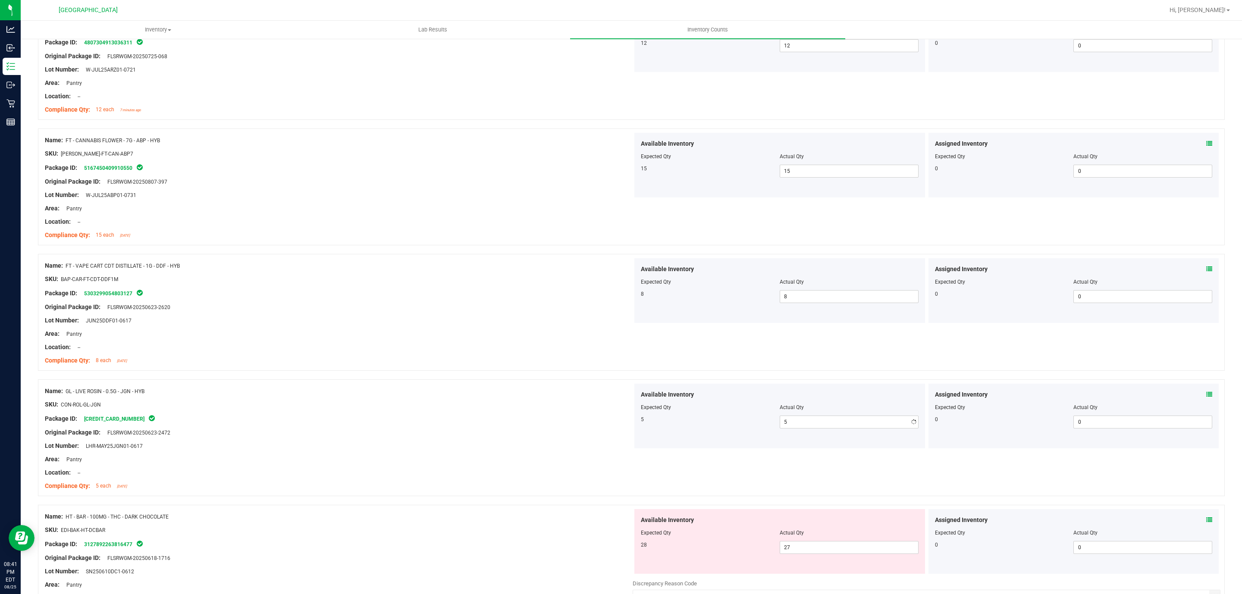
click at [461, 478] on div "Location: --" at bounding box center [339, 472] width 588 height 9
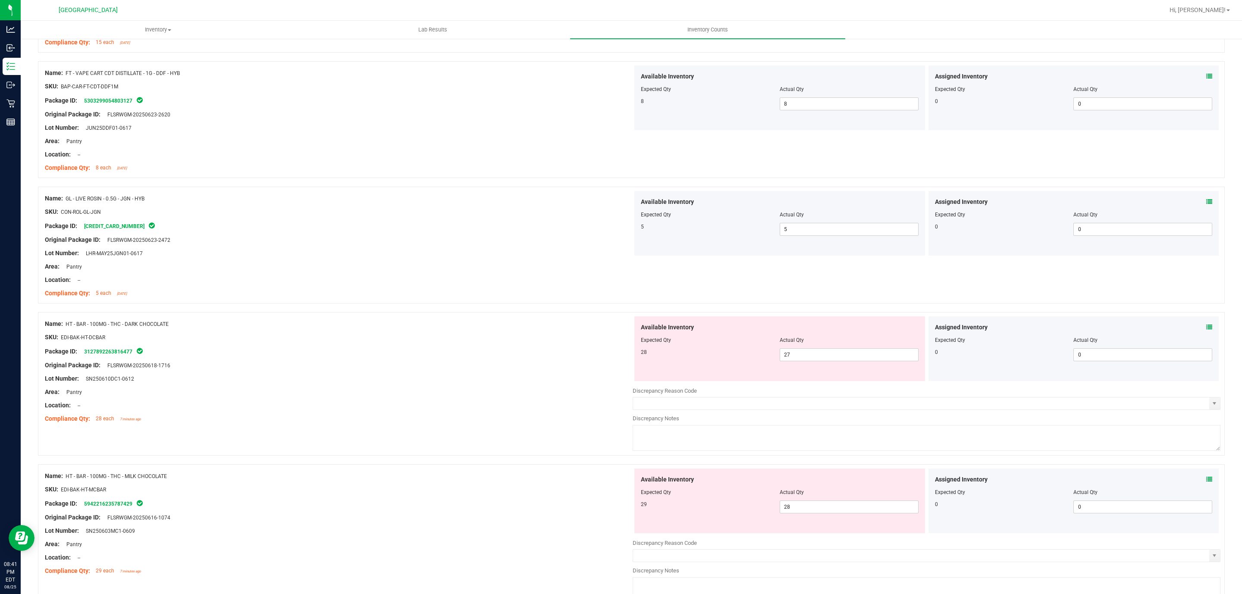
scroll to position [582, 0]
drag, startPoint x: 818, startPoint y: 352, endPoint x: 669, endPoint y: 402, distance: 157.1
click at [671, 402] on div "Available Inventory Expected Qty Actual Qty 28 27 27" at bounding box center [927, 383] width 588 height 137
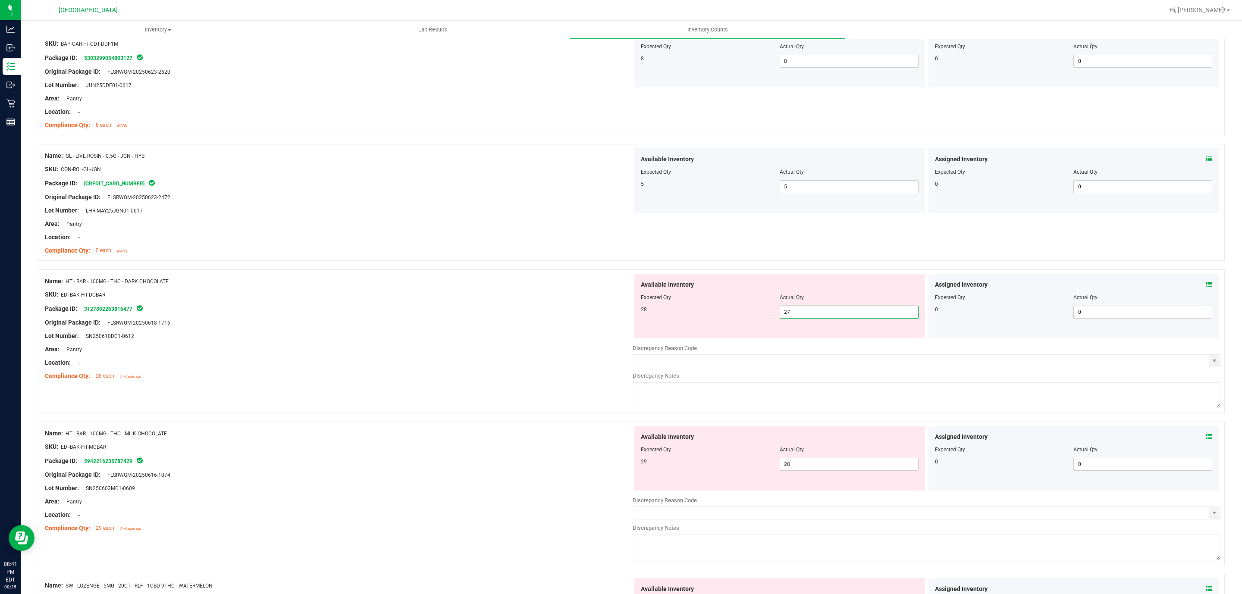
scroll to position [647, 0]
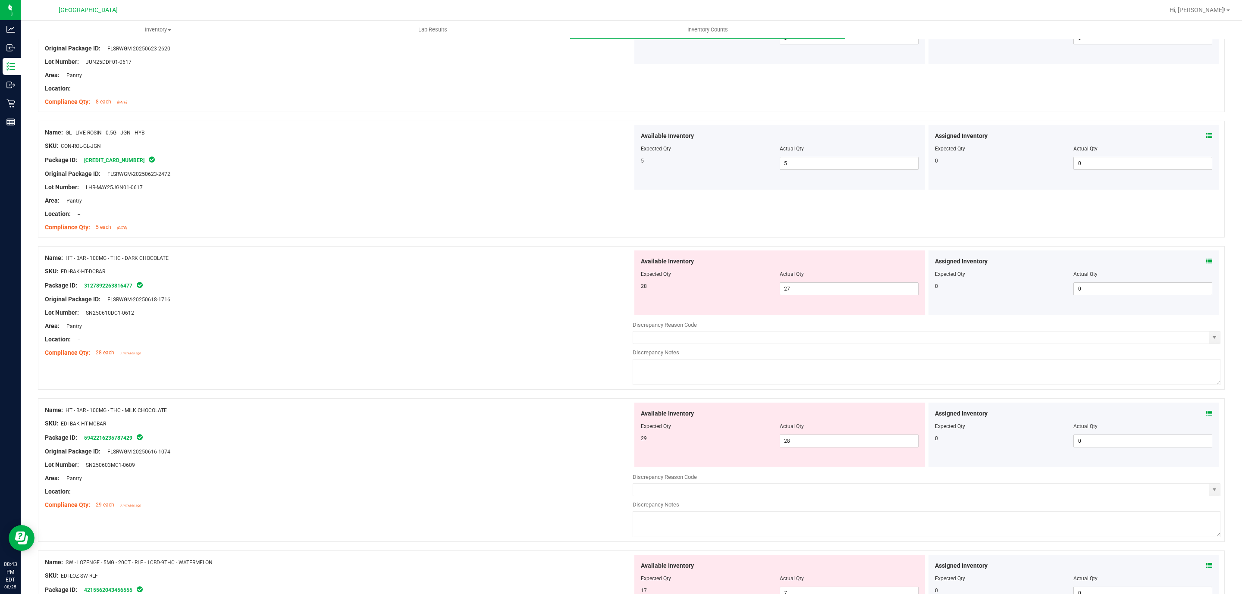
click at [1196, 263] on div "Assigned Inventory" at bounding box center [1074, 261] width 278 height 9
click at [1206, 261] on icon at bounding box center [1209, 261] width 6 height 6
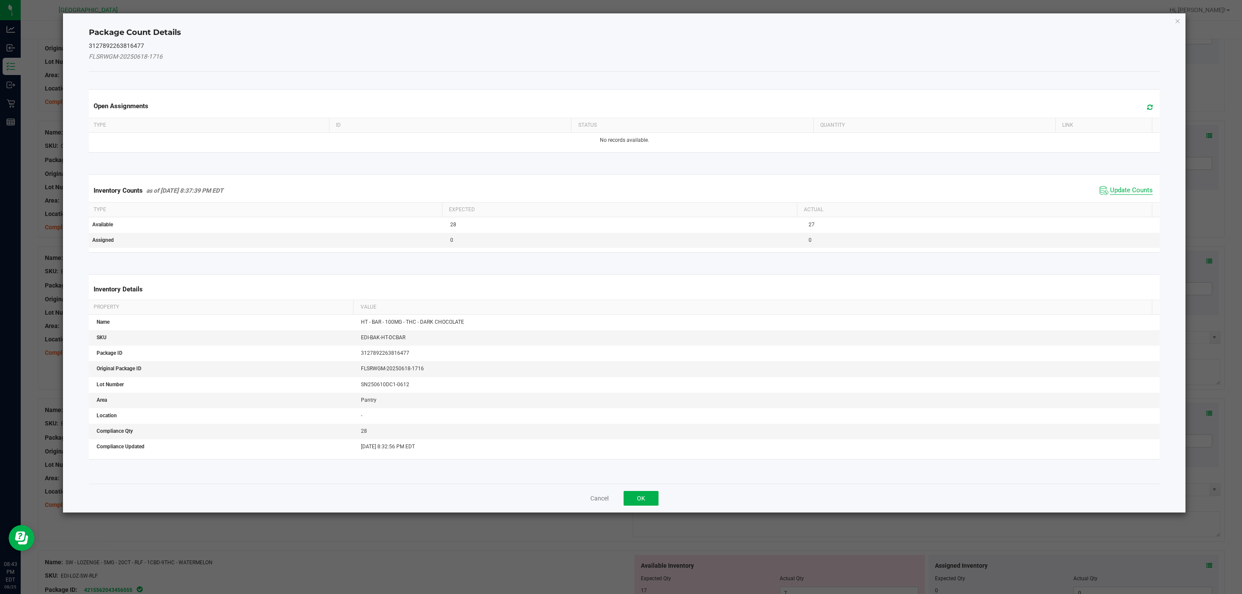
click at [1110, 190] on span "Update Counts" at bounding box center [1131, 190] width 43 height 9
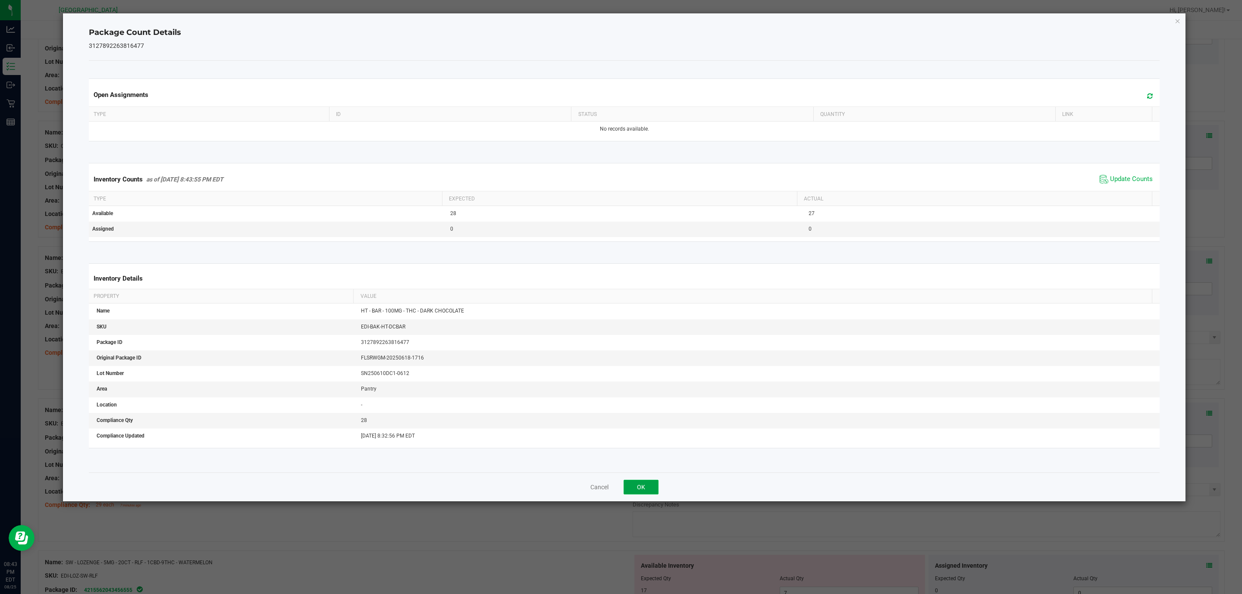
click at [628, 486] on button "OK" at bounding box center [641, 487] width 35 height 15
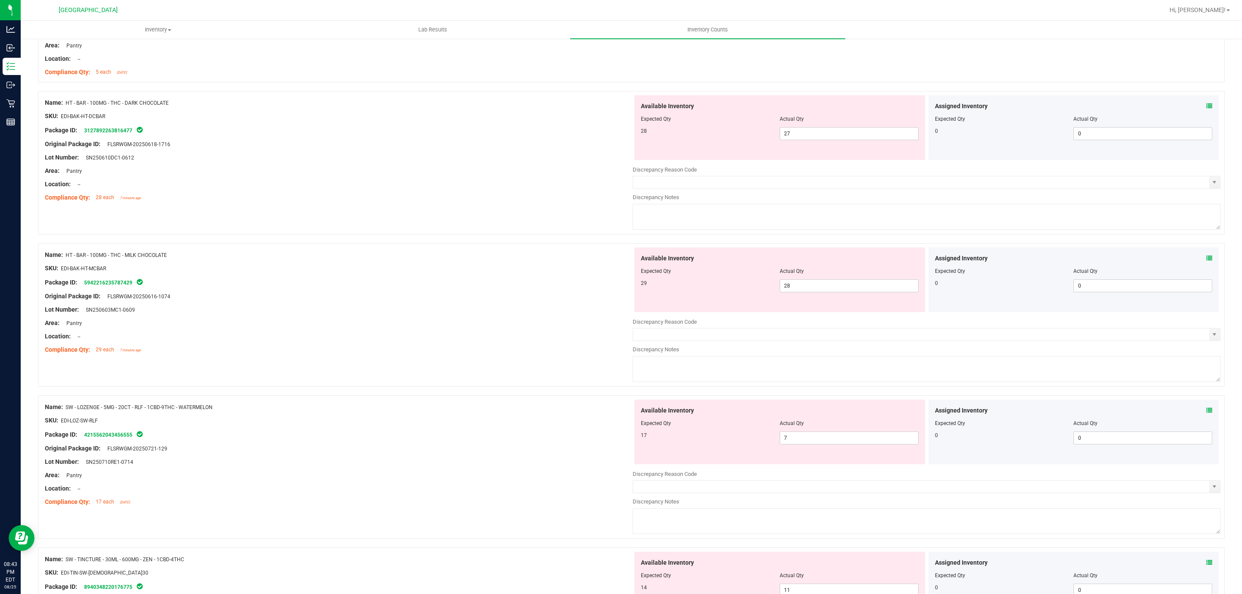
scroll to position [841, 0]
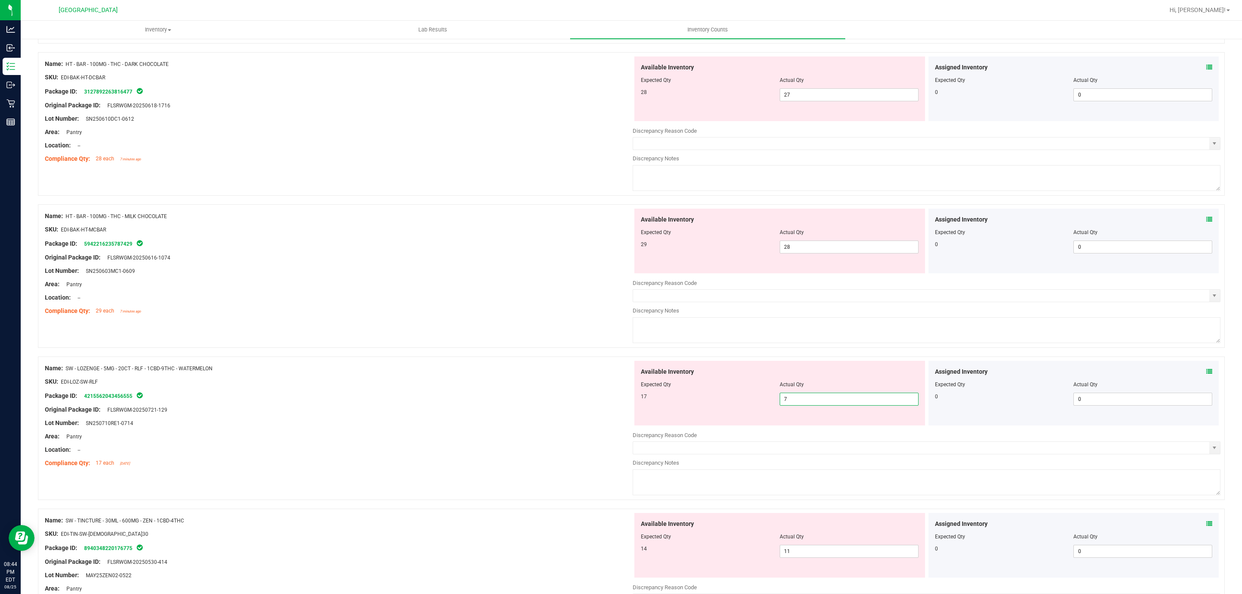
click at [813, 399] on span "7 7" at bounding box center [849, 399] width 139 height 13
drag, startPoint x: 798, startPoint y: 403, endPoint x: 771, endPoint y: 399, distance: 26.6
click at [771, 399] on div "17 7 7" at bounding box center [780, 399] width 278 height 13
click at [560, 428] on div "Lot Number: SN250710RE1-0714" at bounding box center [339, 423] width 588 height 9
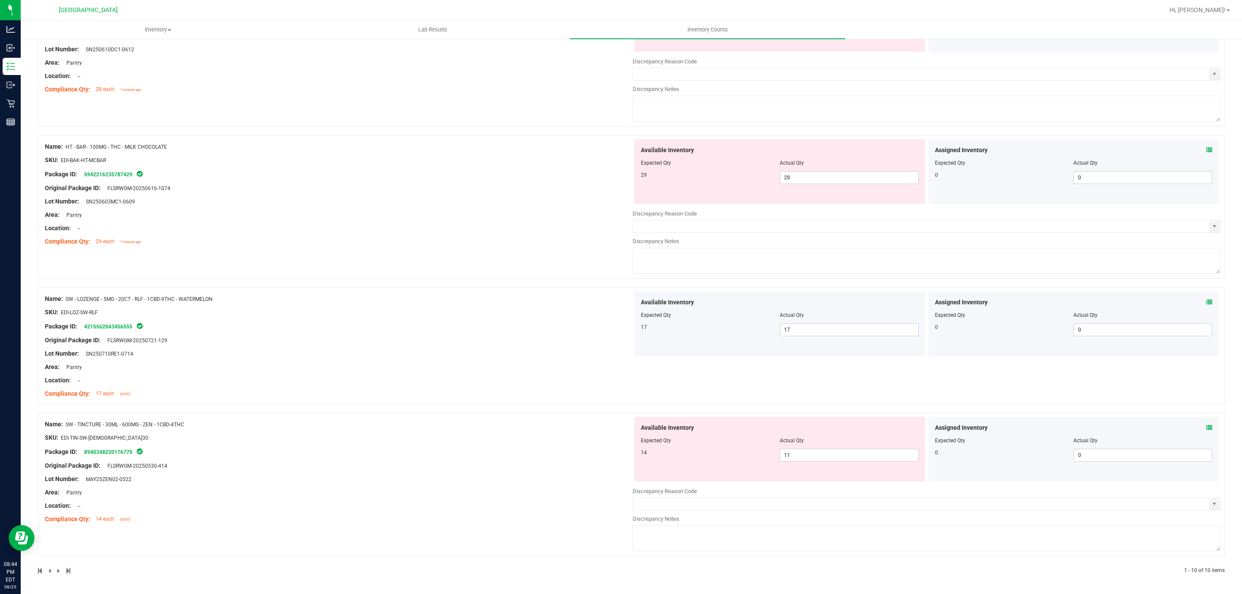
scroll to position [914, 0]
drag, startPoint x: 814, startPoint y: 459, endPoint x: 711, endPoint y: 459, distance: 103.1
click at [711, 459] on div "14 11 11" at bounding box center [780, 455] width 278 height 13
click at [537, 453] on div "Name: SW - TINCTURE - 30ML - 600MG - ZEN - 1CBD-4THC SKU: EDI-TIN-SW-[DEMOGRAPH…" at bounding box center [339, 472] width 588 height 110
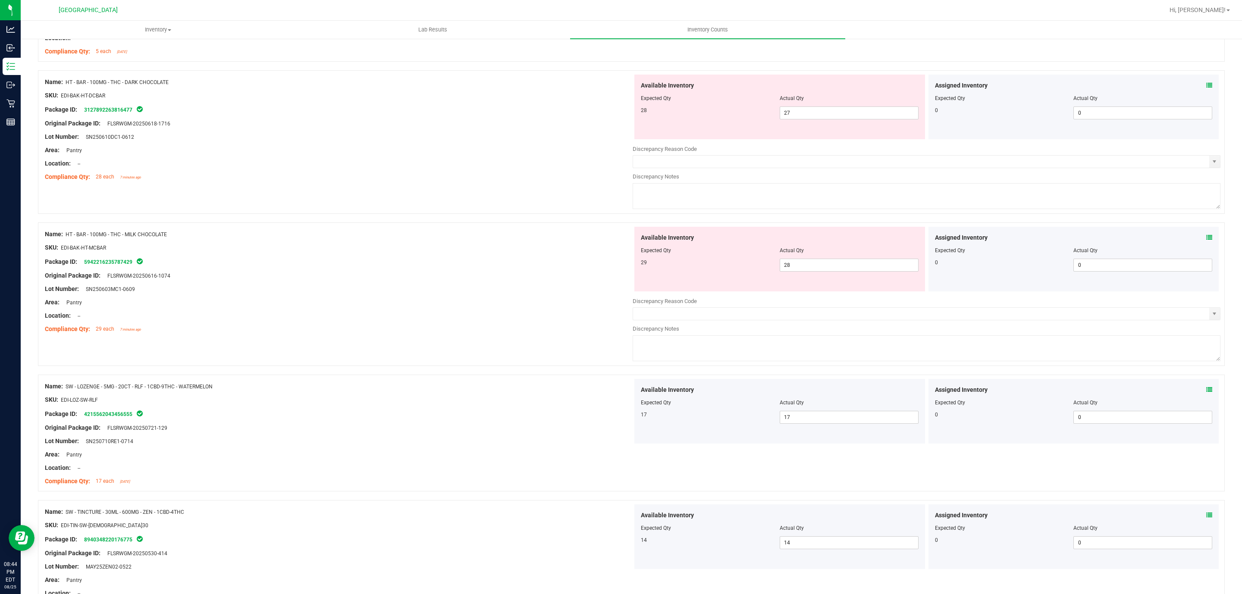
scroll to position [822, 0]
click at [107, 266] on link "5942216235787429" at bounding box center [108, 263] width 48 height 6
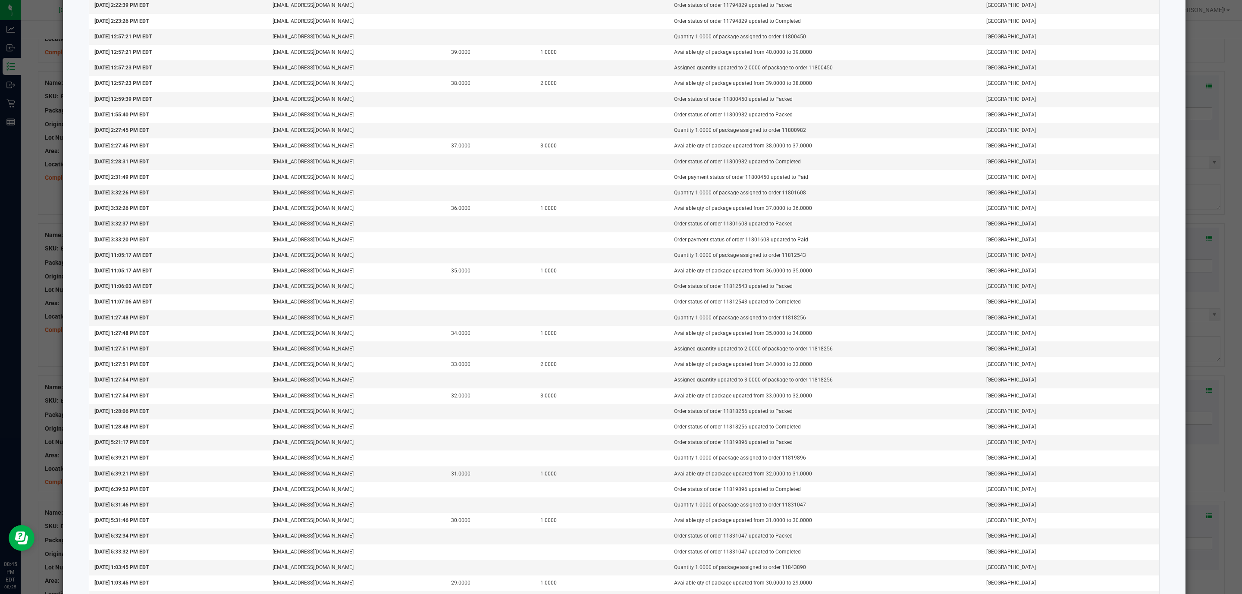
scroll to position [745, 0]
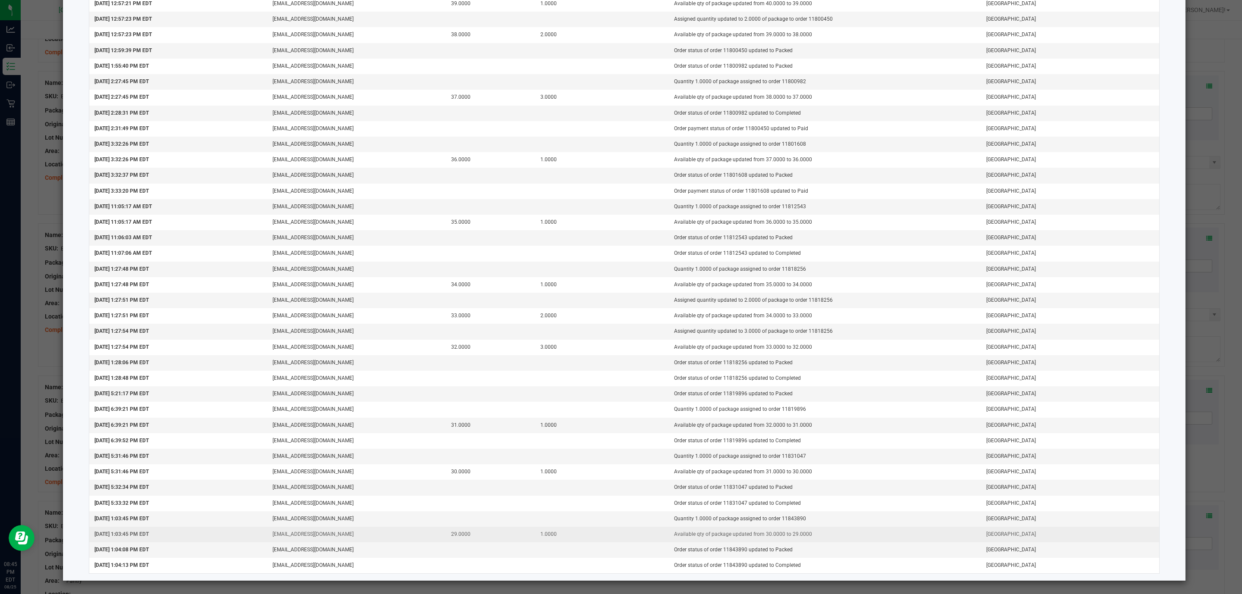
click at [700, 534] on td "Available qty of package updated from 30.0000 to 29.0000" at bounding box center [825, 535] width 312 height 16
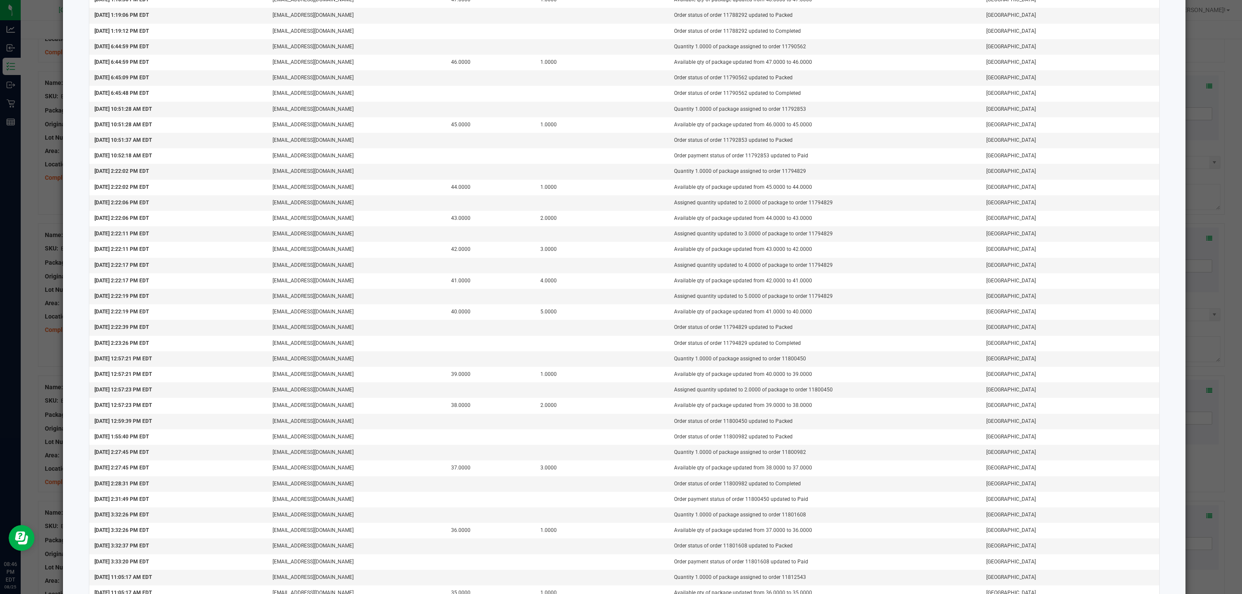
scroll to position [0, 0]
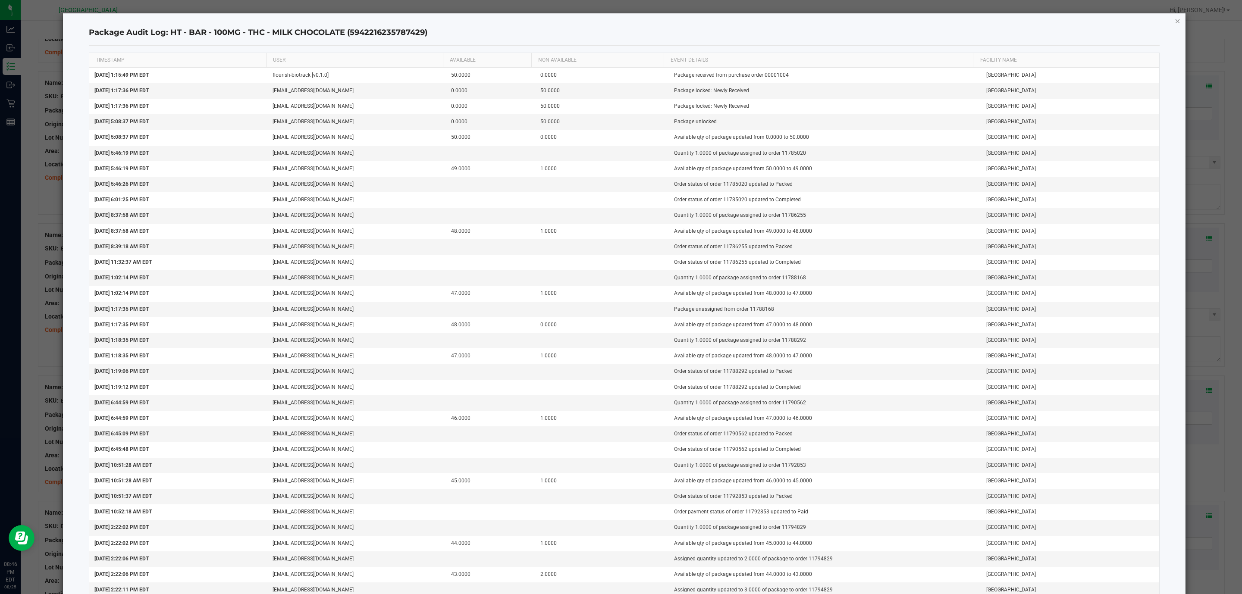
click at [1175, 19] on icon "button" at bounding box center [1178, 21] width 6 height 10
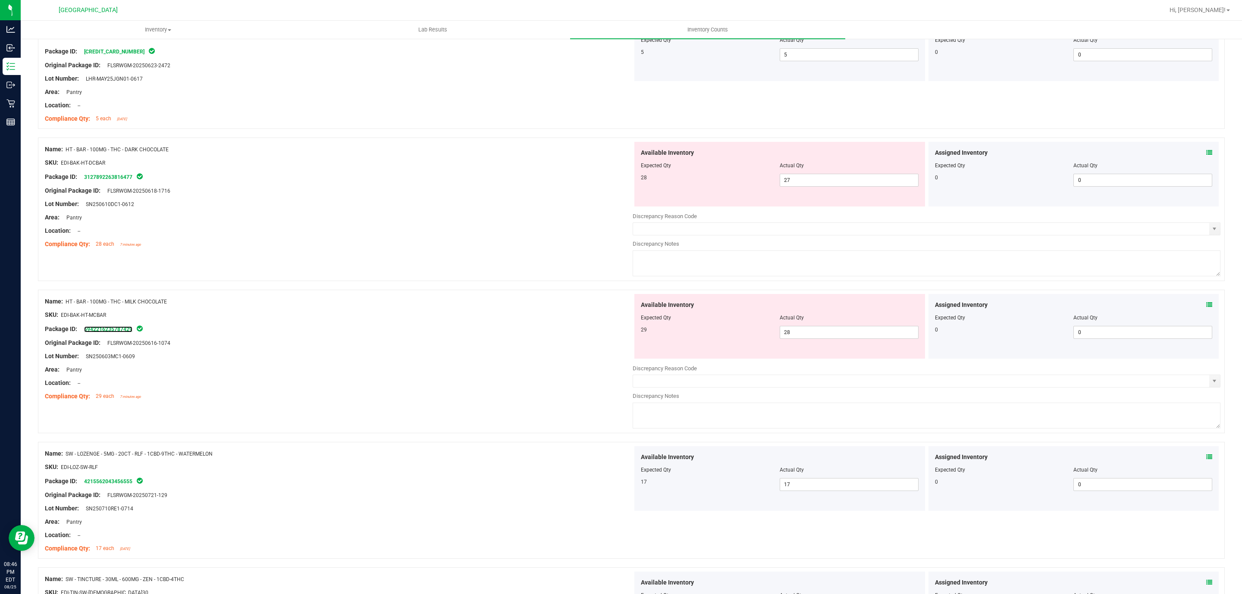
scroll to position [693, 0]
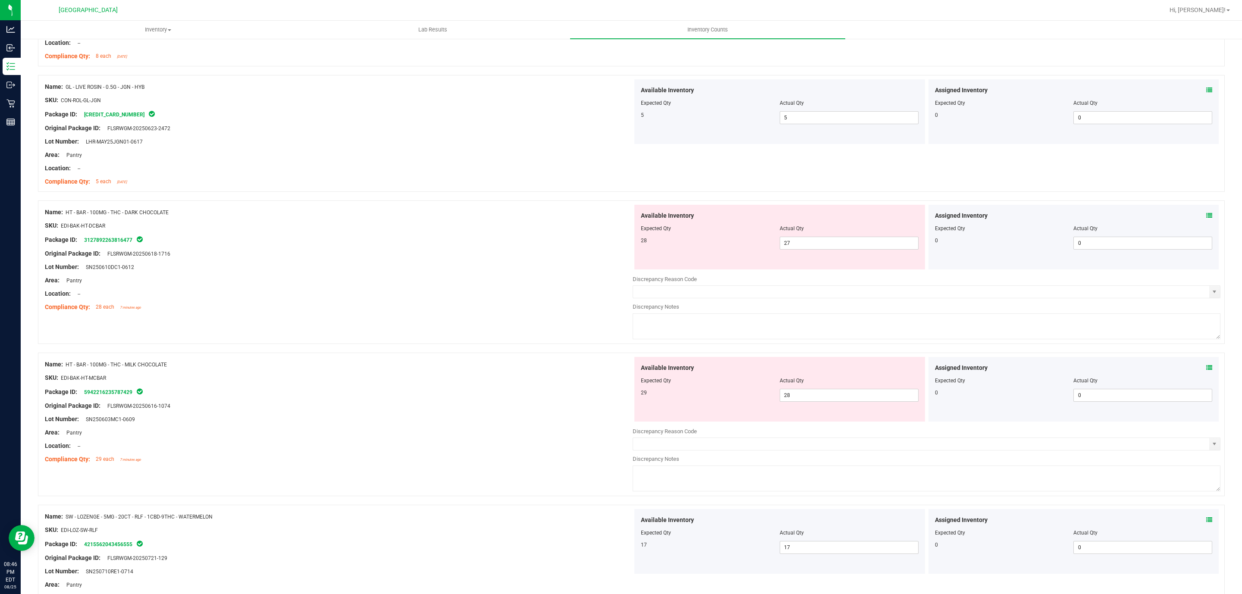
click at [1203, 220] on div "Assigned Inventory Expected Qty Actual Qty 0 0 0" at bounding box center [1074, 237] width 291 height 65
click at [1206, 216] on icon at bounding box center [1209, 216] width 6 height 6
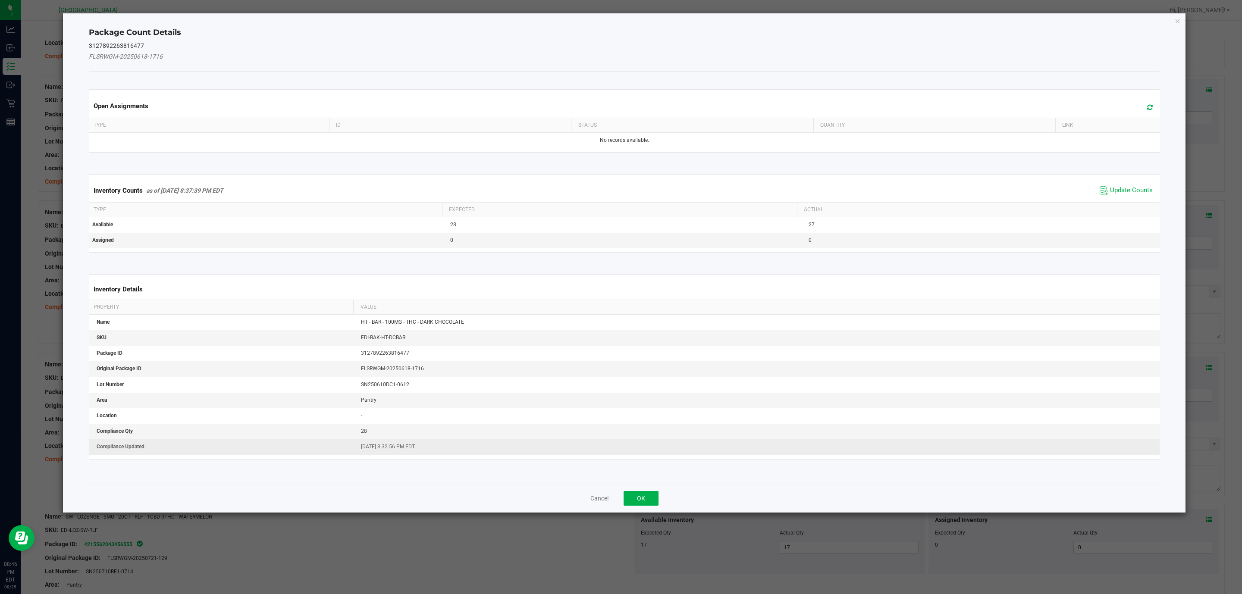
scroll to position [10, 0]
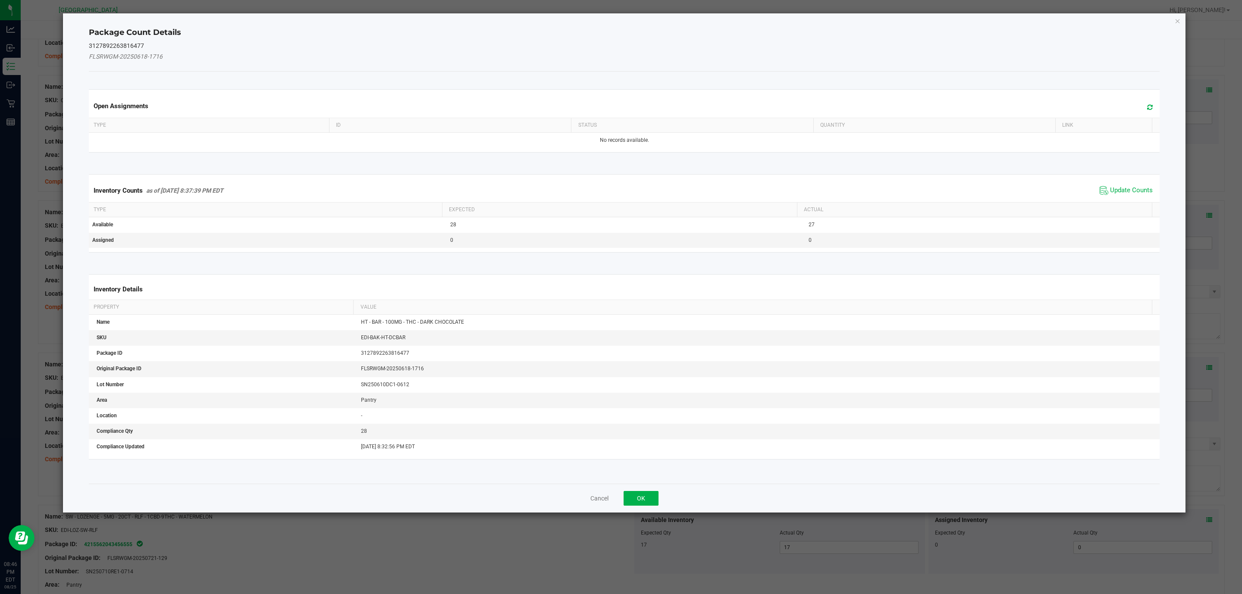
click at [1174, 26] on div "Package Count Details 3127892263816477 FLSRWGM-20250618-1716 Open Assignments T…" at bounding box center [624, 263] width 1123 height 500
click at [1175, 21] on icon "Close" at bounding box center [1178, 21] width 6 height 10
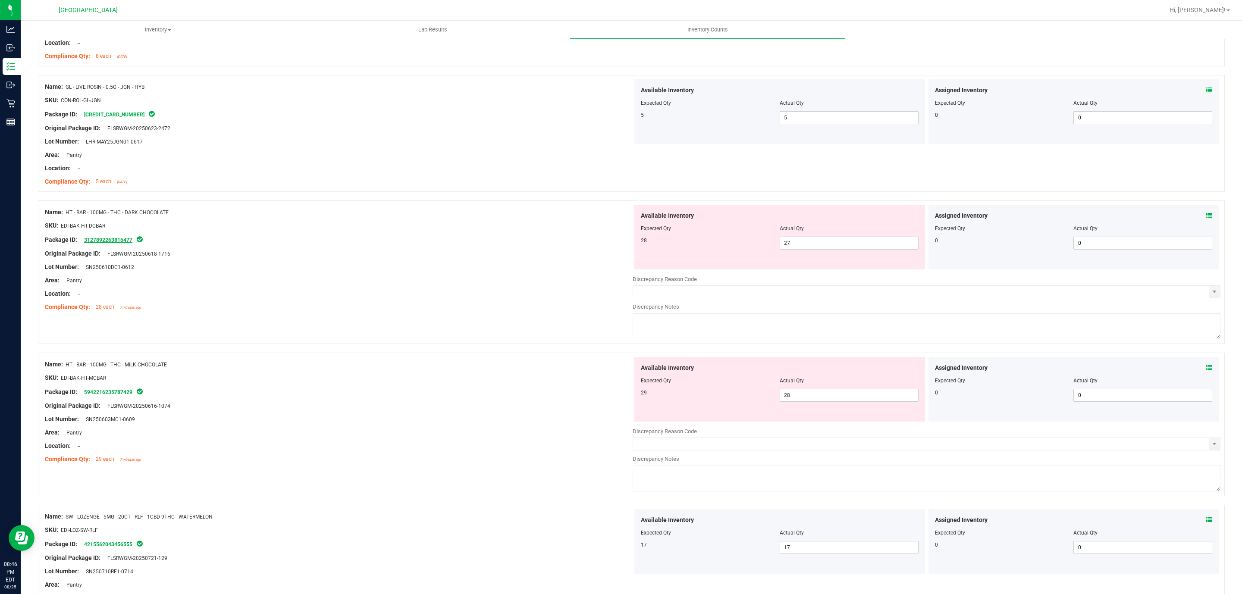
click at [112, 243] on link "3127892263816477" at bounding box center [108, 240] width 48 height 6
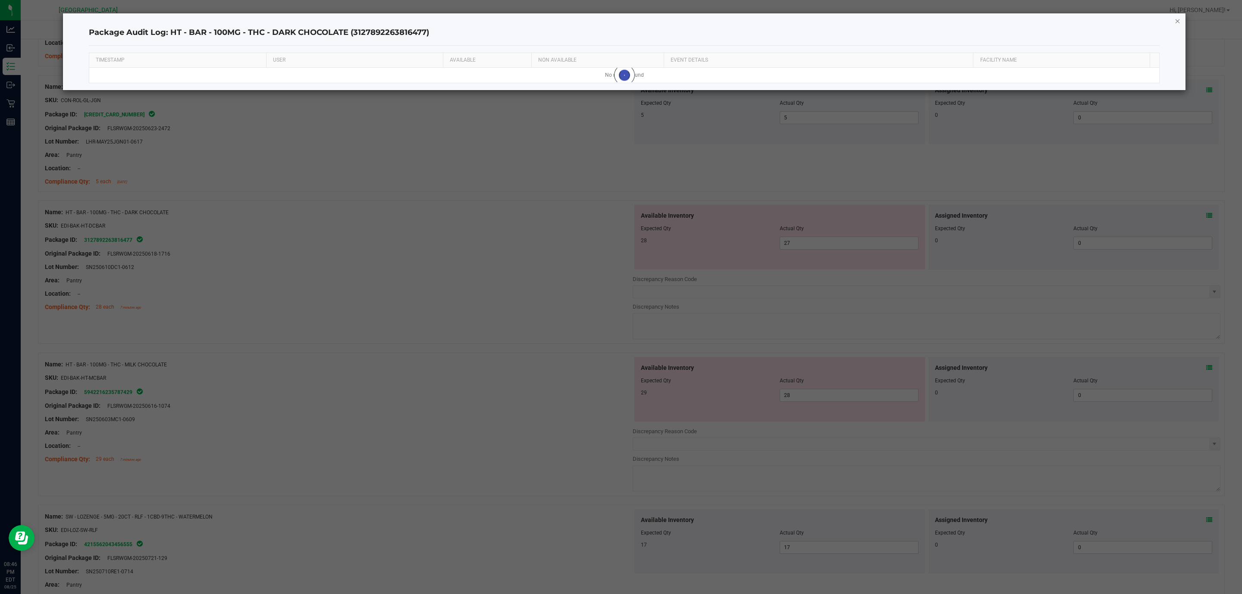
click at [1178, 21] on icon "button" at bounding box center [1178, 21] width 6 height 10
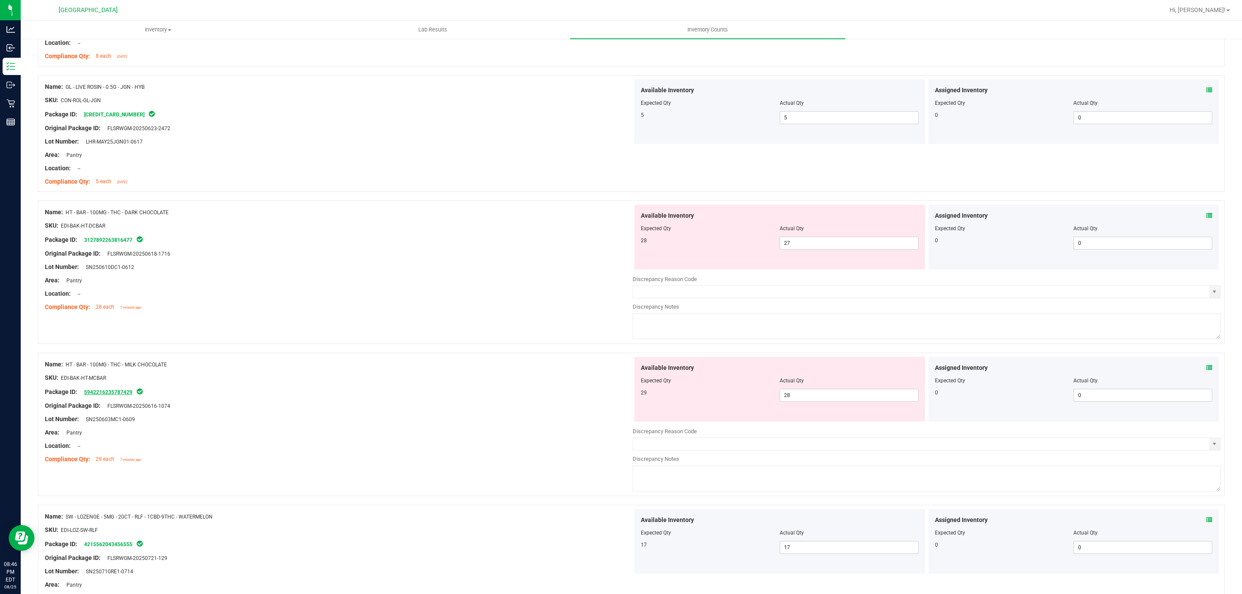
click at [114, 394] on link "5942216235787429" at bounding box center [108, 393] width 48 height 6
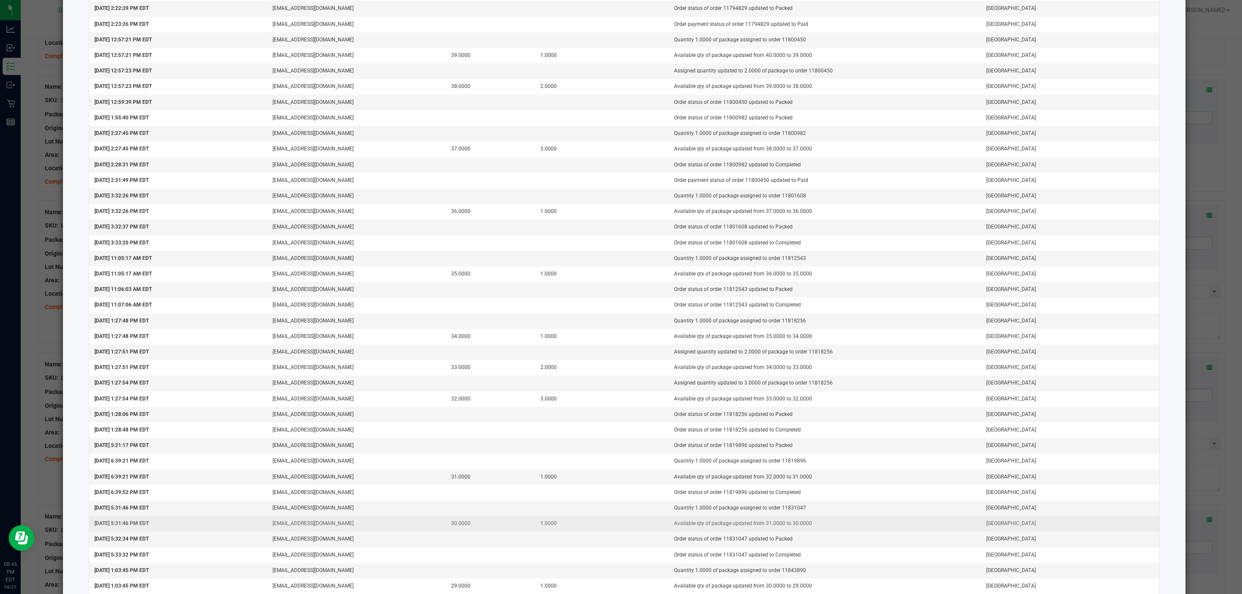
scroll to position [745, 0]
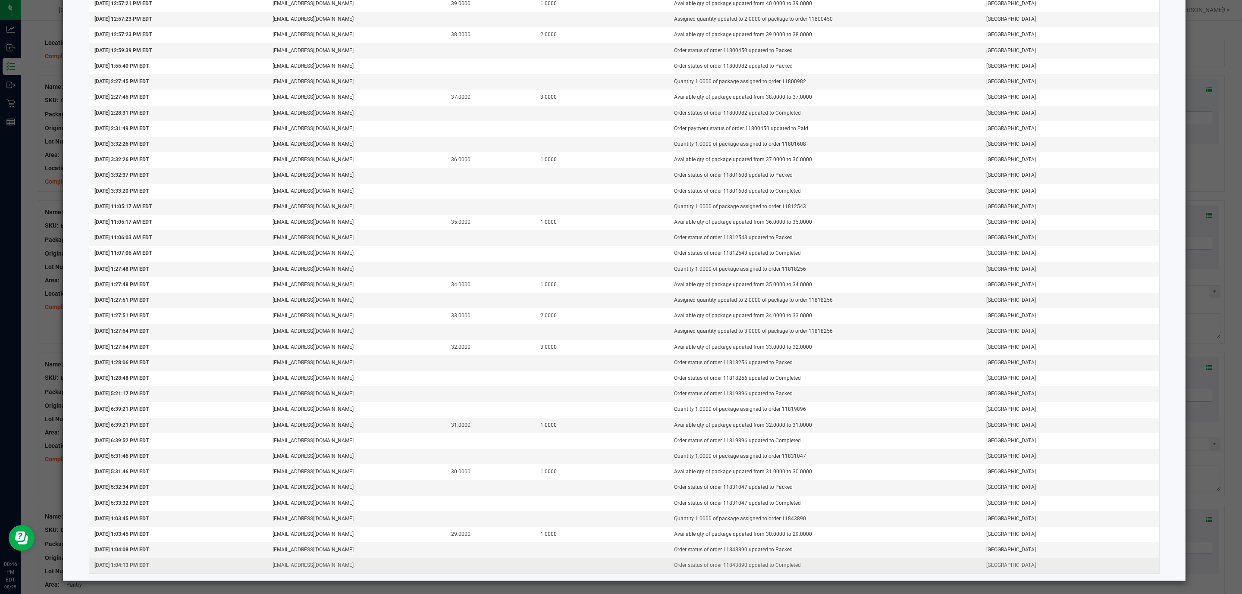
click at [132, 562] on span "[DATE] 1:04:13 PM EDT" at bounding box center [121, 565] width 54 height 6
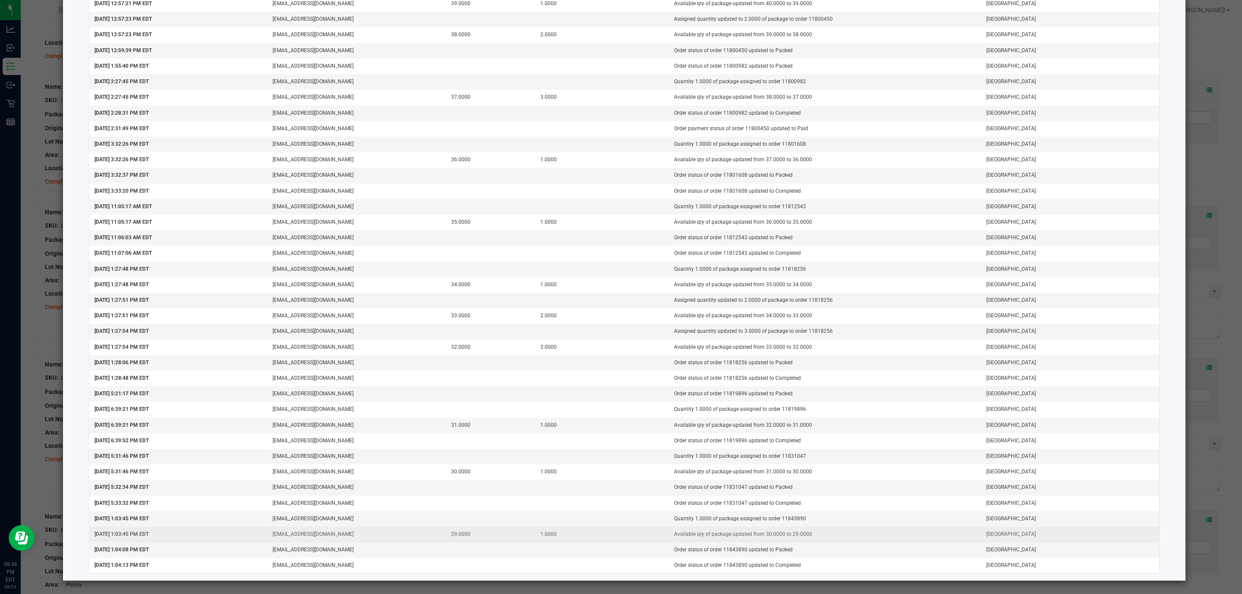
click at [543, 535] on td "1.0000" at bounding box center [602, 535] width 134 height 16
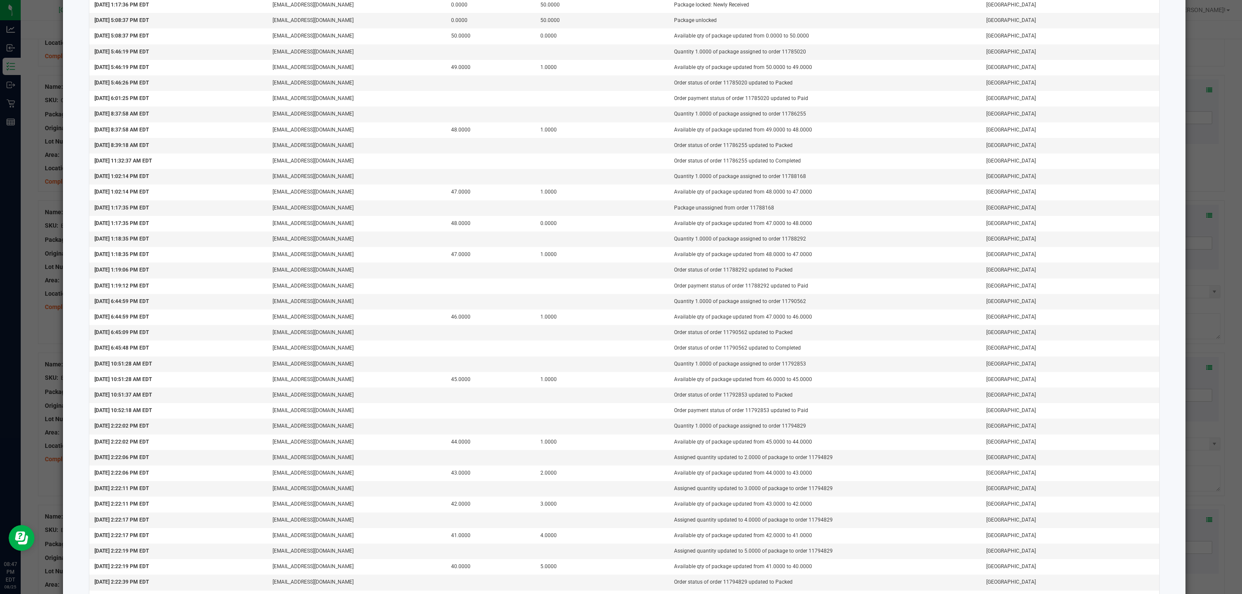
scroll to position [0, 0]
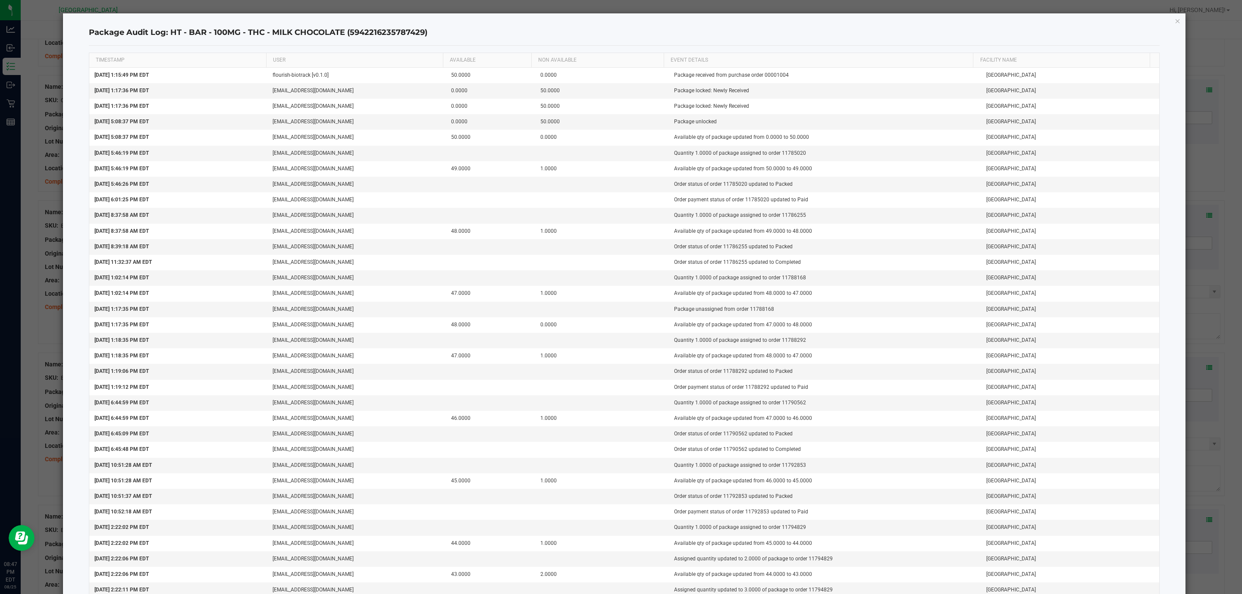
click at [1175, 22] on icon "button" at bounding box center [1178, 21] width 6 height 10
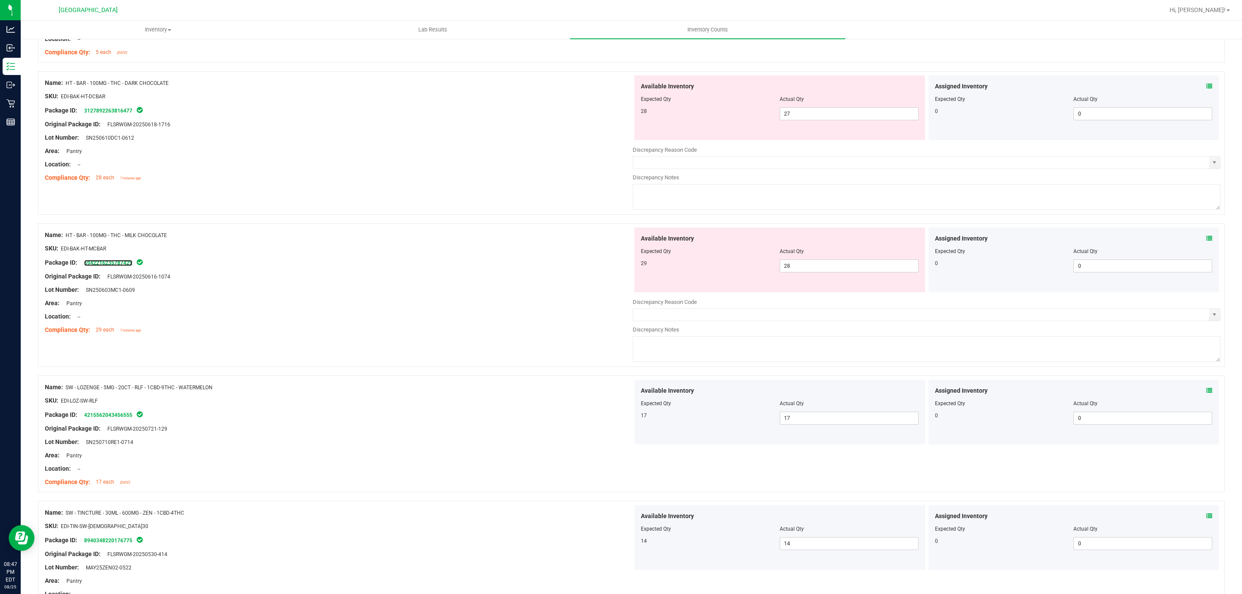
scroll to position [757, 0]
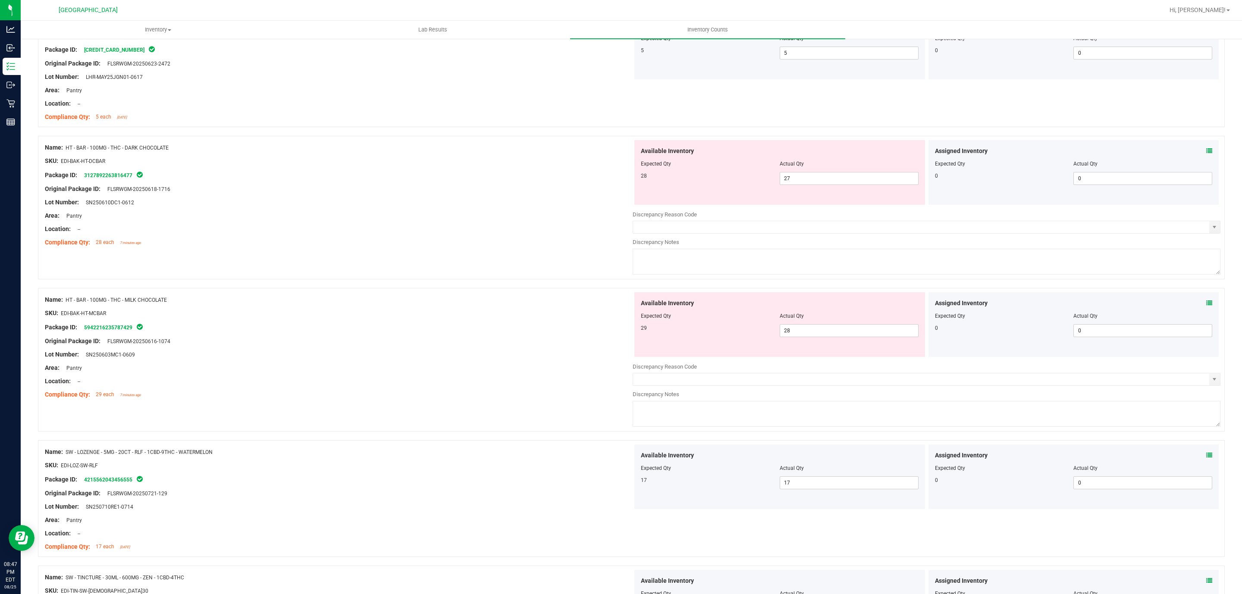
click at [1206, 149] on span at bounding box center [1209, 151] width 6 height 9
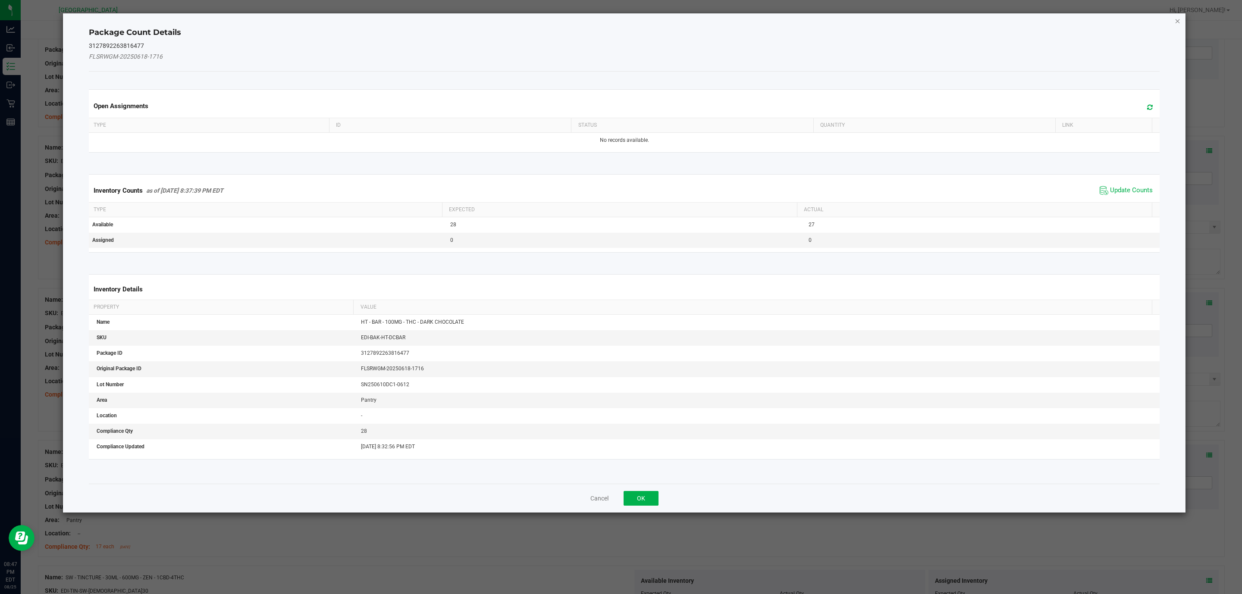
click at [1176, 23] on icon "Close" at bounding box center [1178, 21] width 6 height 10
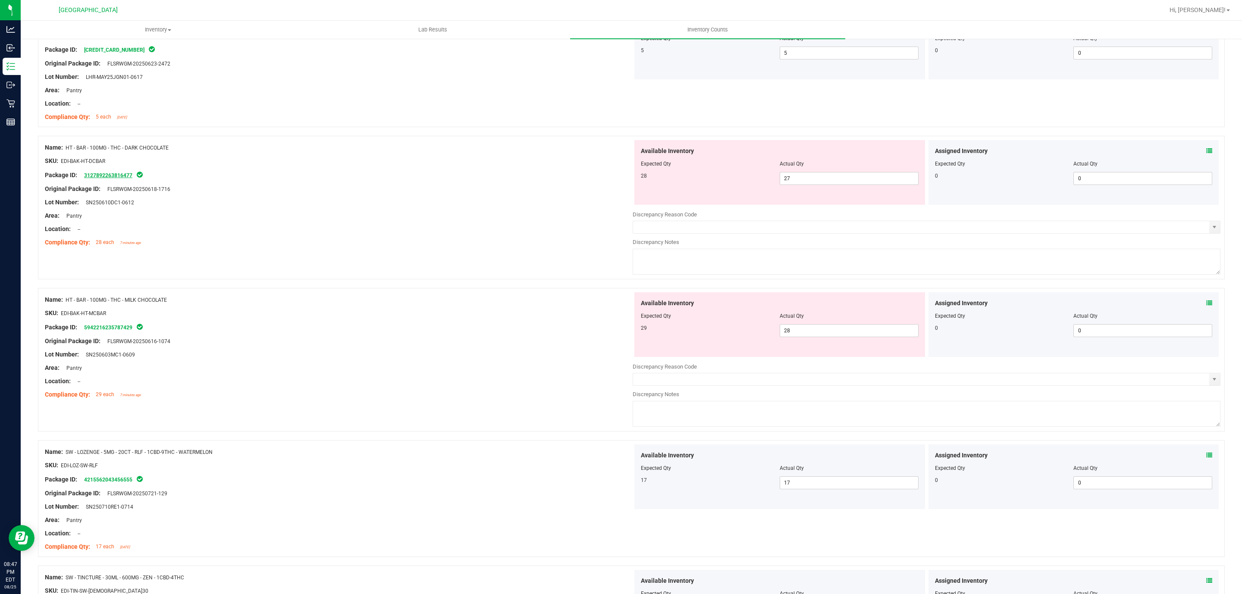
click at [113, 175] on link "3127892263816477" at bounding box center [108, 176] width 48 height 6
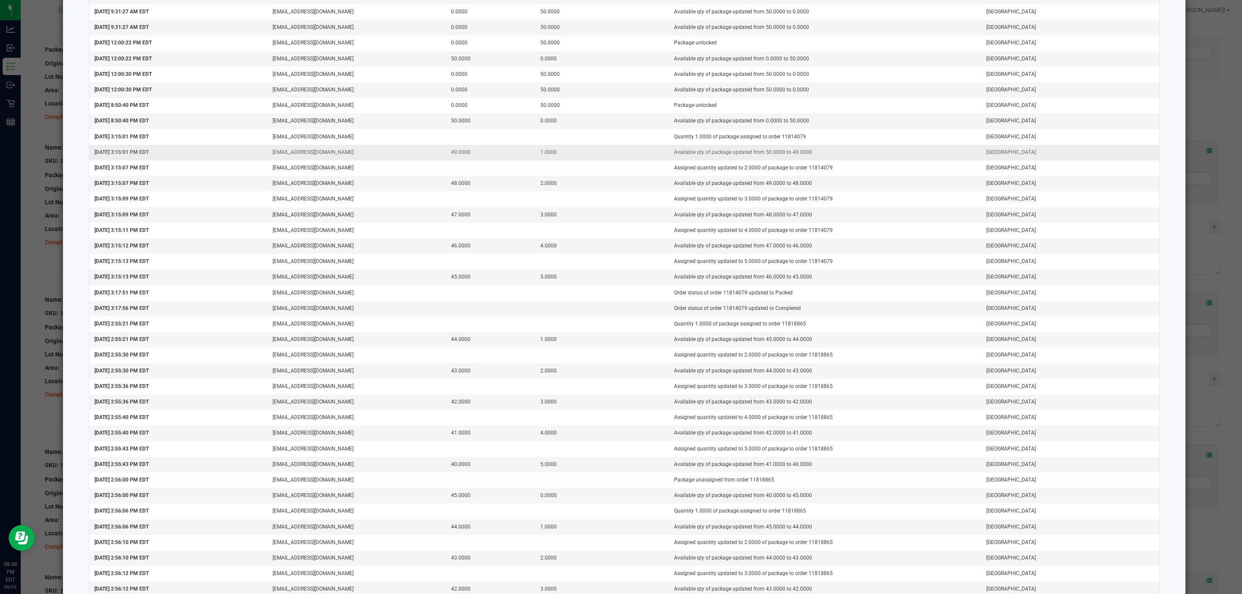
scroll to position [0, 0]
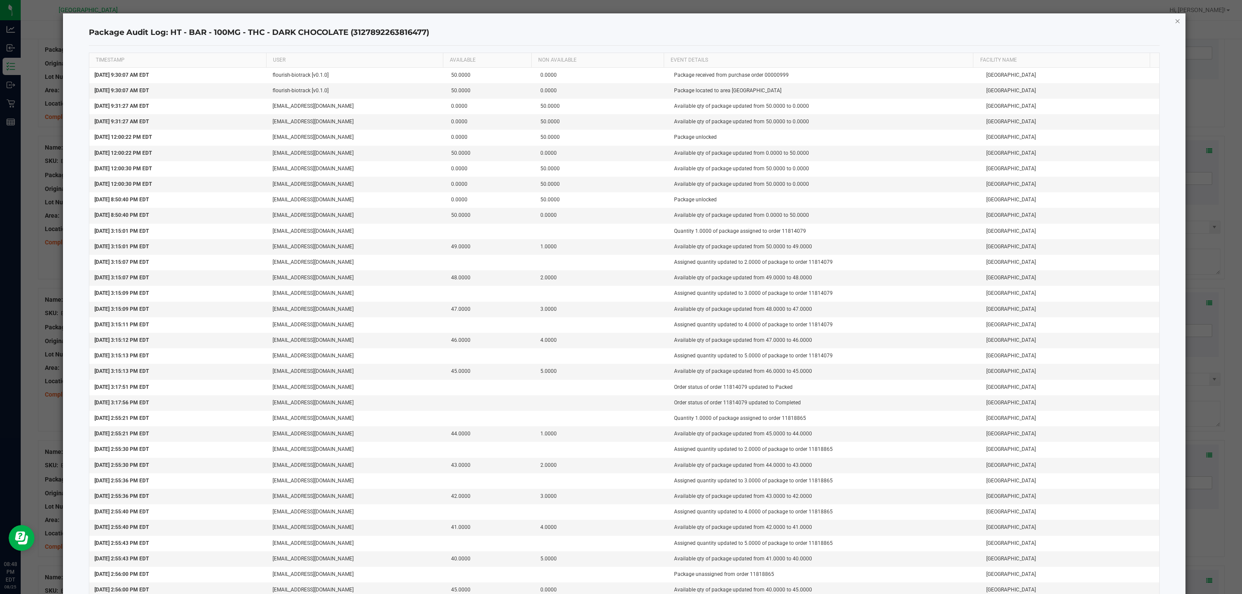
click at [1175, 20] on icon "button" at bounding box center [1178, 21] width 6 height 10
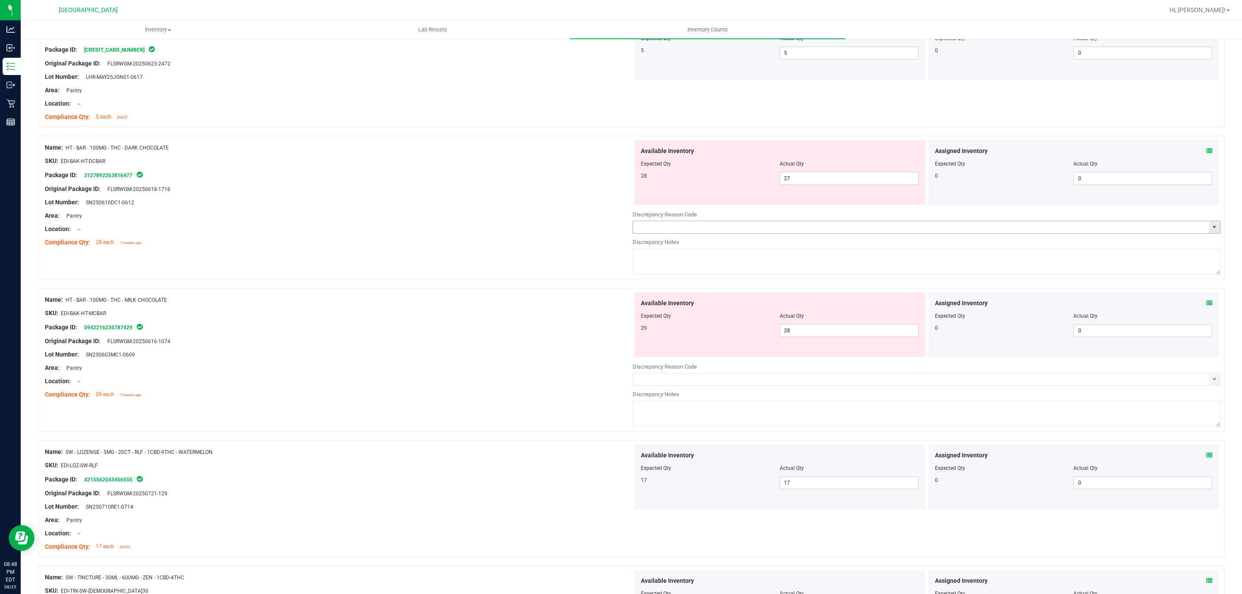
click at [672, 233] on input "text" at bounding box center [921, 227] width 576 height 12
click at [1214, 225] on div "Name: HT - BAR - 100MG - THC - DARK CHOCOLATE SKU: EDI-BAK-HT-DCBAR Package ID:…" at bounding box center [631, 208] width 1187 height 144
click at [1211, 226] on span "select" at bounding box center [1214, 227] width 7 height 7
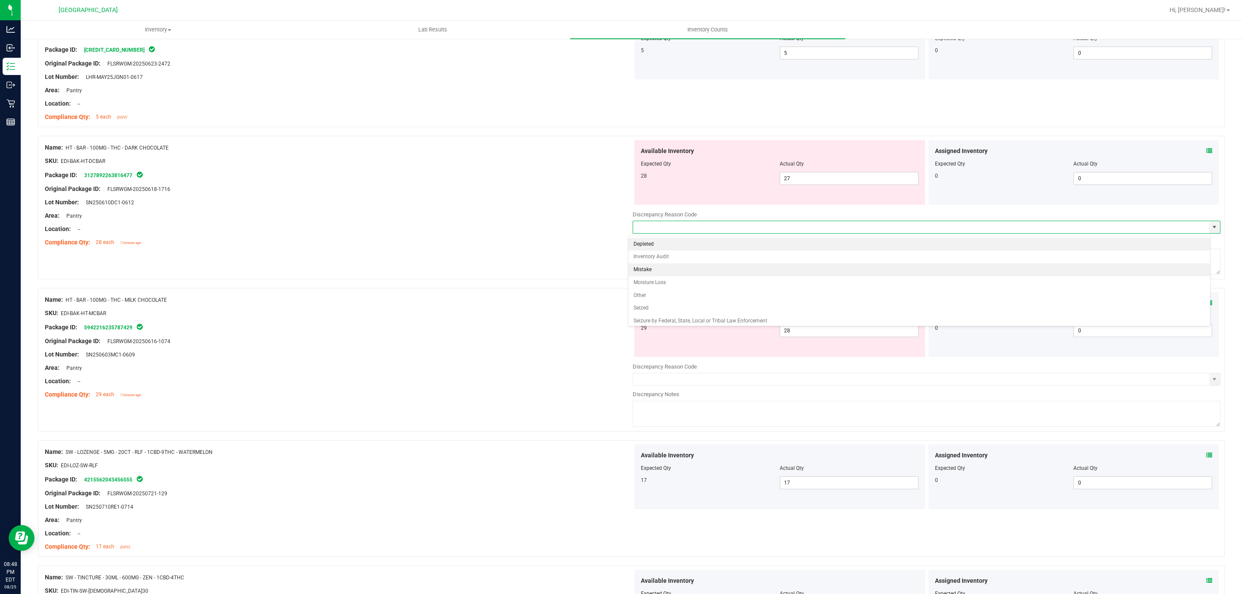
click at [667, 266] on li "Mistake" at bounding box center [919, 270] width 582 height 13
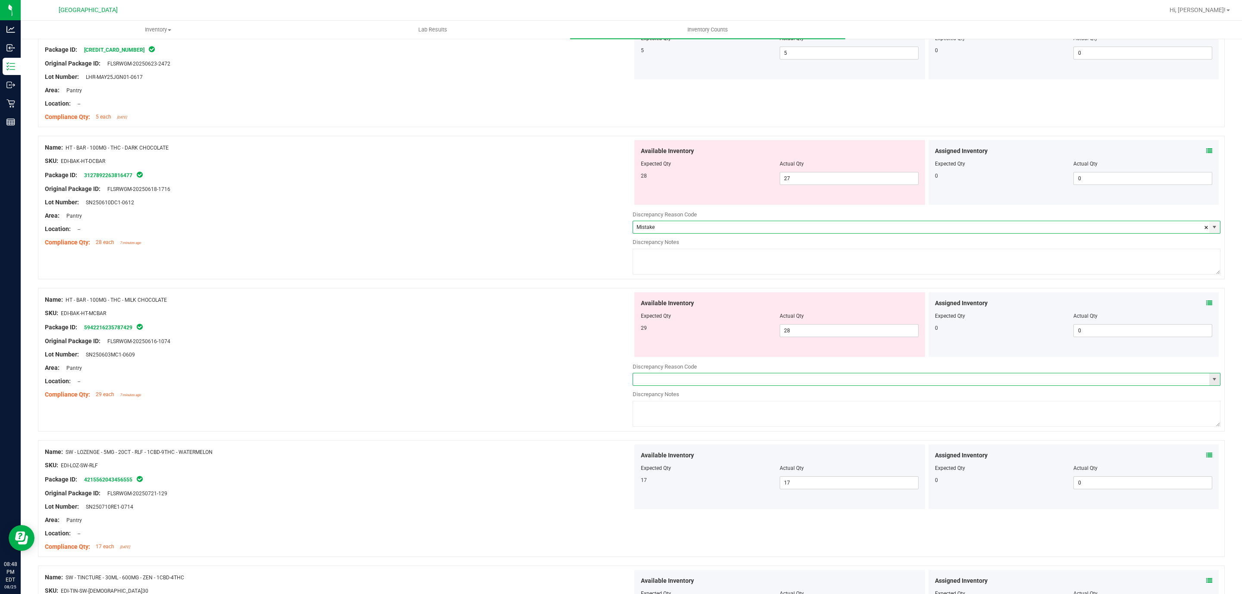
click at [1207, 386] on span at bounding box center [927, 379] width 588 height 13
click at [1211, 382] on span "select" at bounding box center [1214, 379] width 7 height 7
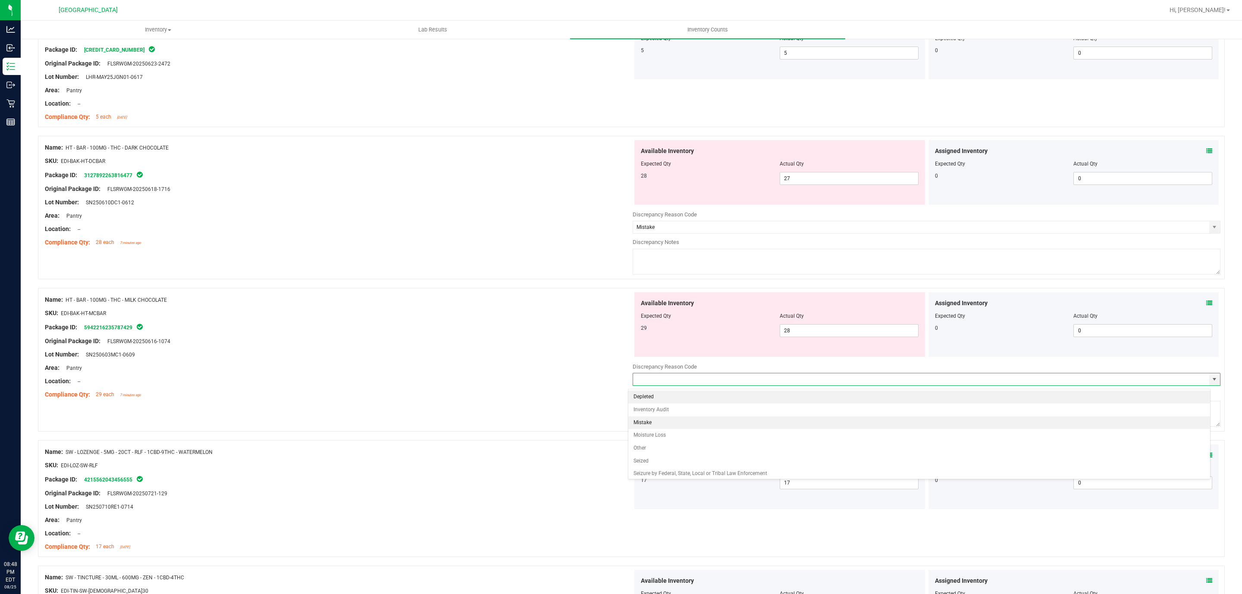
click at [733, 424] on li "Mistake" at bounding box center [919, 423] width 582 height 13
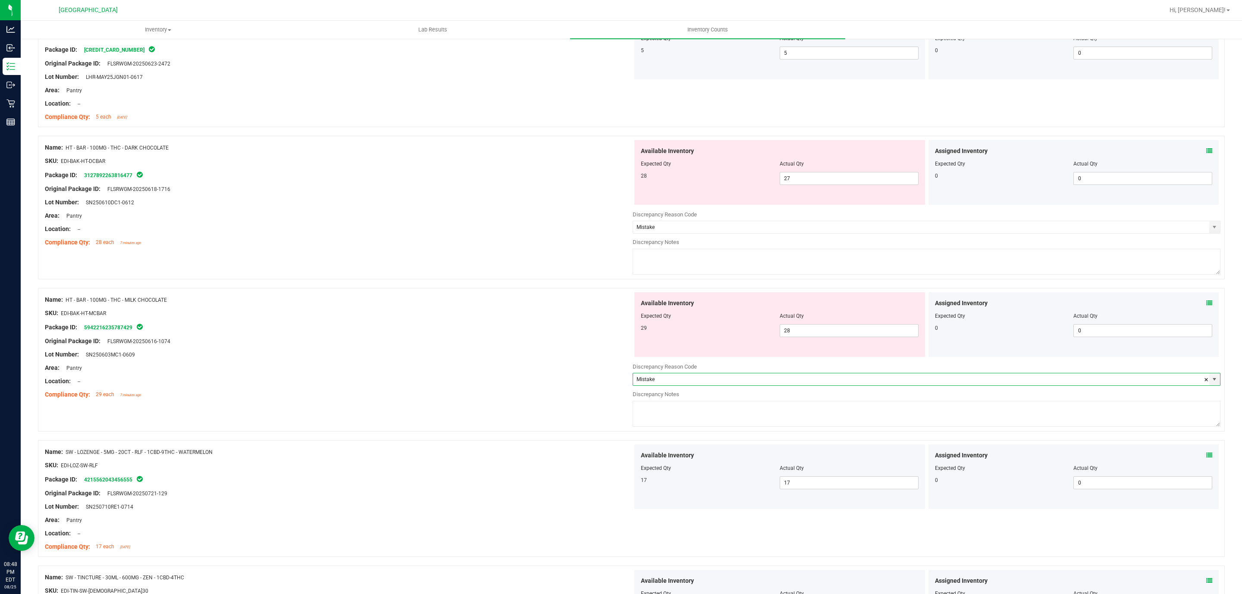
drag, startPoint x: 696, startPoint y: 257, endPoint x: 835, endPoint y: 257, distance: 138.9
click at [697, 257] on textarea at bounding box center [927, 262] width 588 height 26
click at [742, 418] on textarea at bounding box center [927, 414] width 588 height 26
paste textarea "Discovered during PM inventory count that this item 1 less than expected. Audit…"
click at [396, 393] on div "Compliance Qty: 29 each 7 minutes ago" at bounding box center [339, 394] width 588 height 9
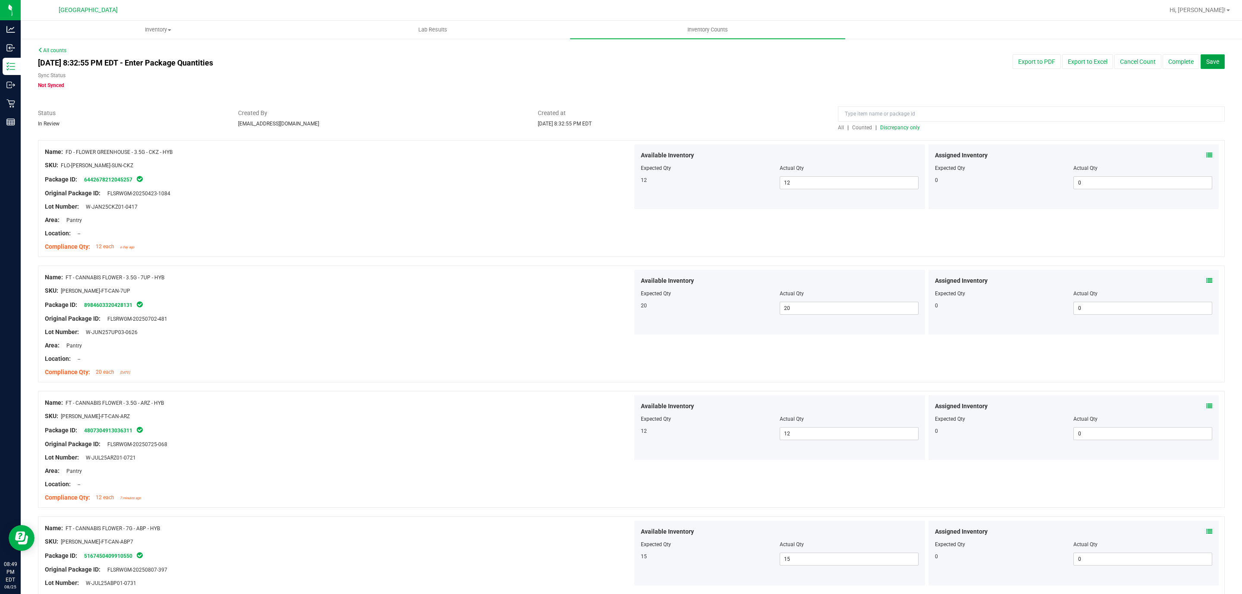
click at [1206, 62] on span "Save" at bounding box center [1212, 61] width 13 height 7
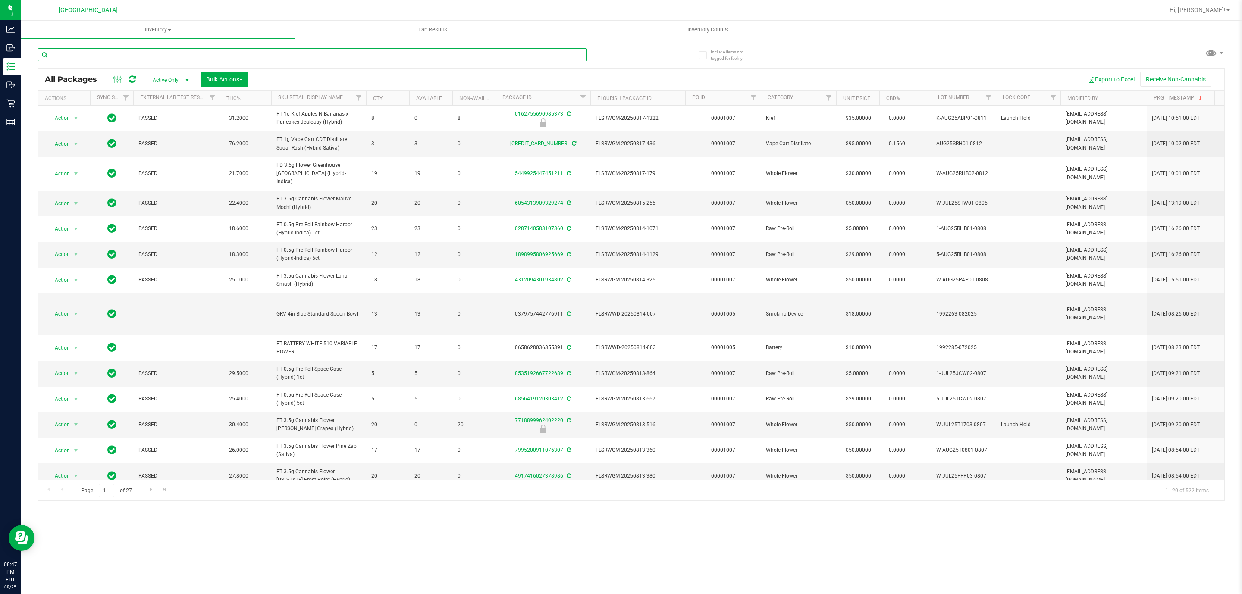
click at [134, 58] on input "text" at bounding box center [312, 54] width 549 height 13
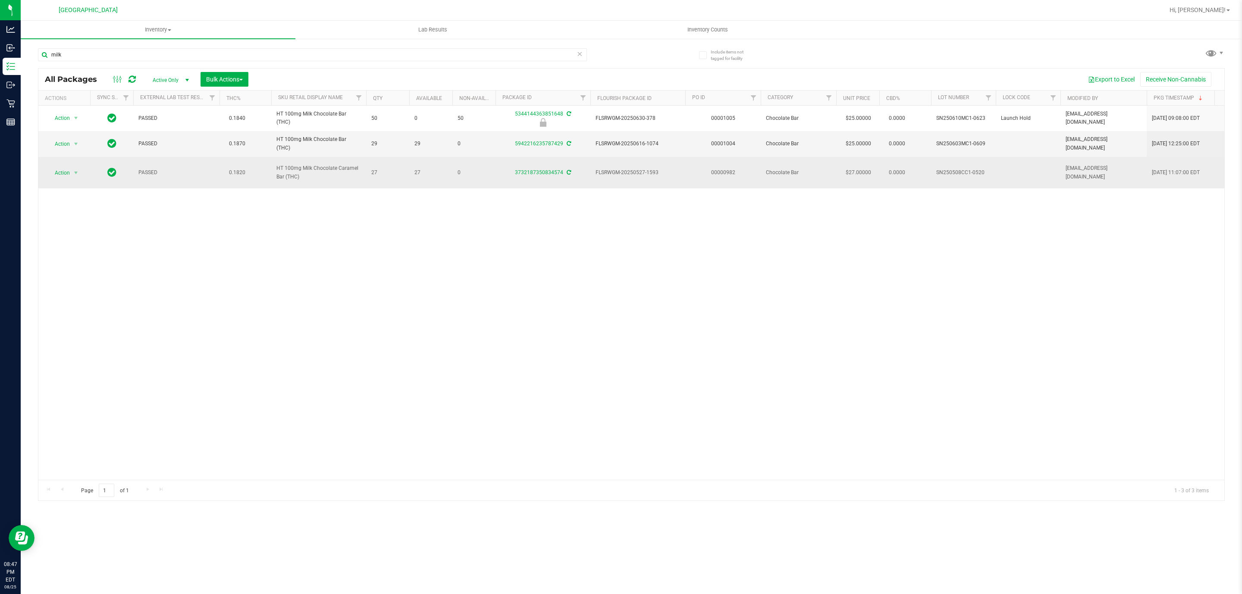
click at [312, 172] on span "HT 100mg Milk Chocolate Caramel Bar (THC)" at bounding box center [318, 172] width 85 height 16
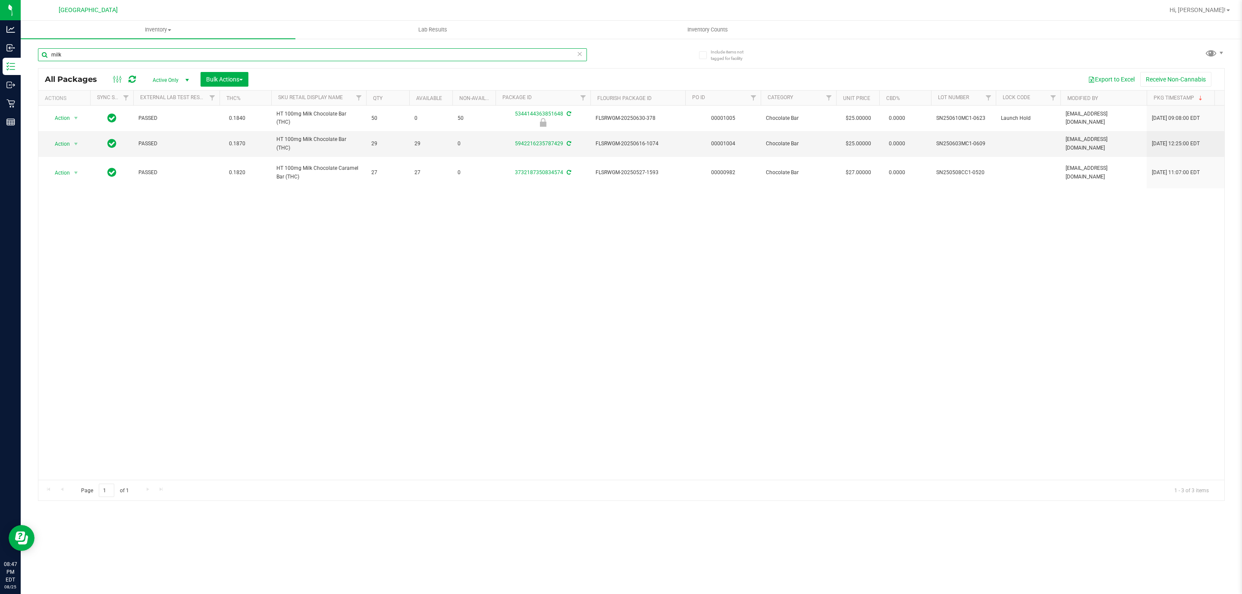
click at [61, 57] on input "milk" at bounding box center [312, 54] width 549 height 13
type input "mint"
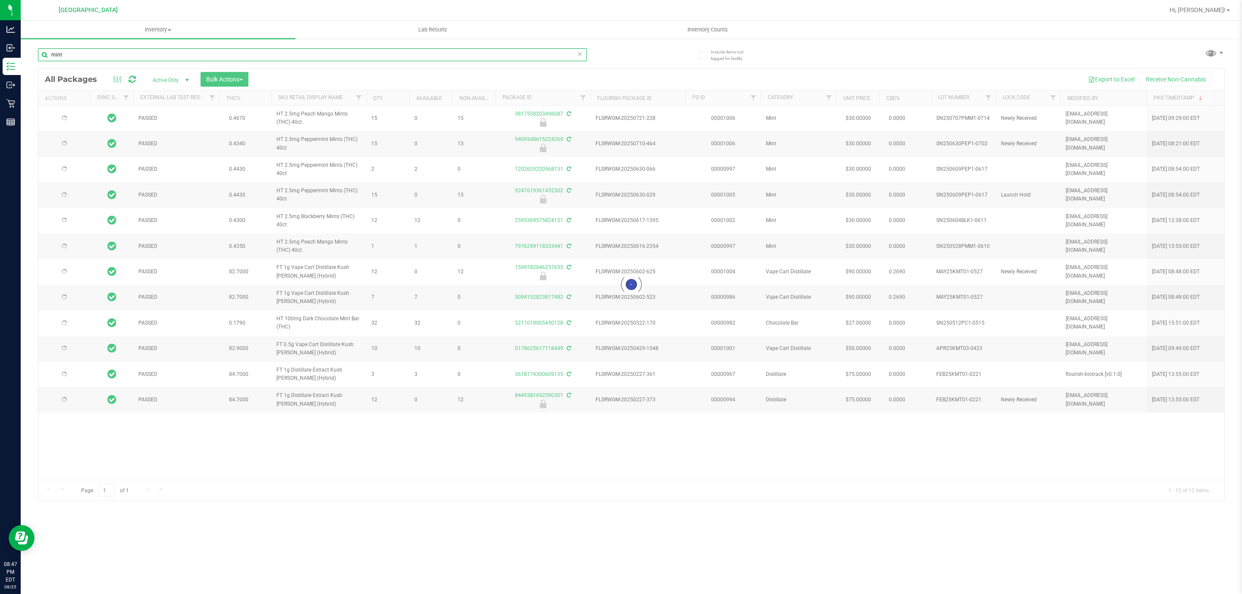
type input "2026-01-13"
type input "2025-12-30"
type input "2025-12-16"
type input "2025-12-14"
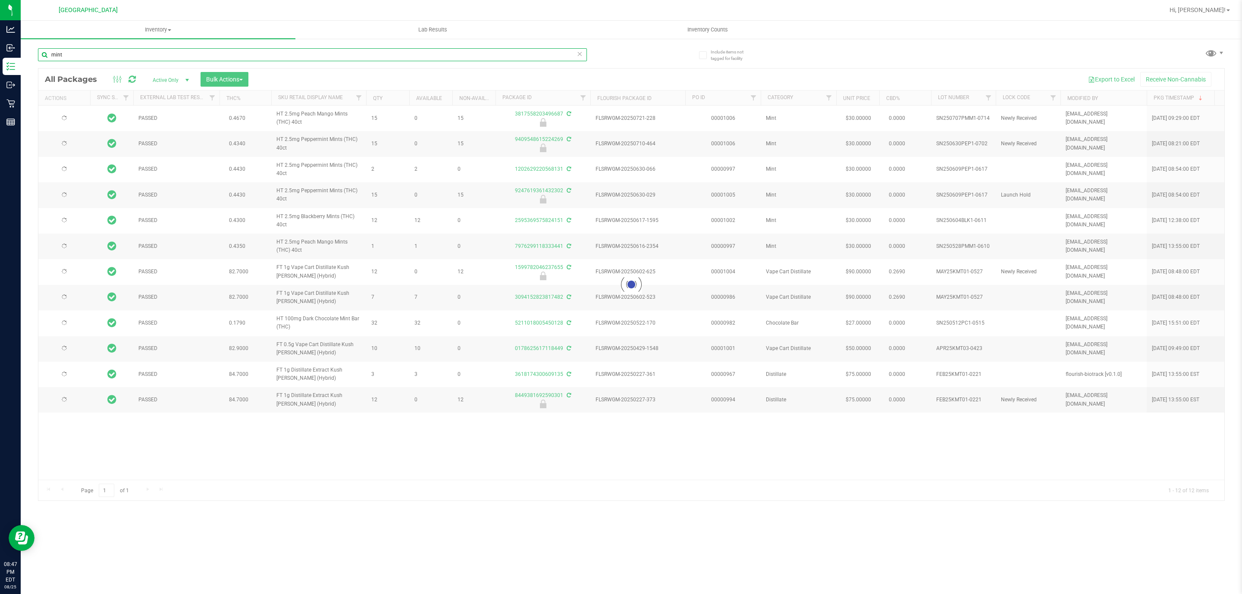
type input "2025-12-02"
type input "2025-11-22"
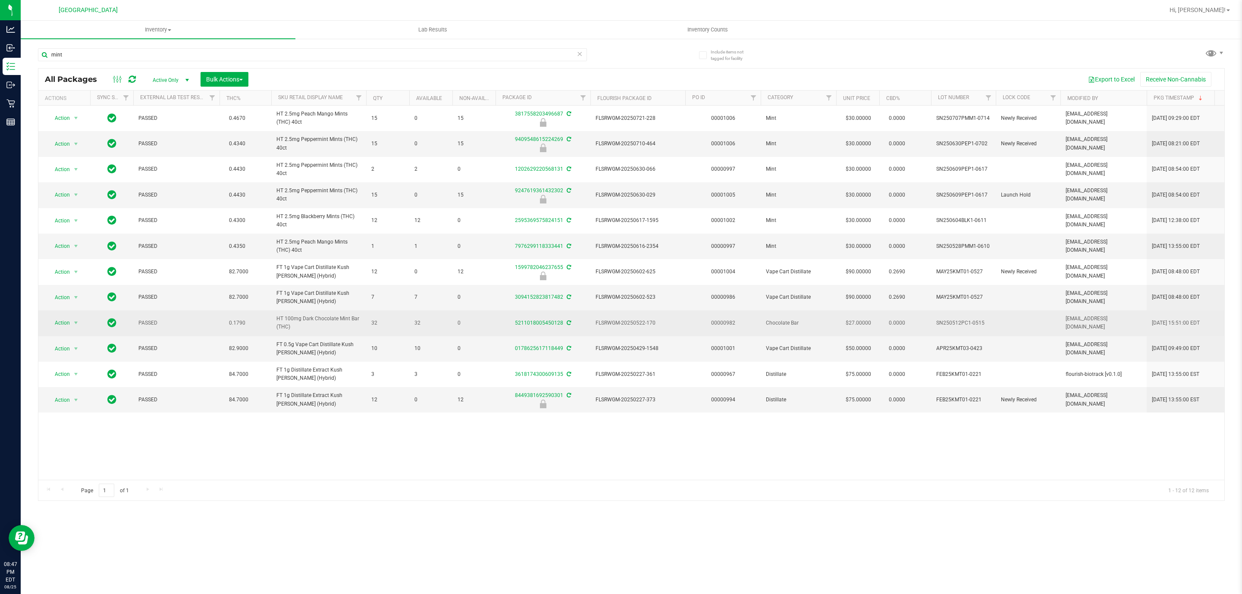
click at [303, 318] on span "HT 100mg Dark Chocolate Mint Bar (THC)" at bounding box center [318, 323] width 85 height 16
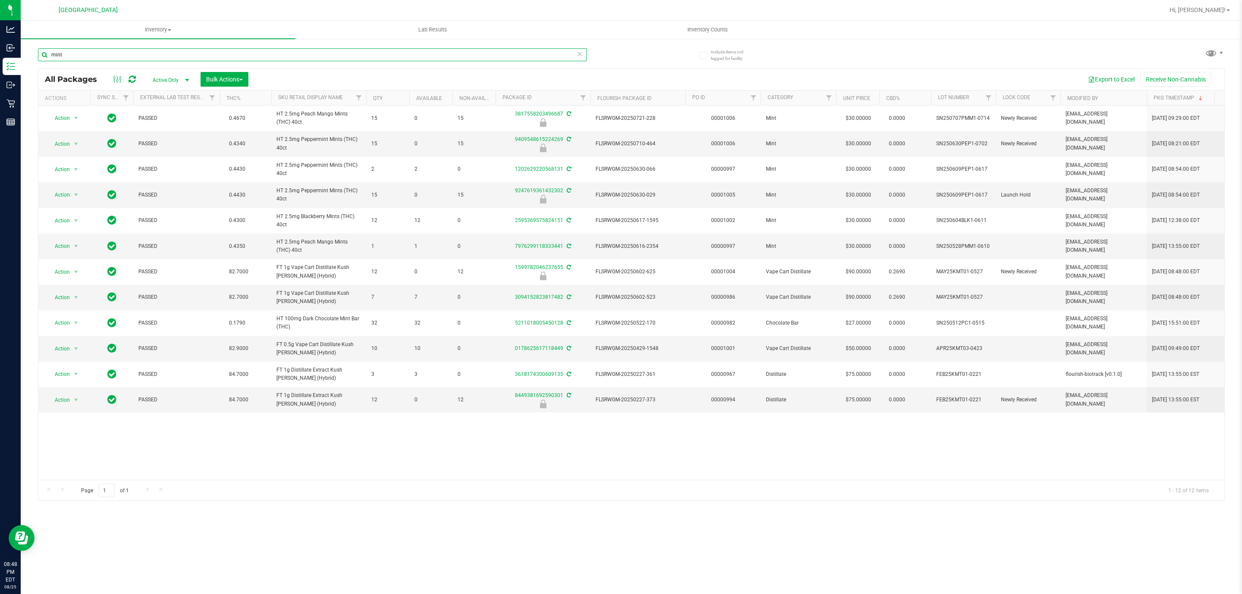
click at [99, 51] on input "mint" at bounding box center [312, 54] width 549 height 13
type input "live rosin"
